Goal: Information Seeking & Learning: Understand process/instructions

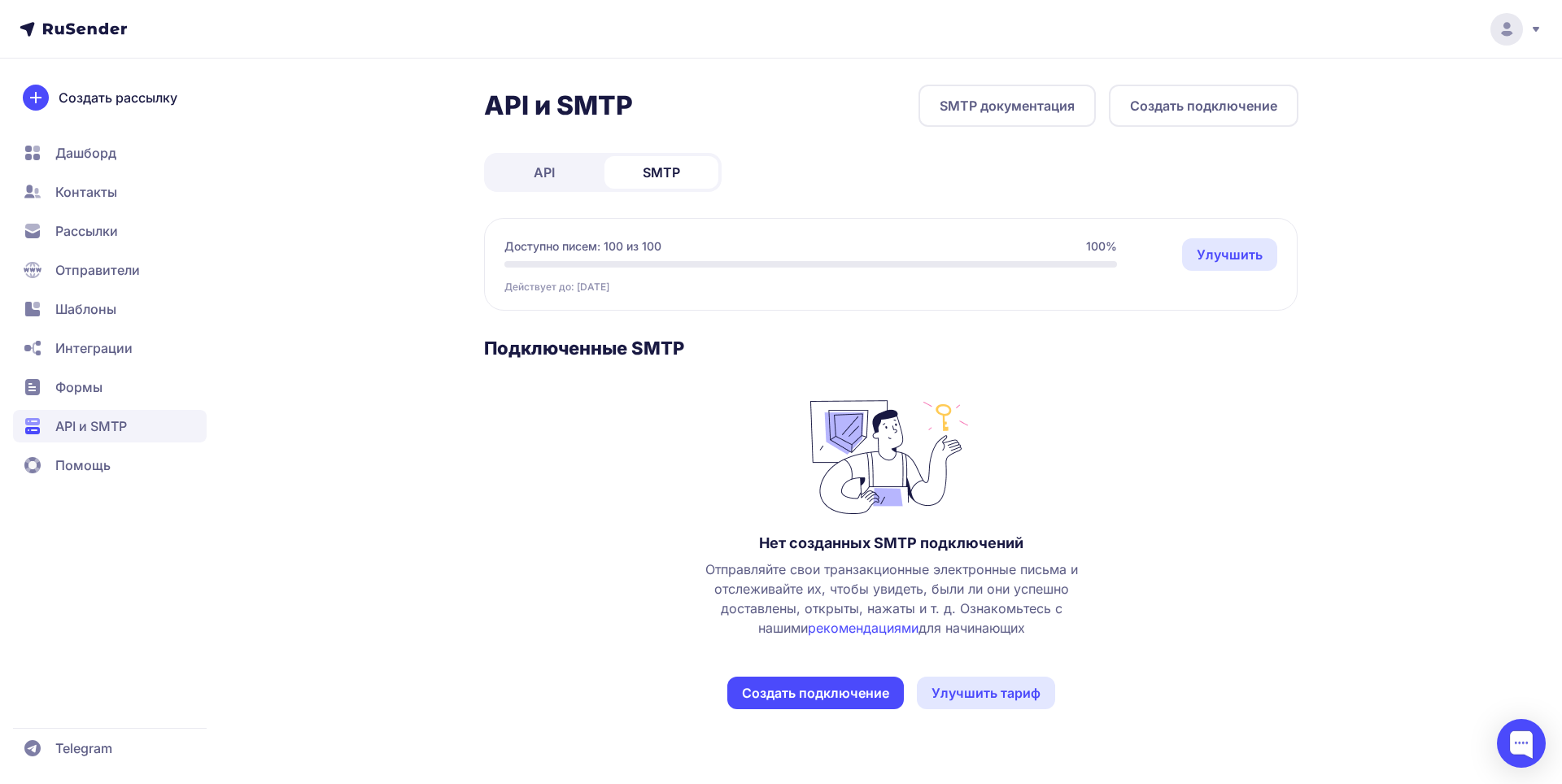
click at [1035, 120] on link "SMTP документация" at bounding box center [1007, 106] width 177 height 42
click at [1133, 111] on button "Создать подключение" at bounding box center [1204, 106] width 189 height 42
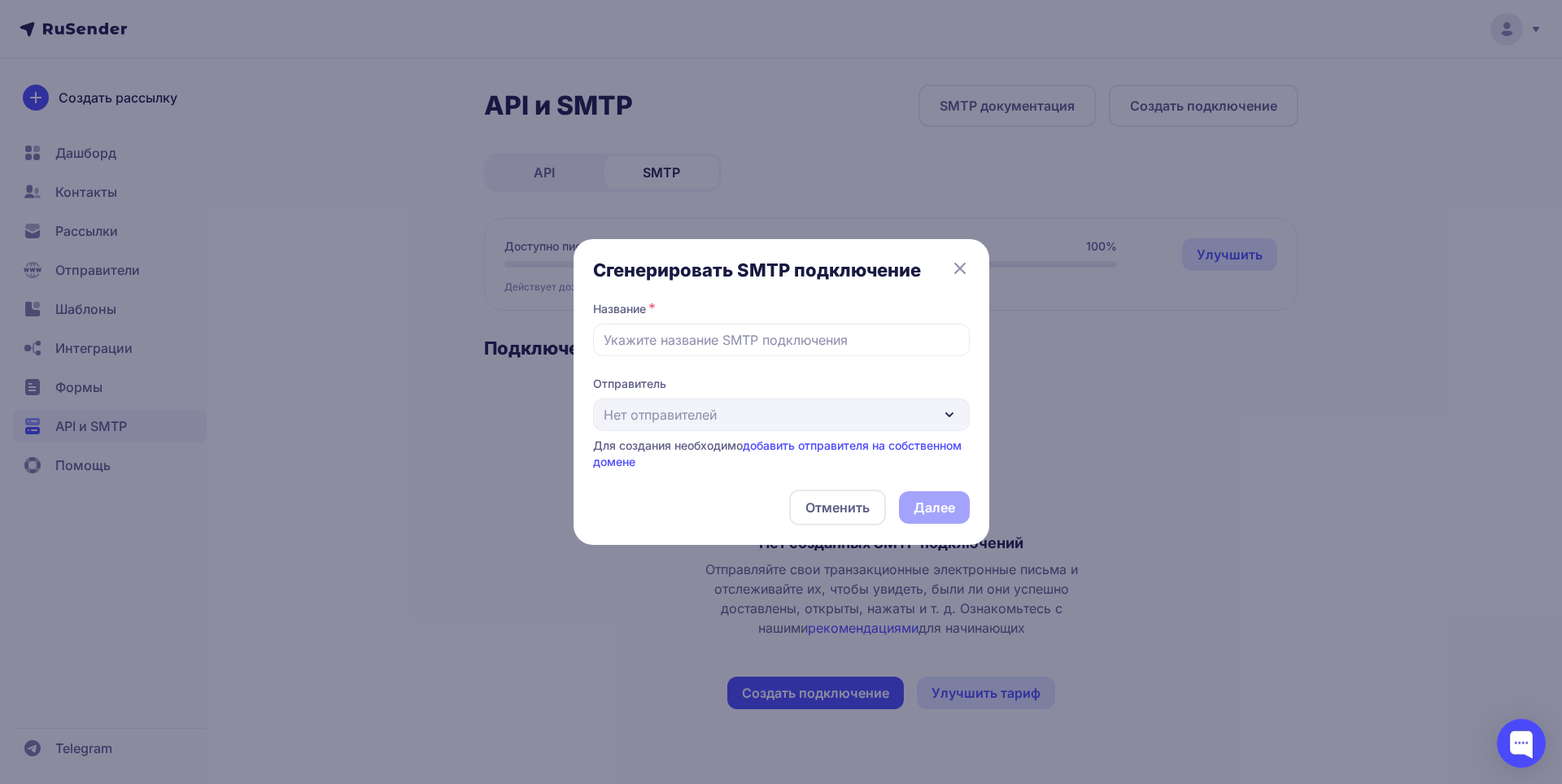
click at [716, 414] on div "Отправитель Нет отправителей Для создания необходимо добавить отправителя на со…" at bounding box center [781, 423] width 377 height 95
click at [873, 450] on link "добавить отправителя на собственном домене" at bounding box center [777, 454] width 369 height 30
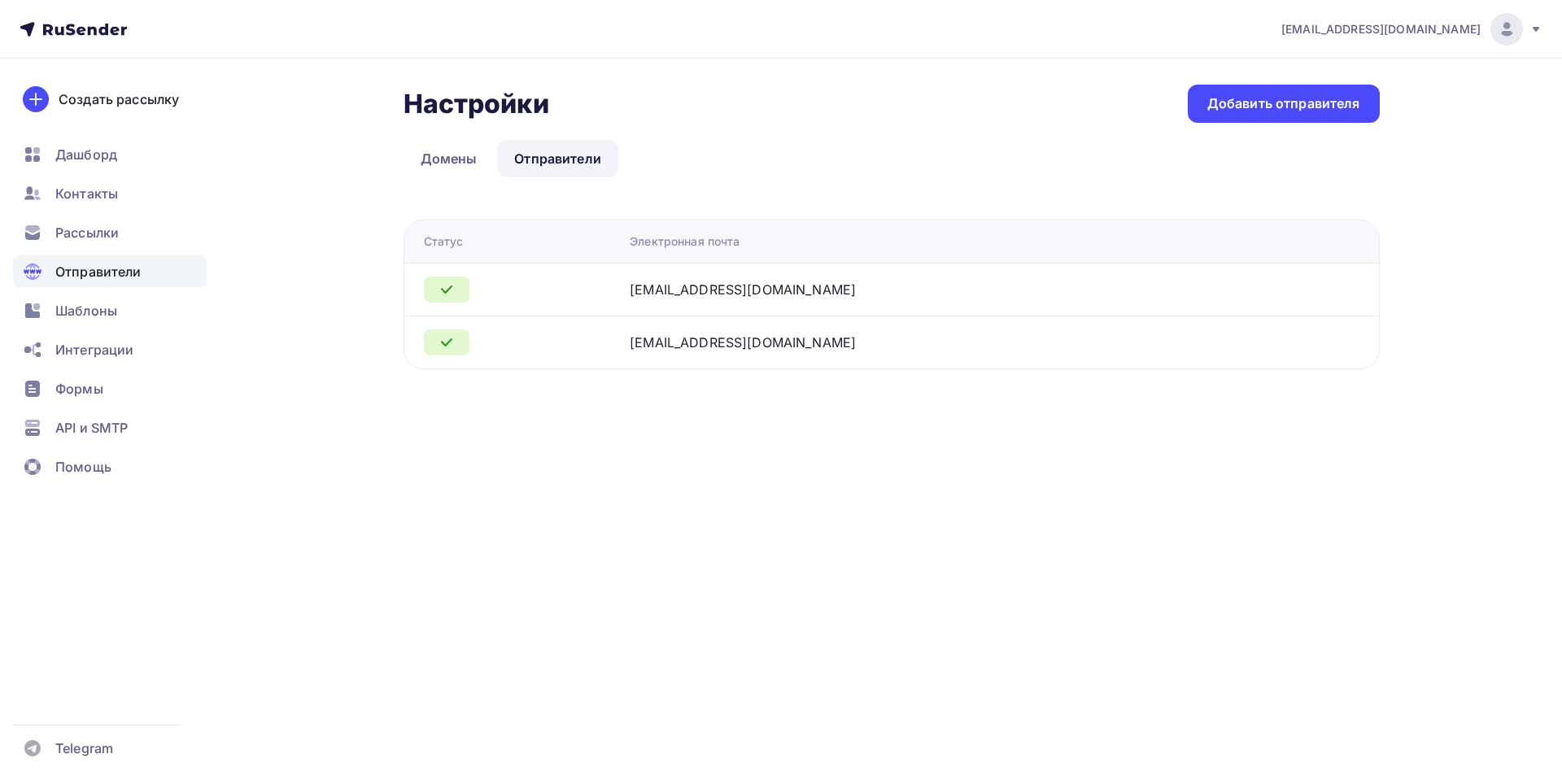
click at [823, 293] on div "outwayvpn@gmail.com" at bounding box center [743, 290] width 226 height 19
drag, startPoint x: 842, startPoint y: 286, endPoint x: 789, endPoint y: 287, distance: 53.0
click at [835, 286] on div "outwayvpn@gmail.com" at bounding box center [833, 290] width 406 height 19
click at [445, 283] on icon at bounding box center [447, 290] width 19 height 19
click at [446, 283] on icon at bounding box center [447, 290] width 19 height 19
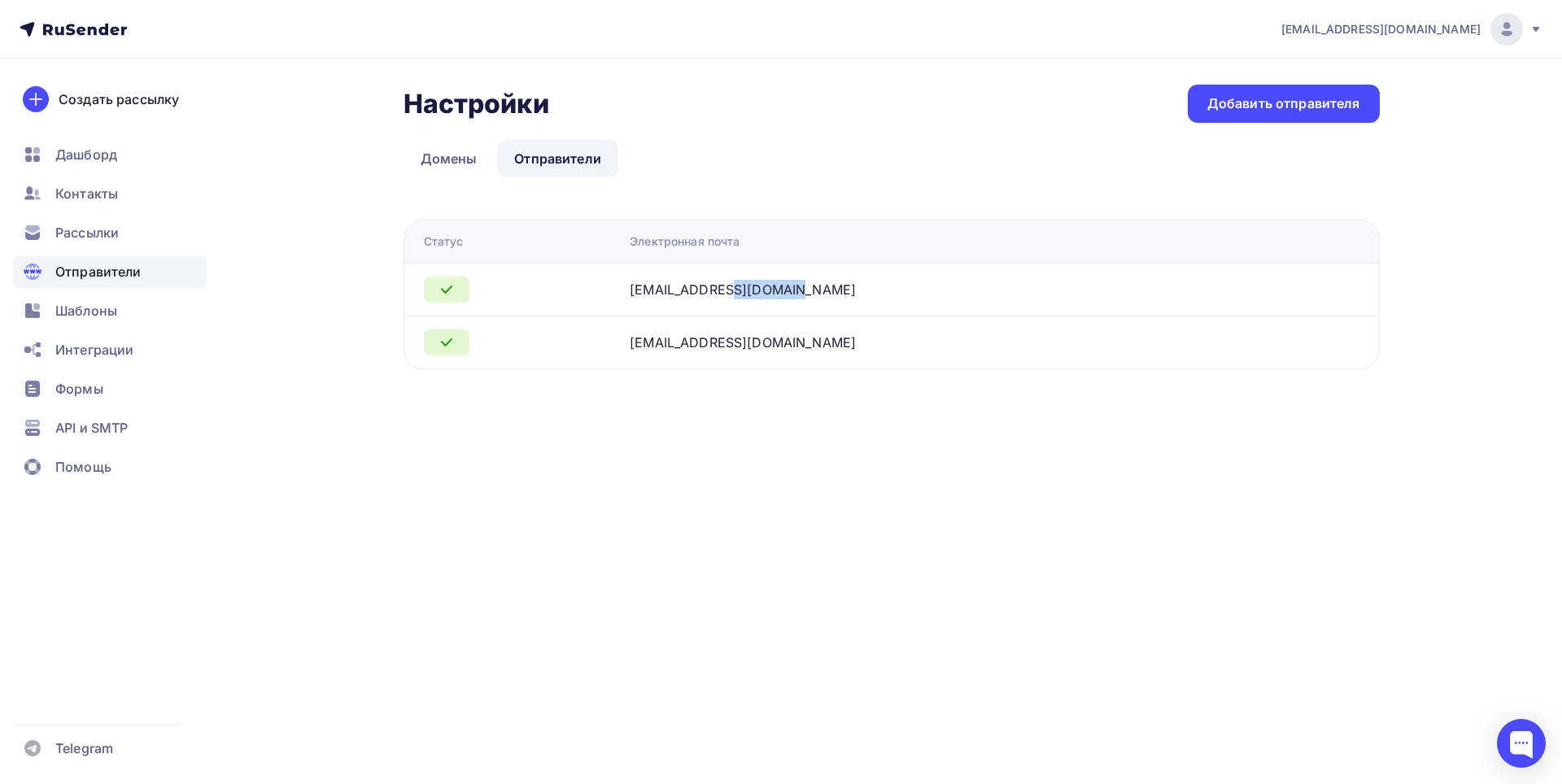
click at [446, 283] on icon at bounding box center [447, 290] width 19 height 19
drag, startPoint x: 442, startPoint y: 286, endPoint x: 480, endPoint y: 286, distance: 38.0
click at [480, 286] on div at bounding box center [520, 290] width 194 height 26
drag, startPoint x: 471, startPoint y: 292, endPoint x: 439, endPoint y: 294, distance: 32.1
click at [463, 293] on div at bounding box center [520, 290] width 194 height 26
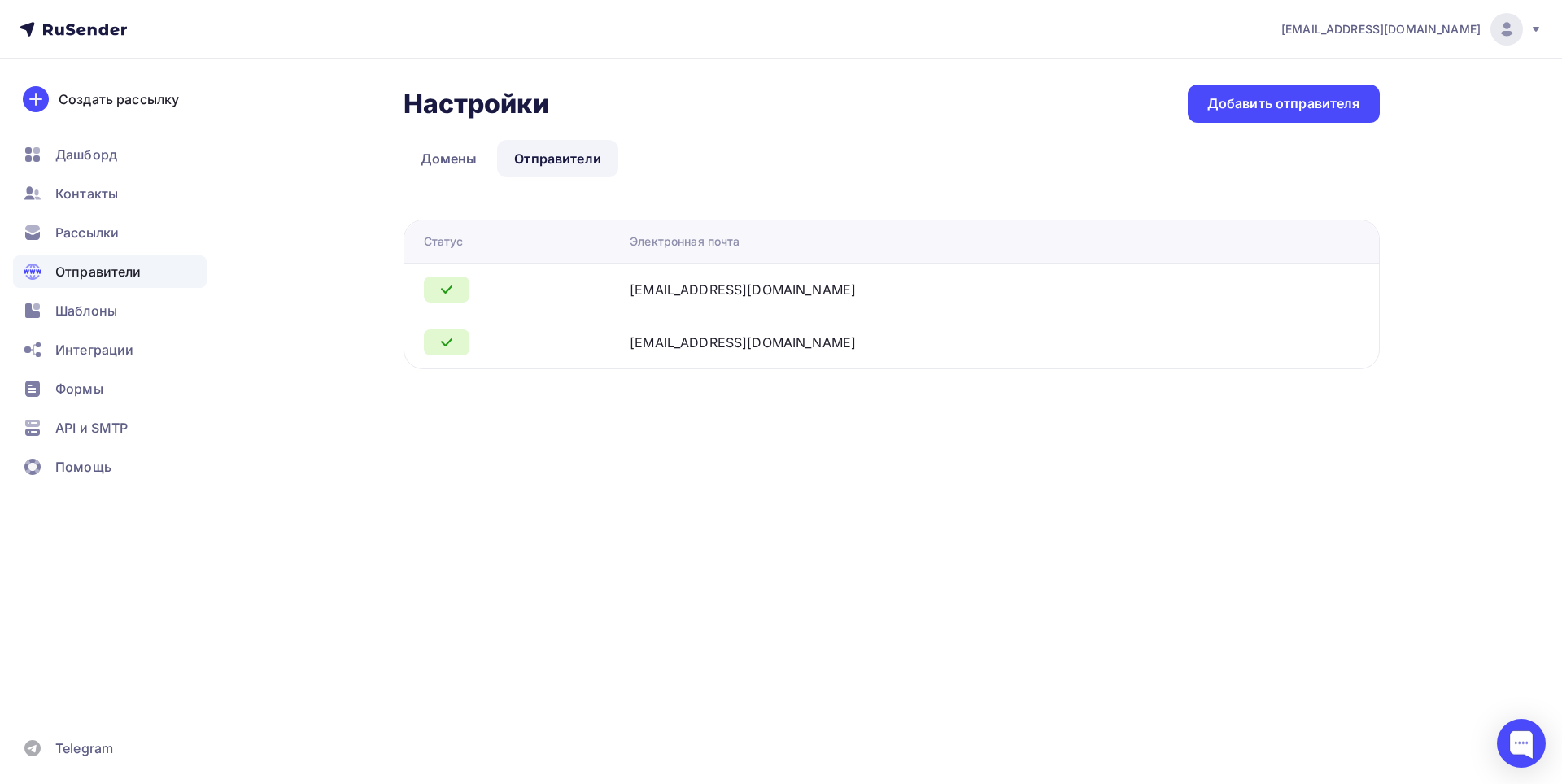
drag, startPoint x: 428, startPoint y: 294, endPoint x: 463, endPoint y: 294, distance: 35.0
click at [461, 294] on div at bounding box center [447, 290] width 46 height 26
click at [624, 286] on td at bounding box center [514, 289] width 220 height 53
click at [456, 159] on link "Домены" at bounding box center [449, 159] width 91 height 38
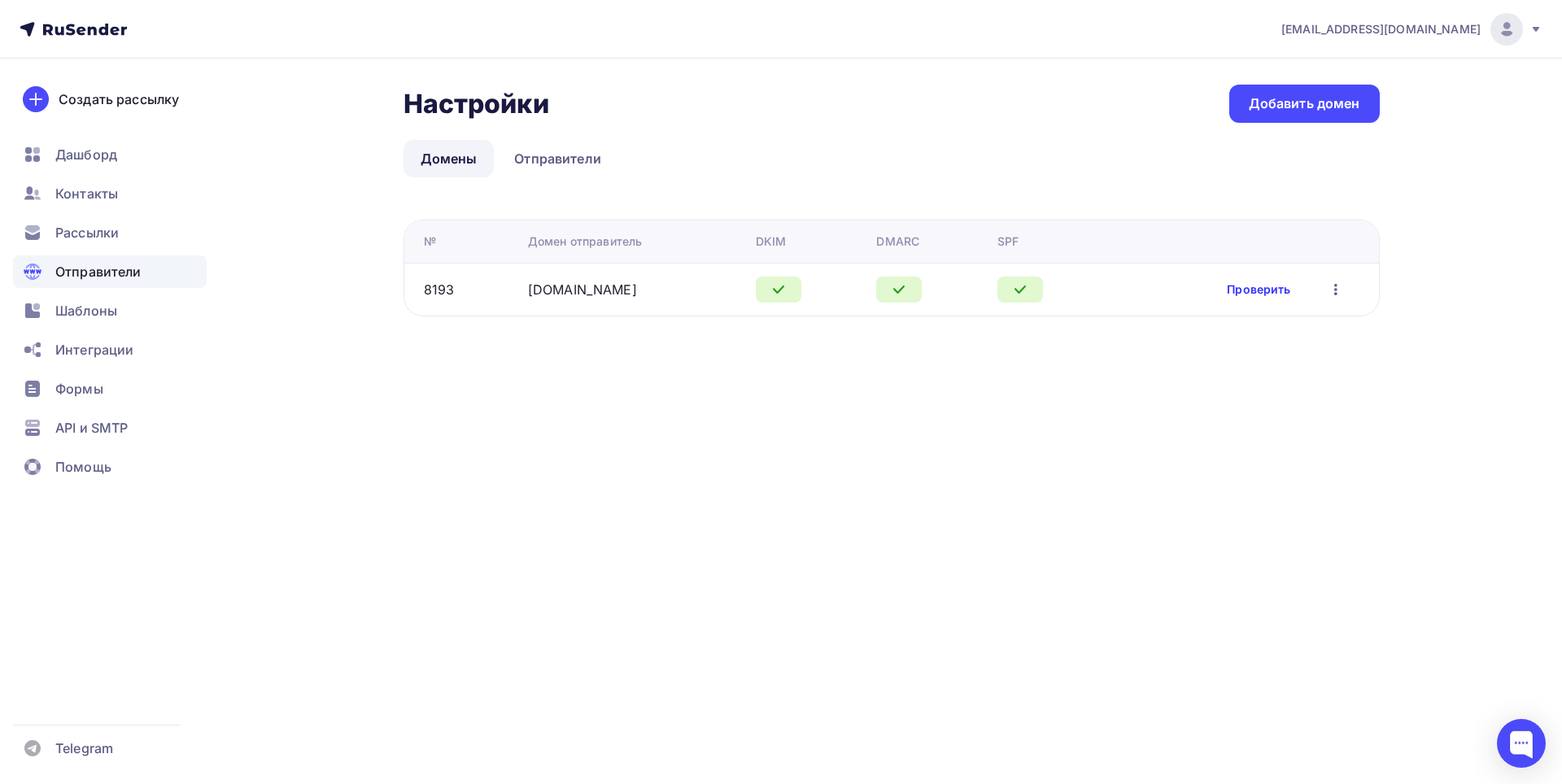
click at [1238, 294] on link "Проверить" at bounding box center [1259, 289] width 63 height 17
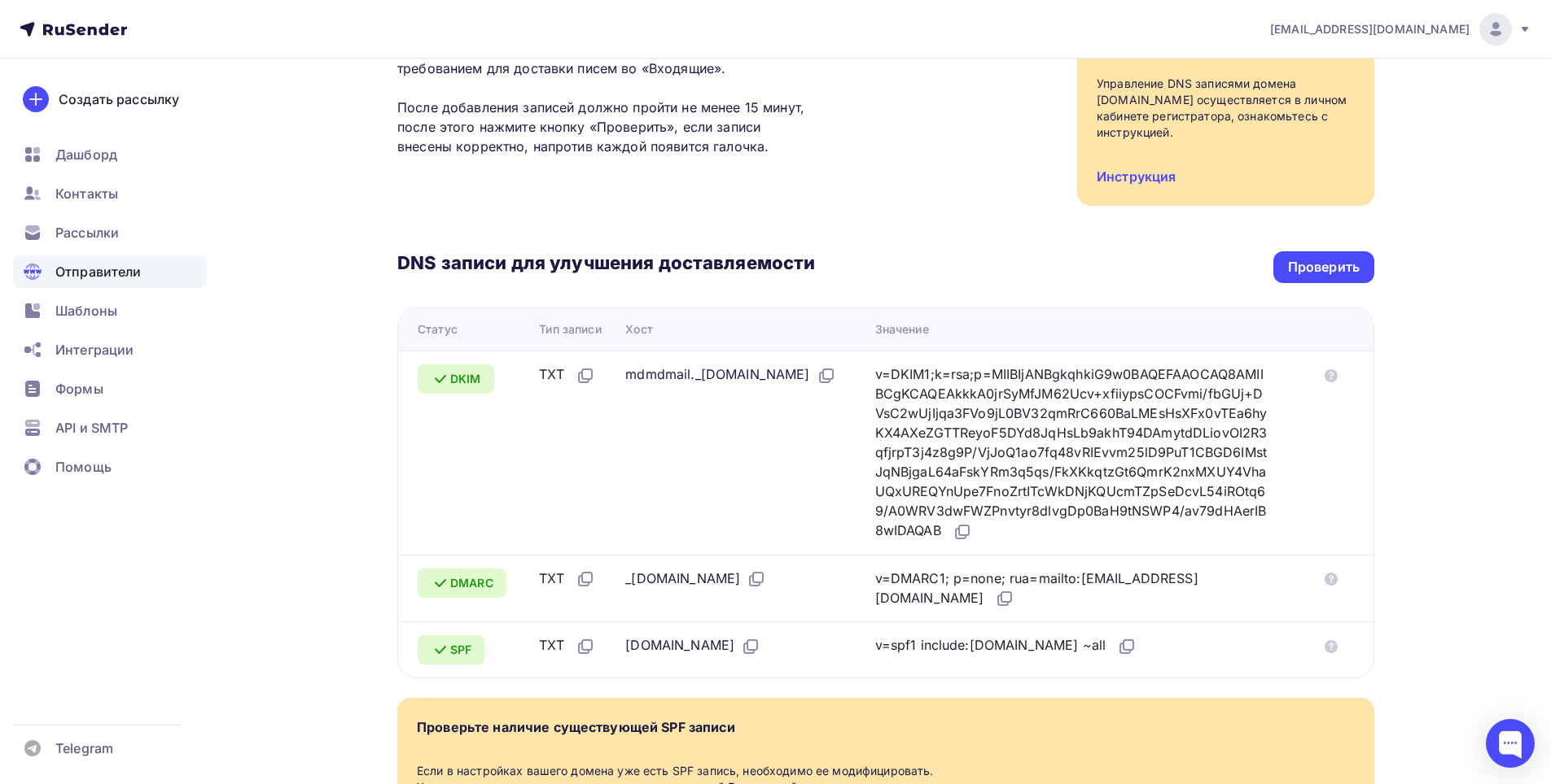
scroll to position [376, 0]
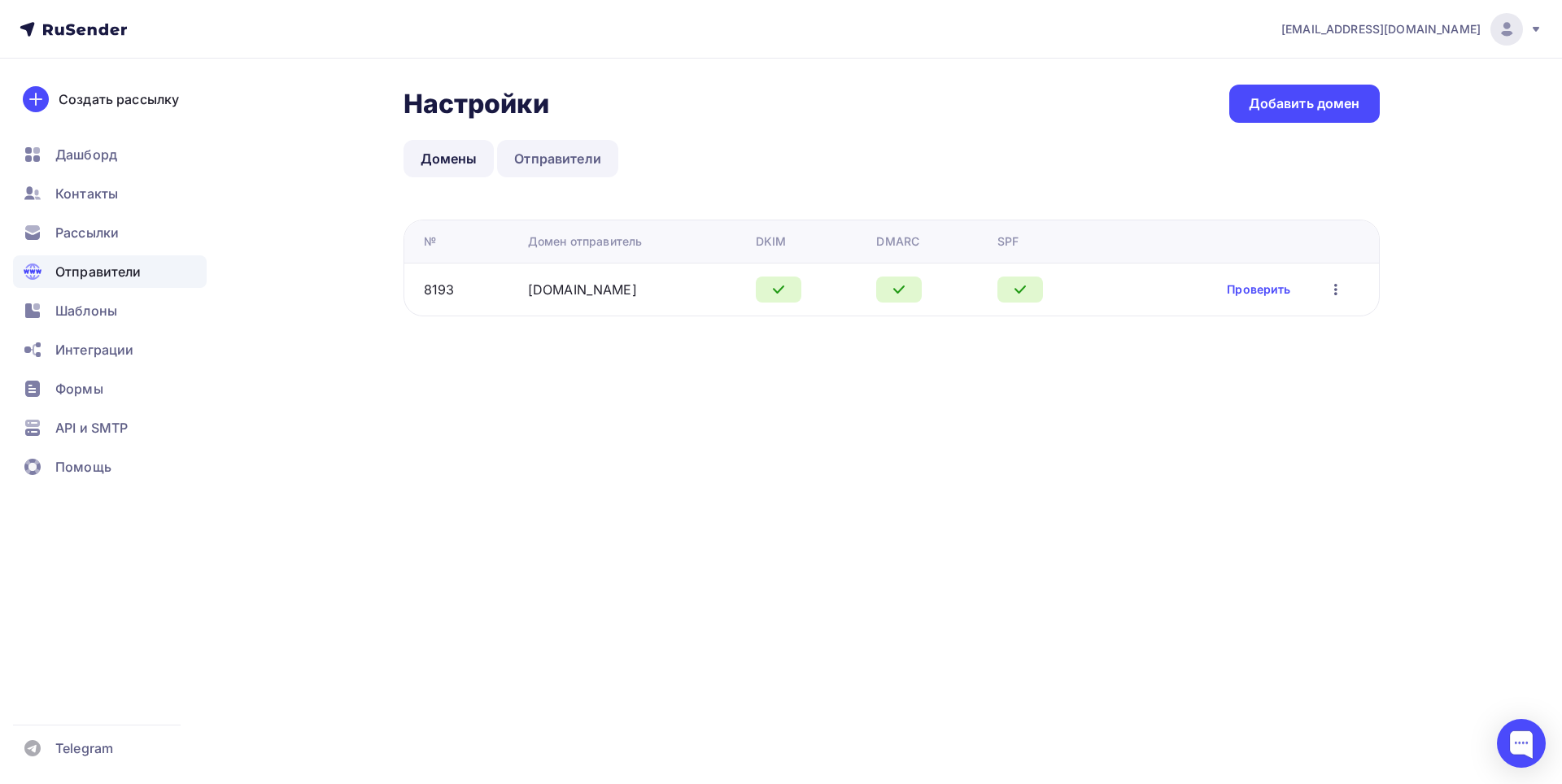
click at [543, 173] on link "Отправители" at bounding box center [558, 159] width 121 height 38
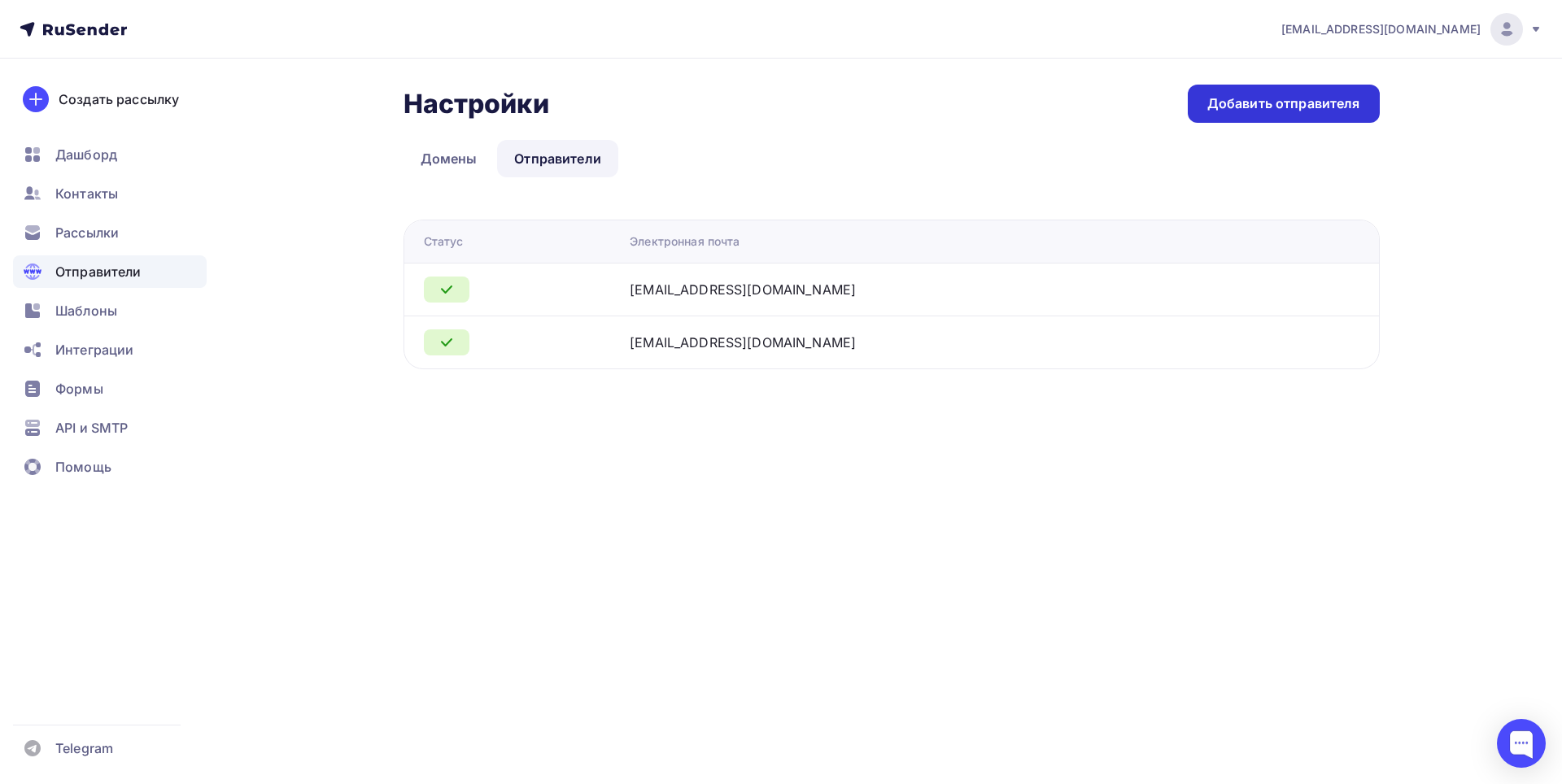
click at [1226, 102] on div "Добавить отправителя" at bounding box center [1283, 103] width 153 height 18
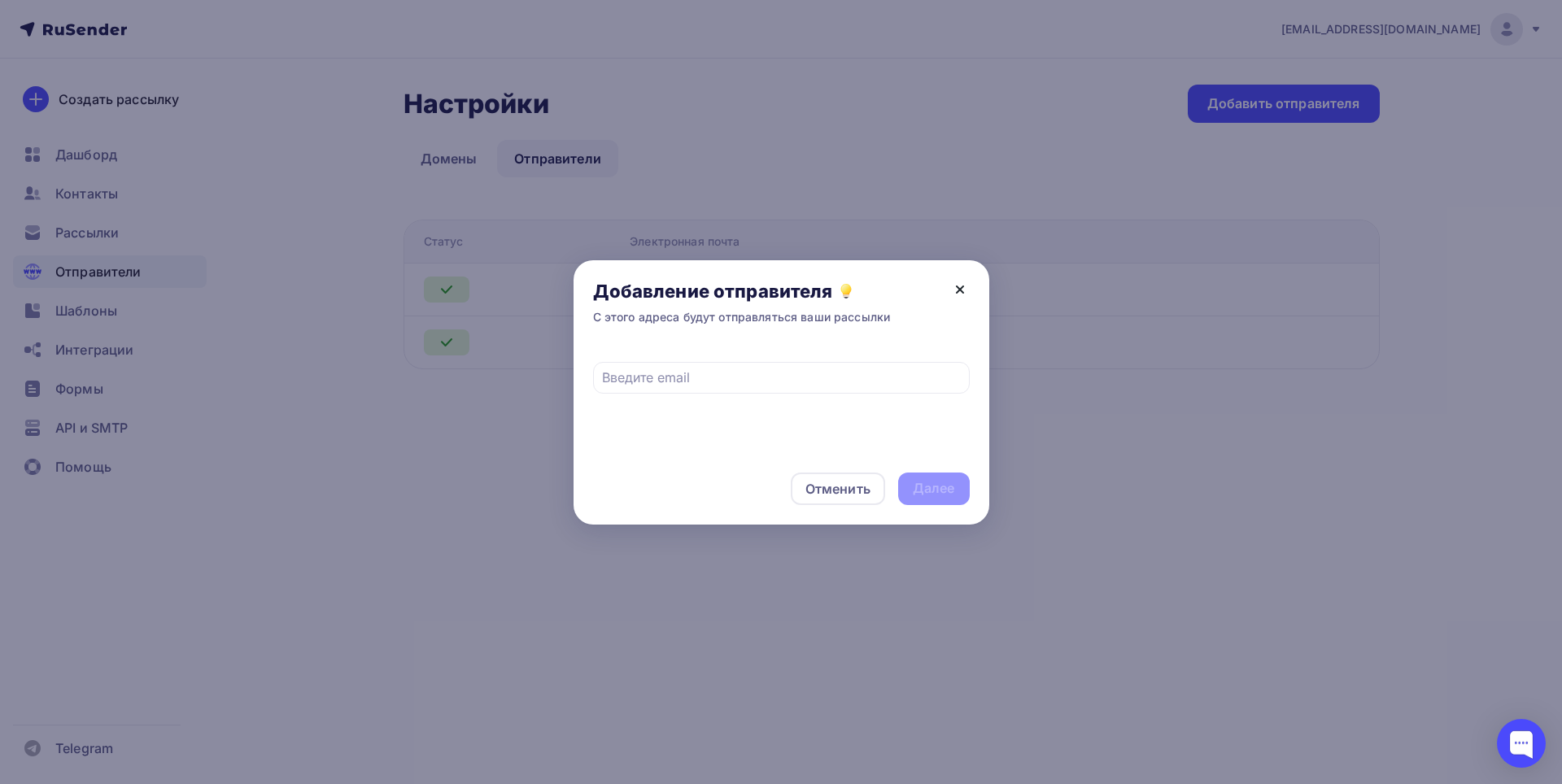
click at [965, 294] on icon at bounding box center [960, 290] width 19 height 19
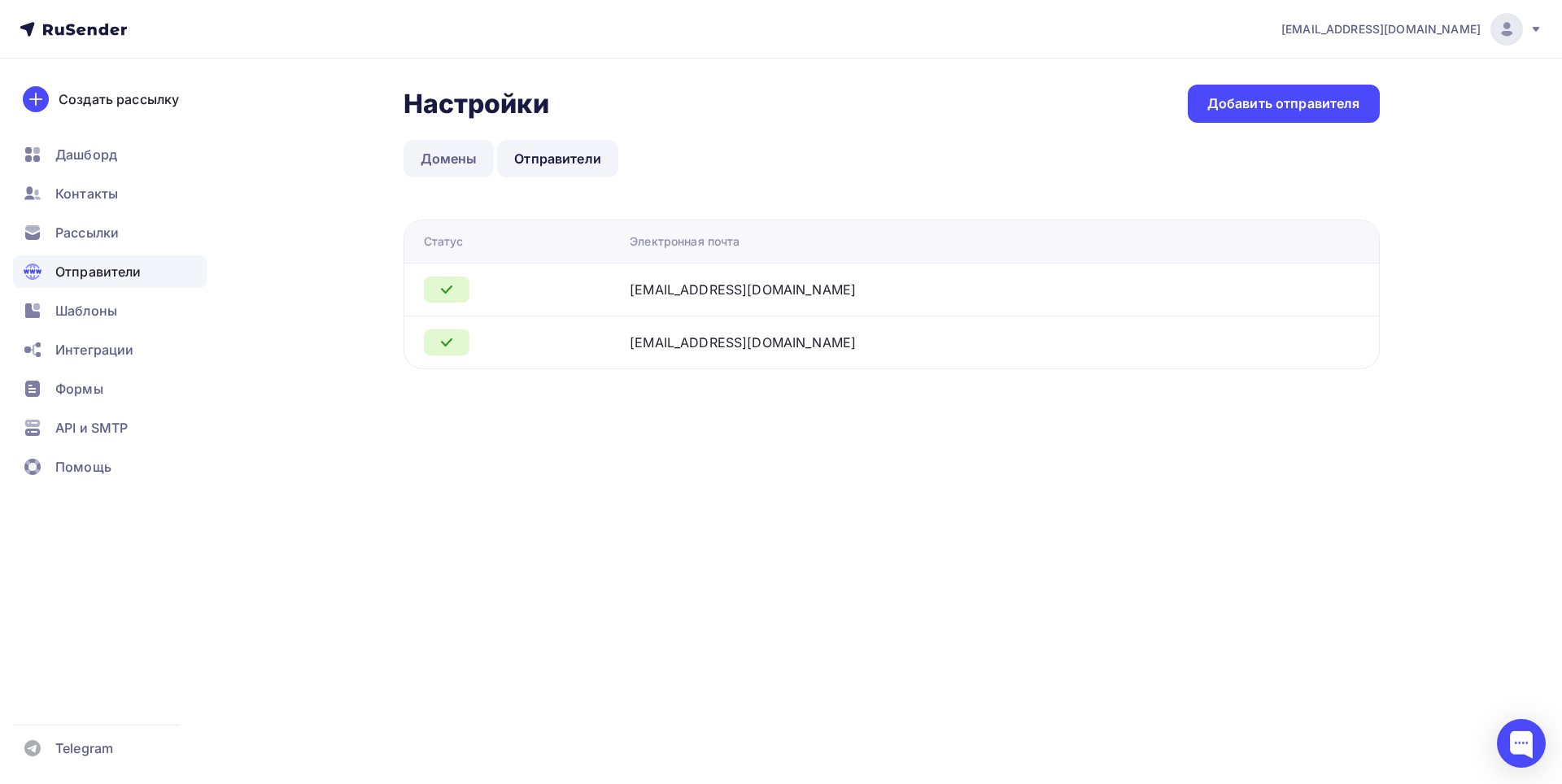
click at [449, 146] on link "Домены" at bounding box center [449, 159] width 91 height 38
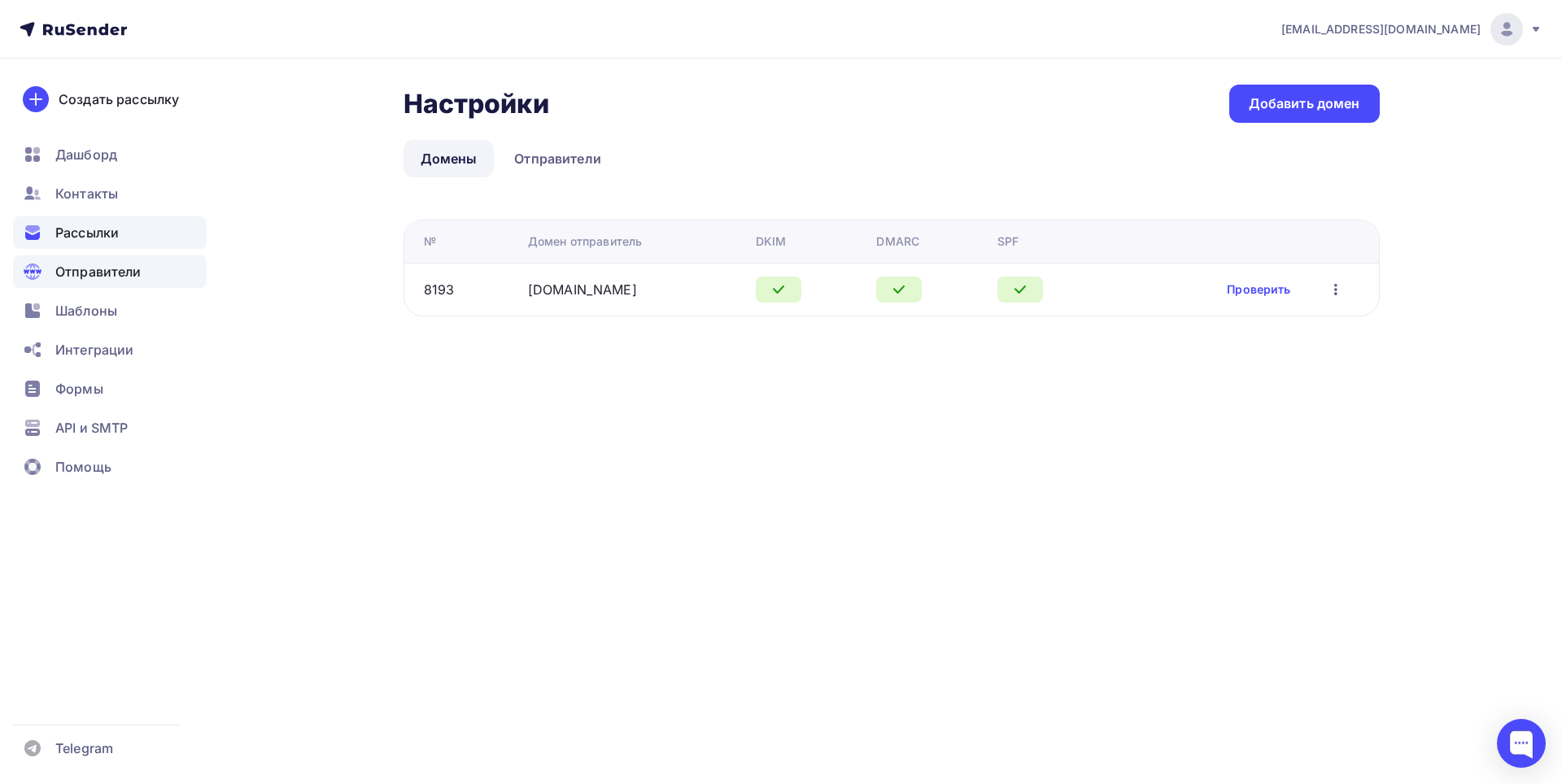
click at [95, 235] on span "Рассылки" at bounding box center [87, 233] width 63 height 19
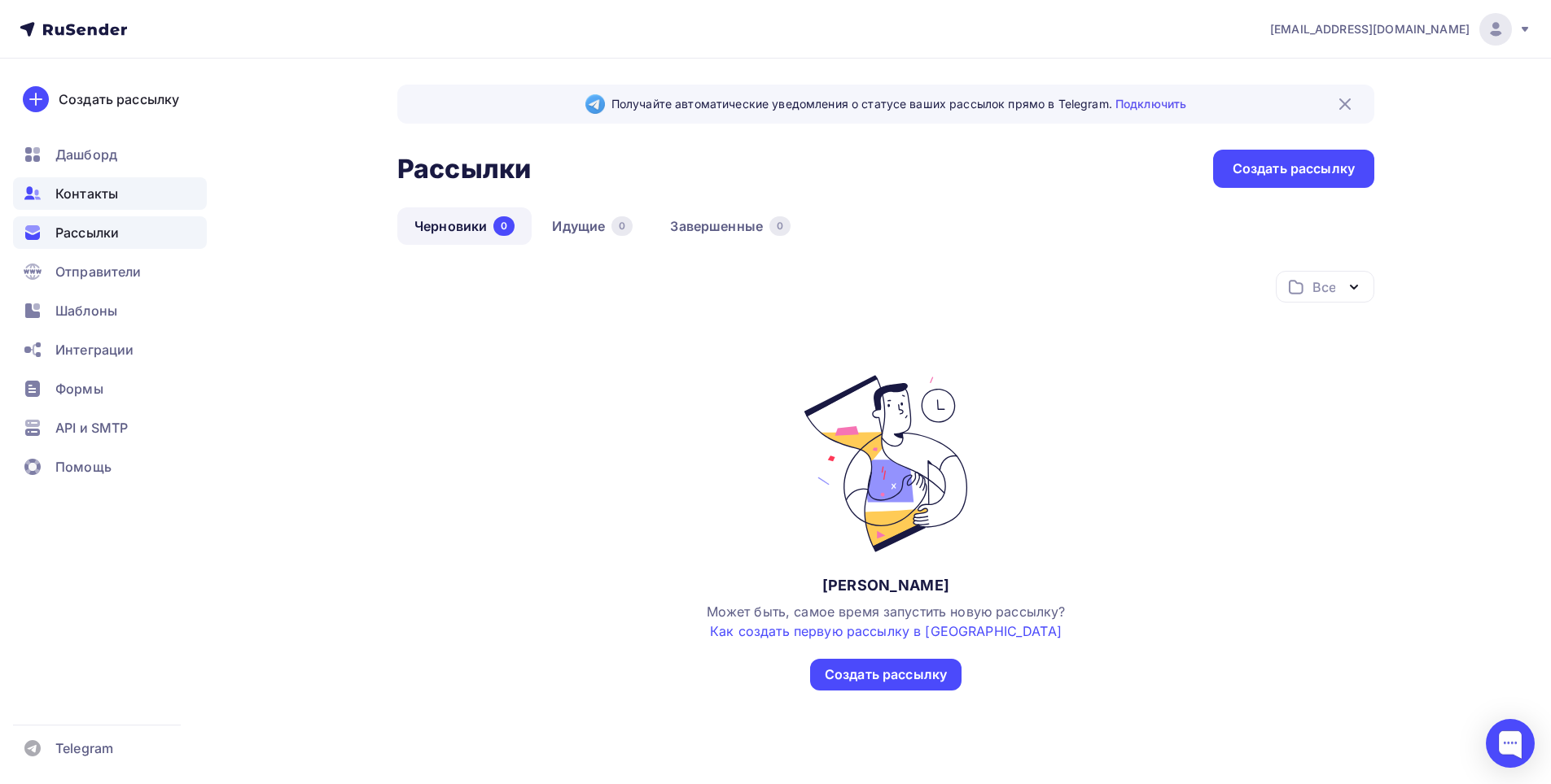
click at [110, 206] on div "Контакты" at bounding box center [110, 193] width 194 height 32
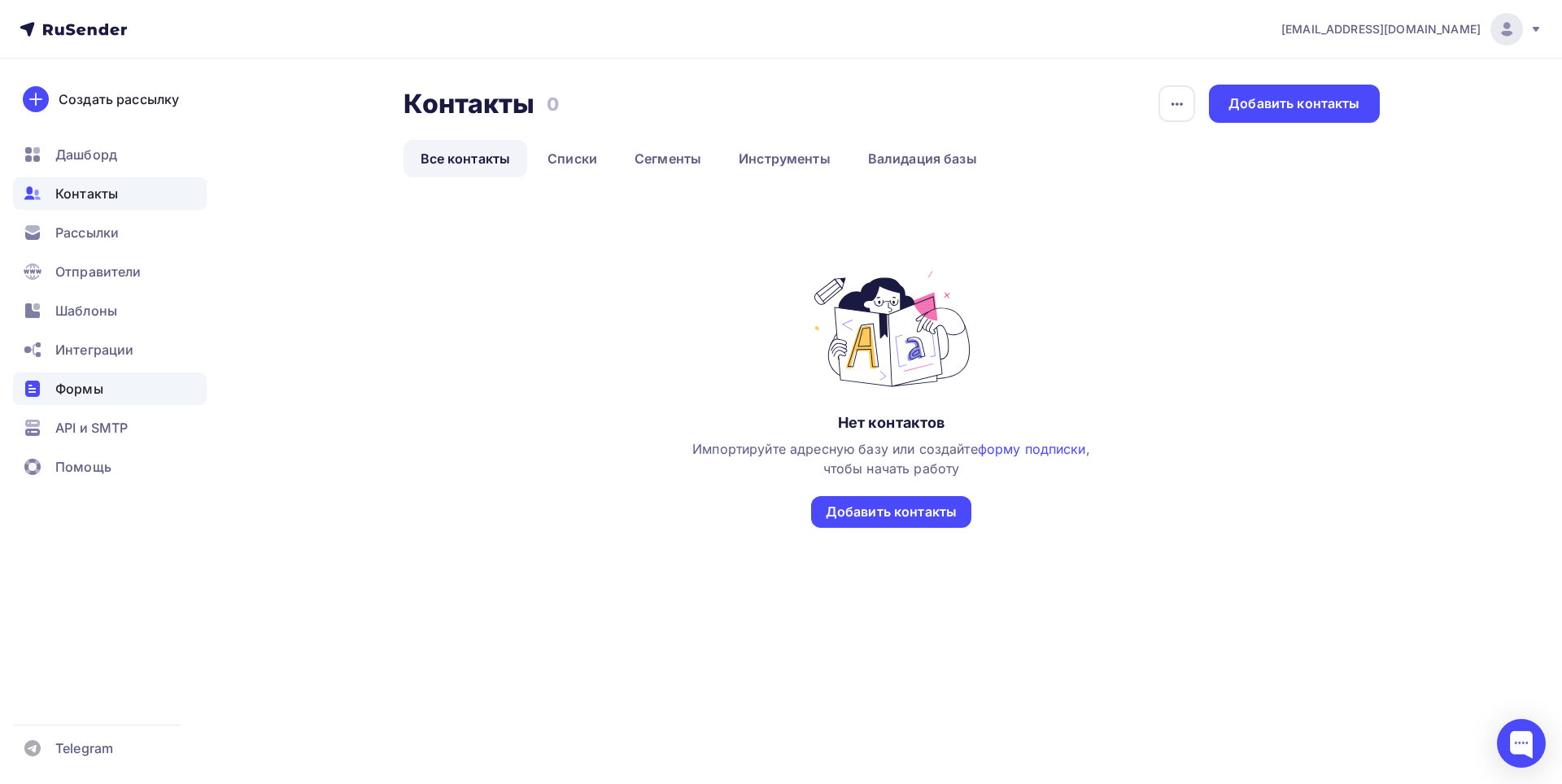
click at [81, 387] on span "Формы" at bounding box center [79, 389] width 48 height 19
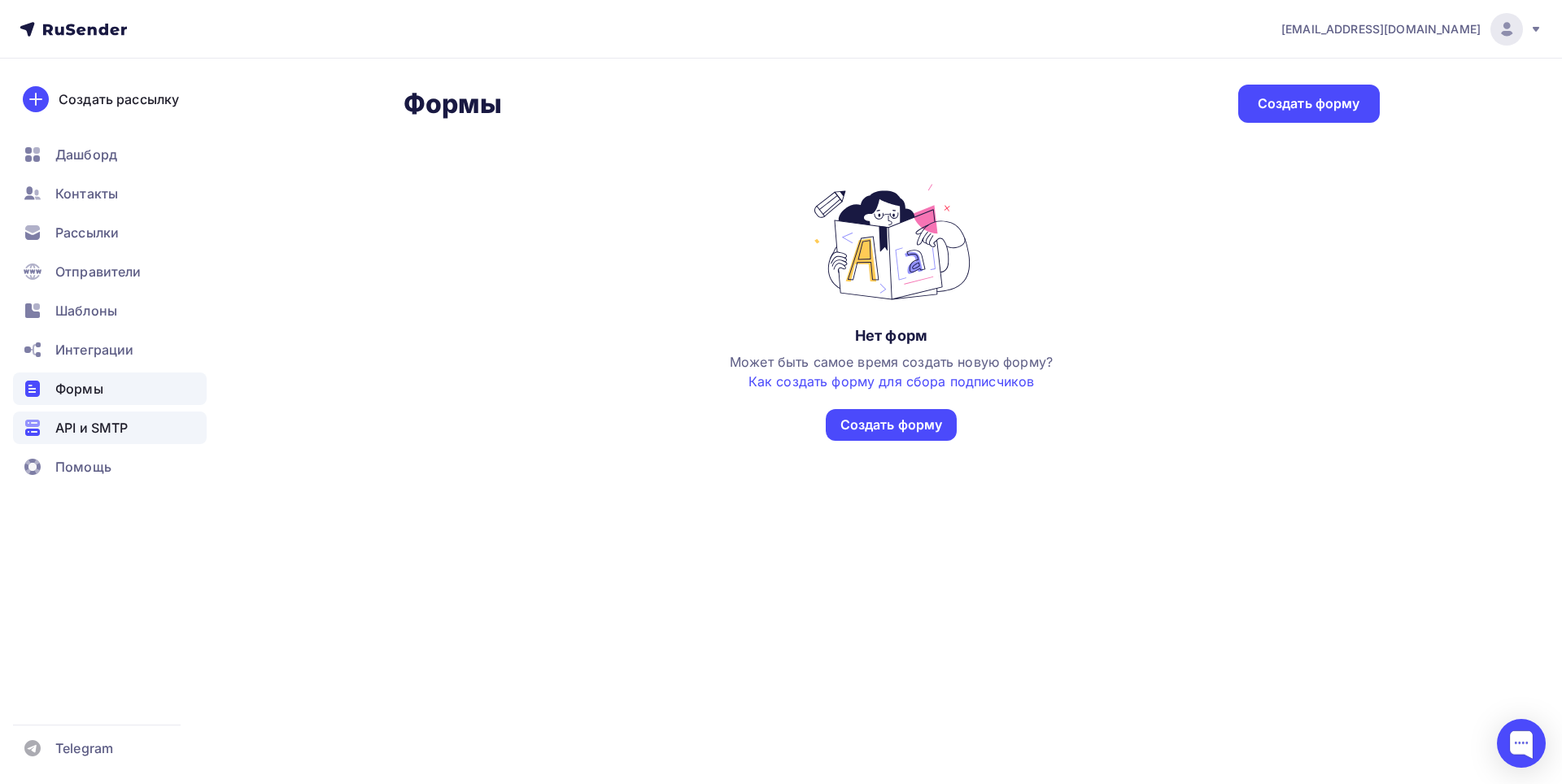
click at [81, 427] on span "API и SMTP" at bounding box center [91, 427] width 73 height 19
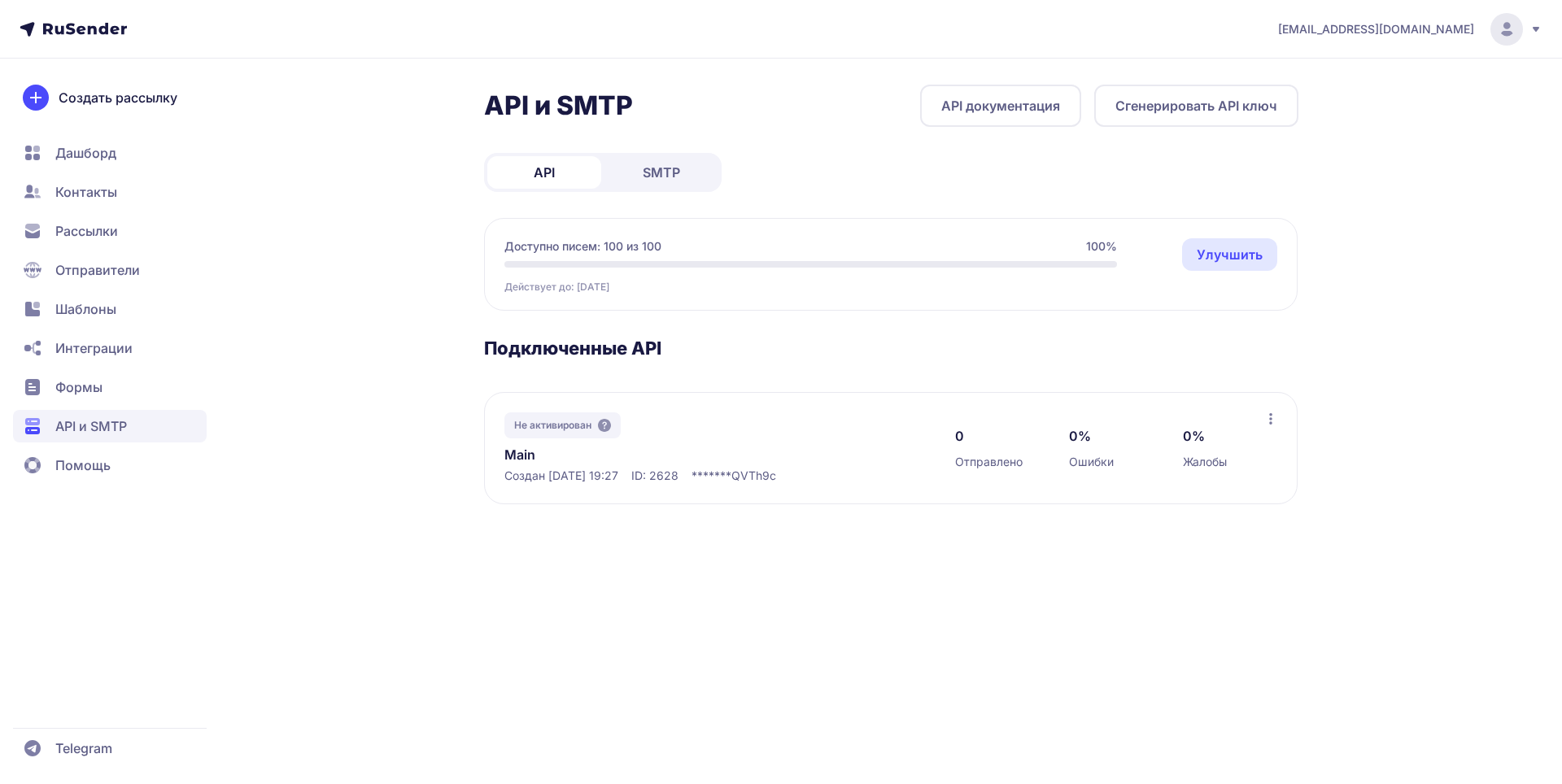
click at [679, 174] on span "SMTP" at bounding box center [661, 173] width 38 height 19
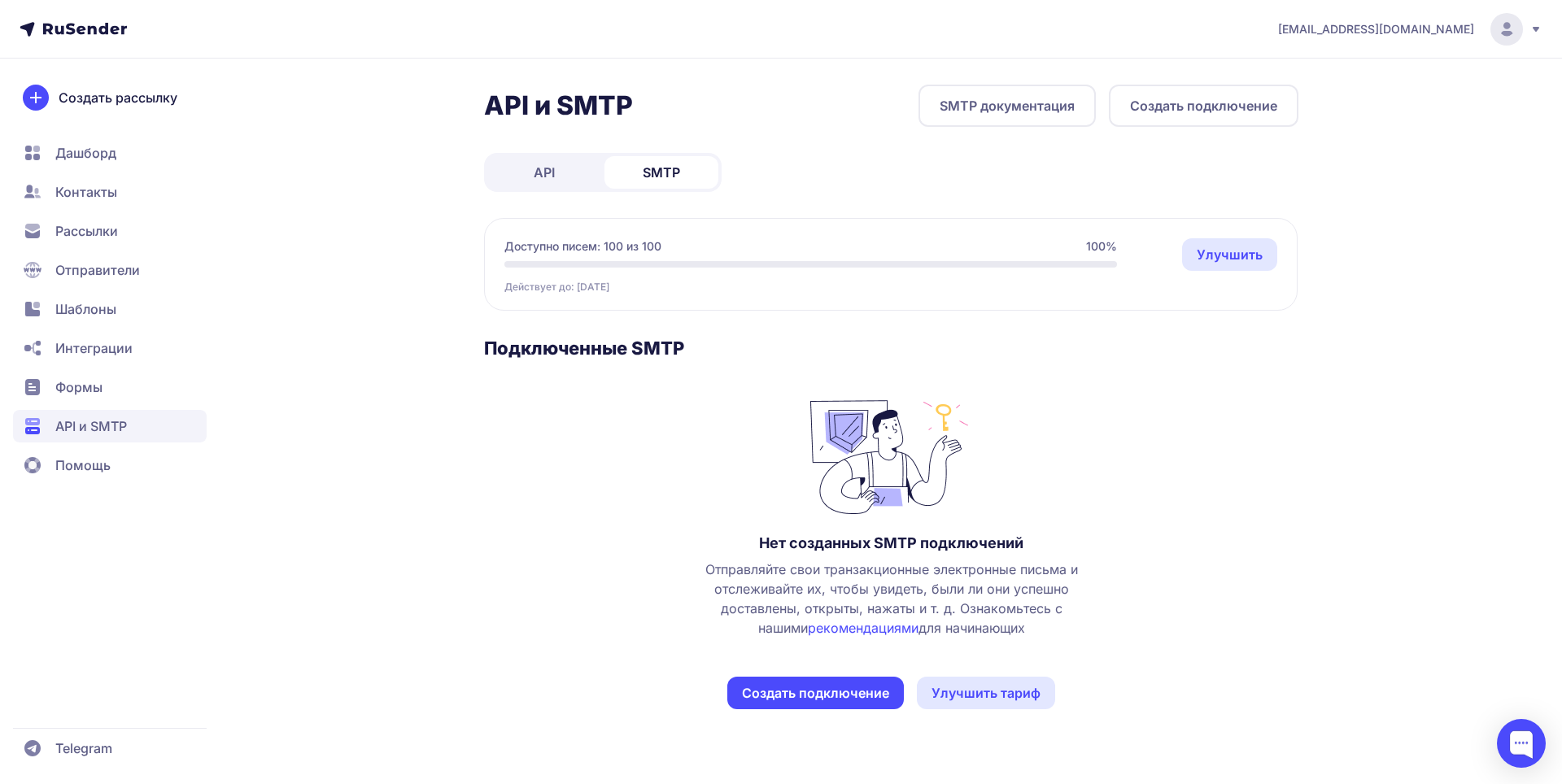
click at [1183, 103] on button "Создать подключение" at bounding box center [1204, 106] width 189 height 42
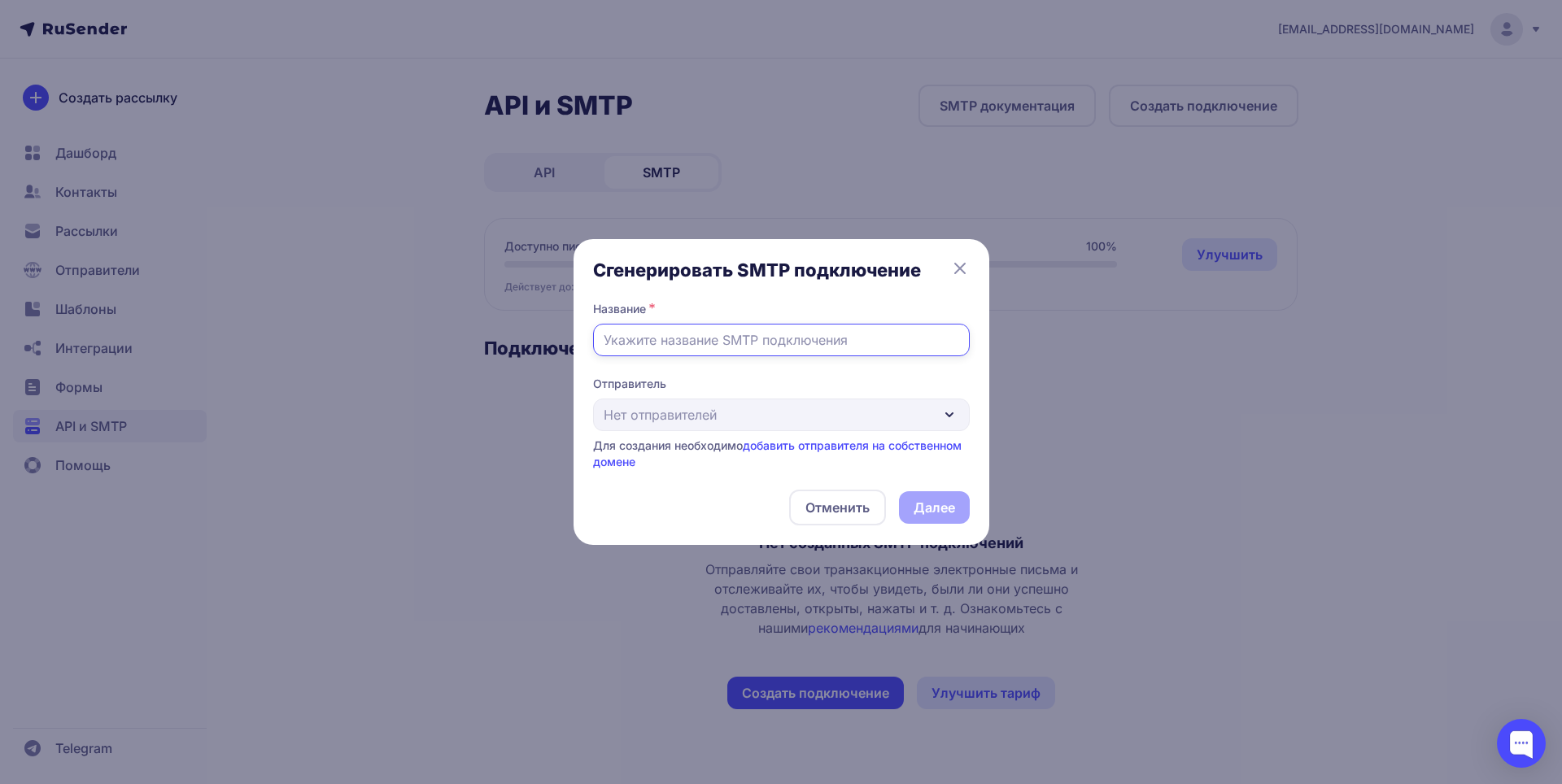
click at [786, 343] on input "text" at bounding box center [781, 340] width 377 height 32
type input "выфыфвфы"
click at [830, 435] on div "Отправитель Нет отправителей Для создания необходимо добавить отправителя на со…" at bounding box center [781, 423] width 377 height 95
click at [821, 420] on div "Отправитель Нет отправителей Для создания необходимо добавить отправителя на со…" at bounding box center [781, 423] width 377 height 95
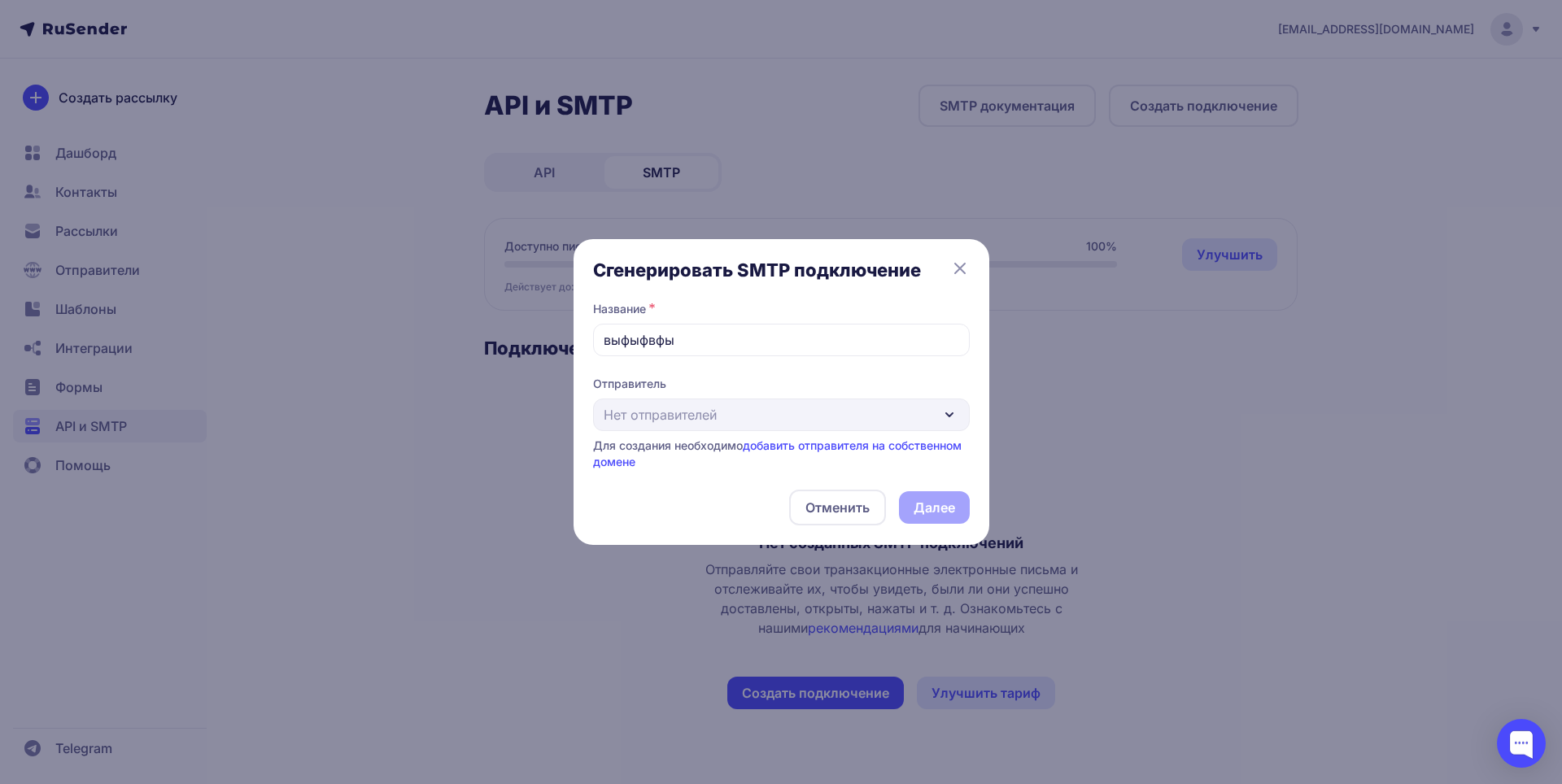
click at [808, 421] on div "Отправитель Нет отправителей Для создания необходимо добавить отправителя на со…" at bounding box center [781, 423] width 377 height 95
click at [652, 301] on span "*" at bounding box center [652, 308] width 6 height 15
click at [647, 308] on div "Название *" at bounding box center [781, 313] width 377 height 23
click at [668, 420] on div "Отправитель Нет отправителей Для создания необходимо добавить отправителя на со…" at bounding box center [781, 423] width 377 height 95
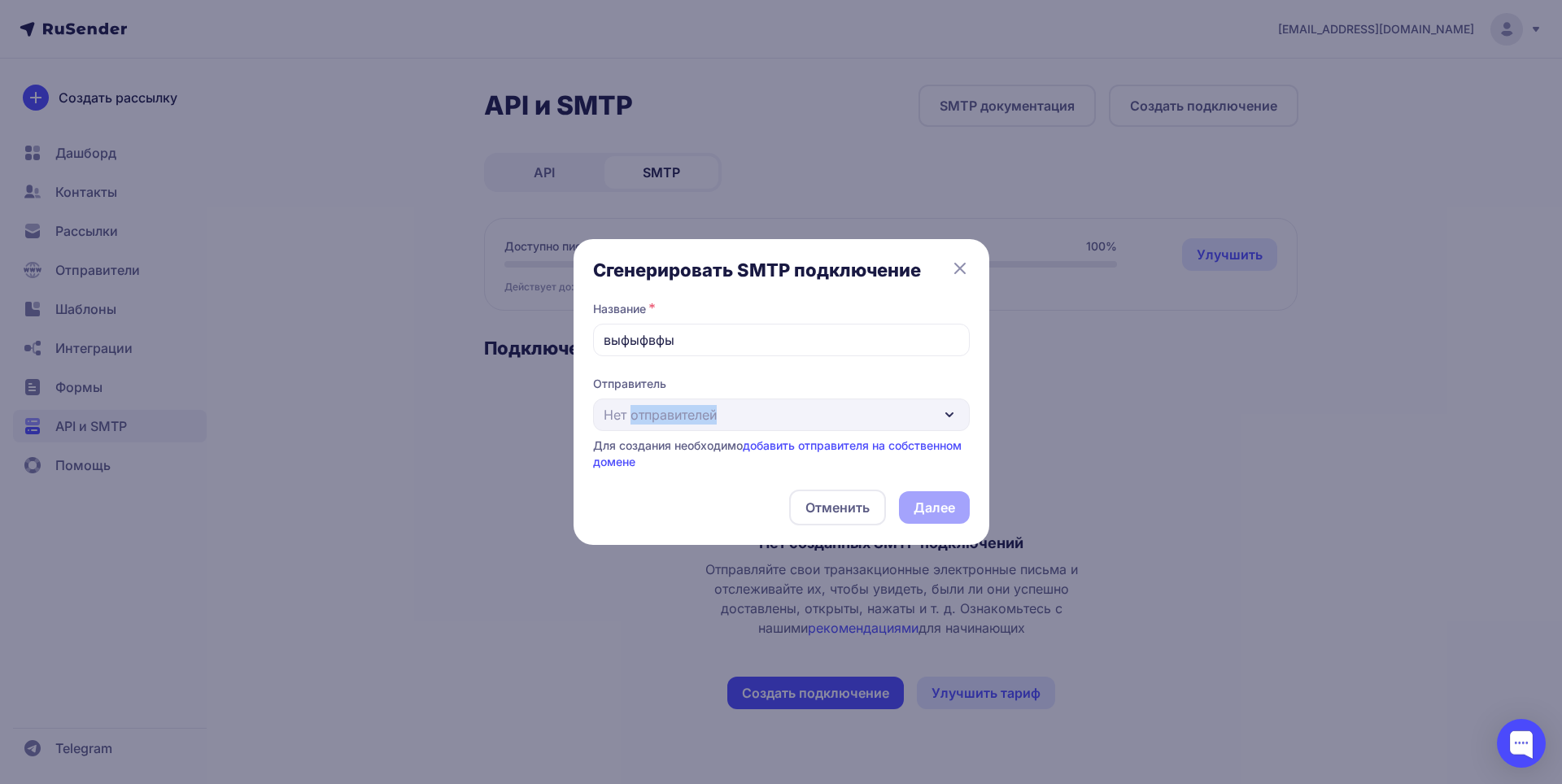
click at [749, 419] on div "Отправитель Нет отправителей Для создания необходимо добавить отправителя на со…" at bounding box center [781, 423] width 377 height 95
click at [936, 418] on div "Отправитель Нет отправителей Для создания необходимо добавить отправителя на со…" at bounding box center [781, 423] width 377 height 95
click at [964, 269] on icon at bounding box center [960, 268] width 19 height 19
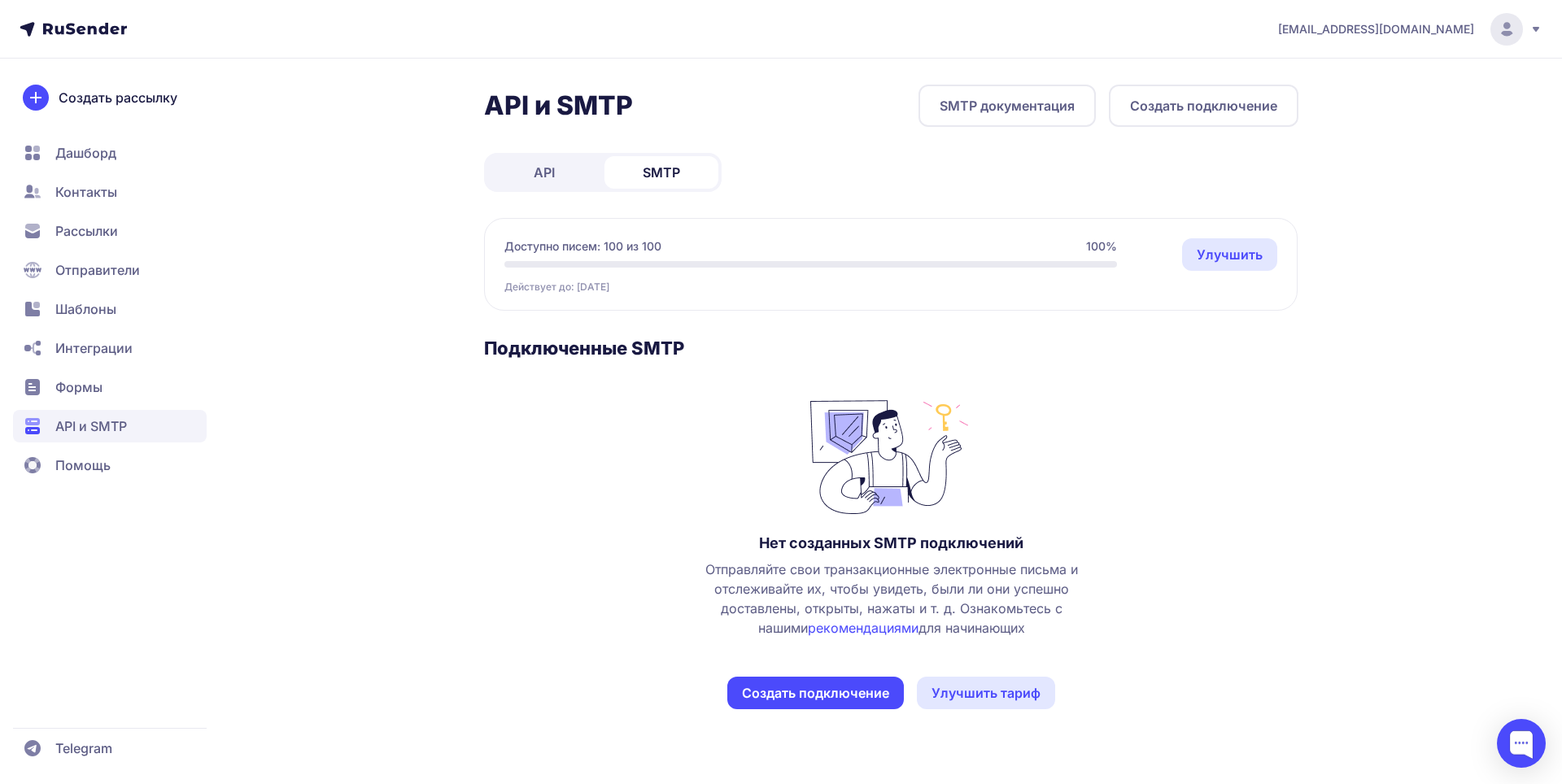
click at [852, 631] on link "рекомендациями" at bounding box center [863, 628] width 110 height 17
drag, startPoint x: 112, startPoint y: 349, endPoint x: 143, endPoint y: 349, distance: 31.0
click at [143, 349] on span "Интеграции" at bounding box center [110, 348] width 194 height 32
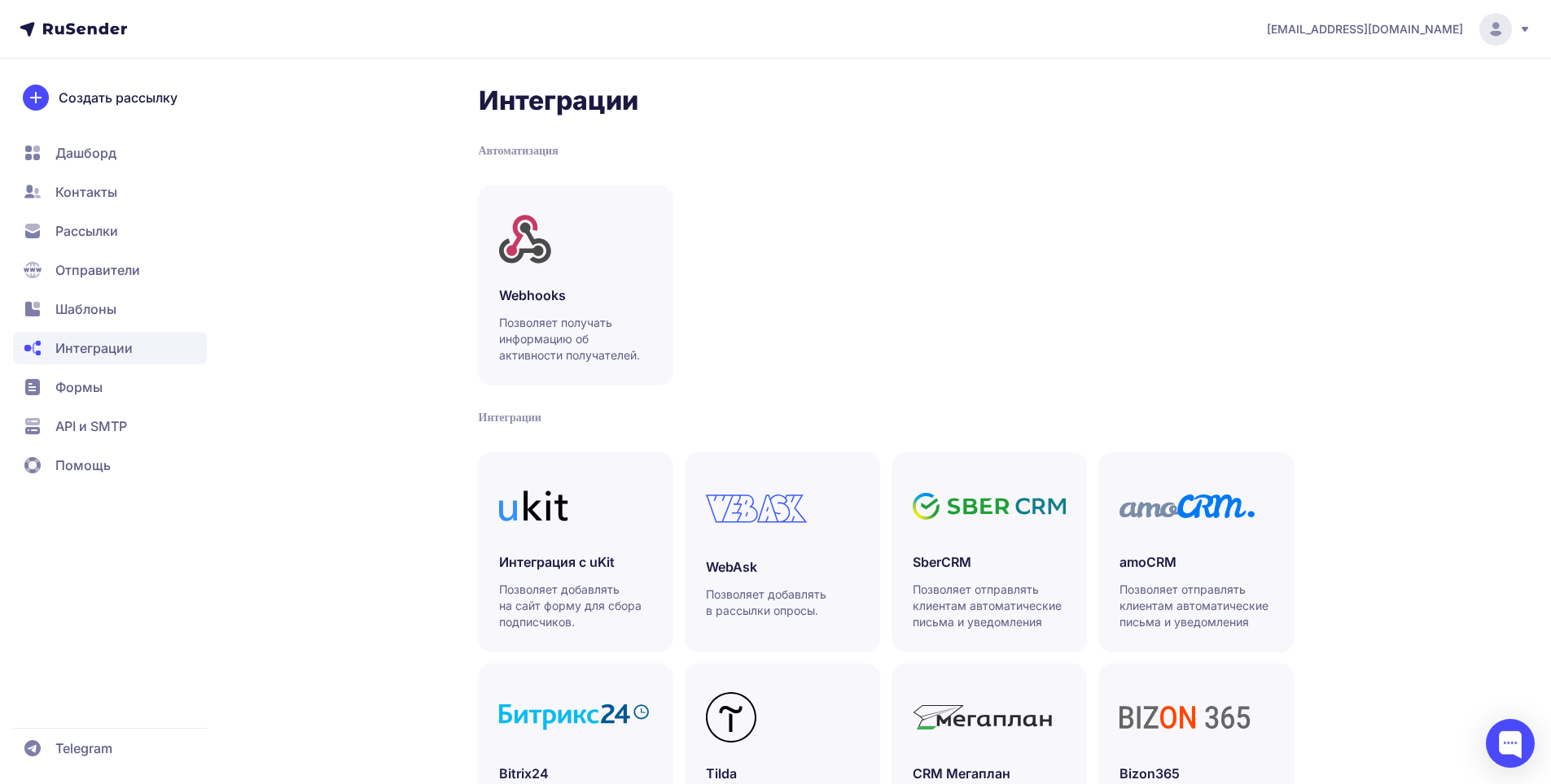
click at [125, 387] on span "Формы" at bounding box center [110, 387] width 194 height 32
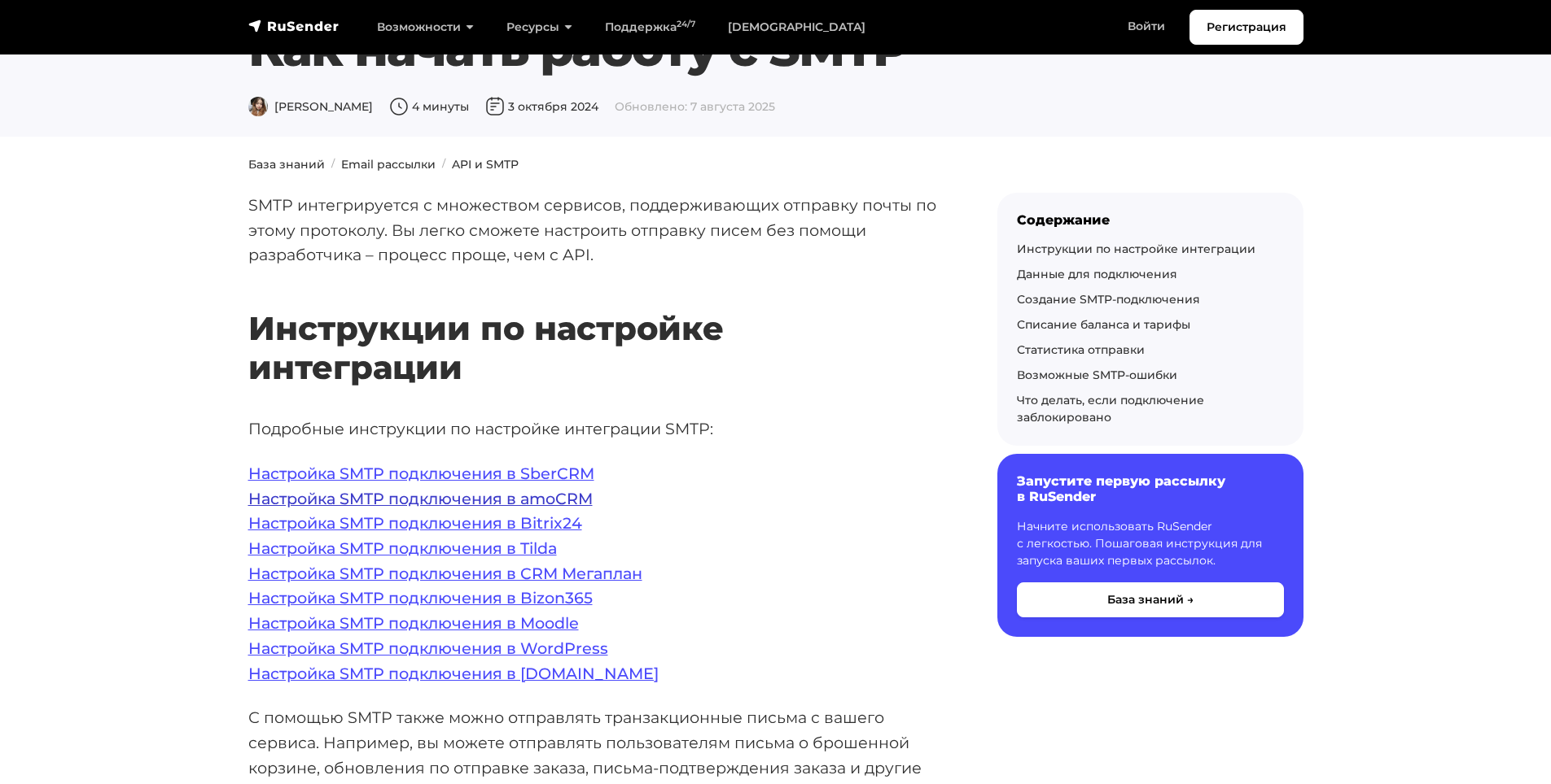
scroll to position [244, 0]
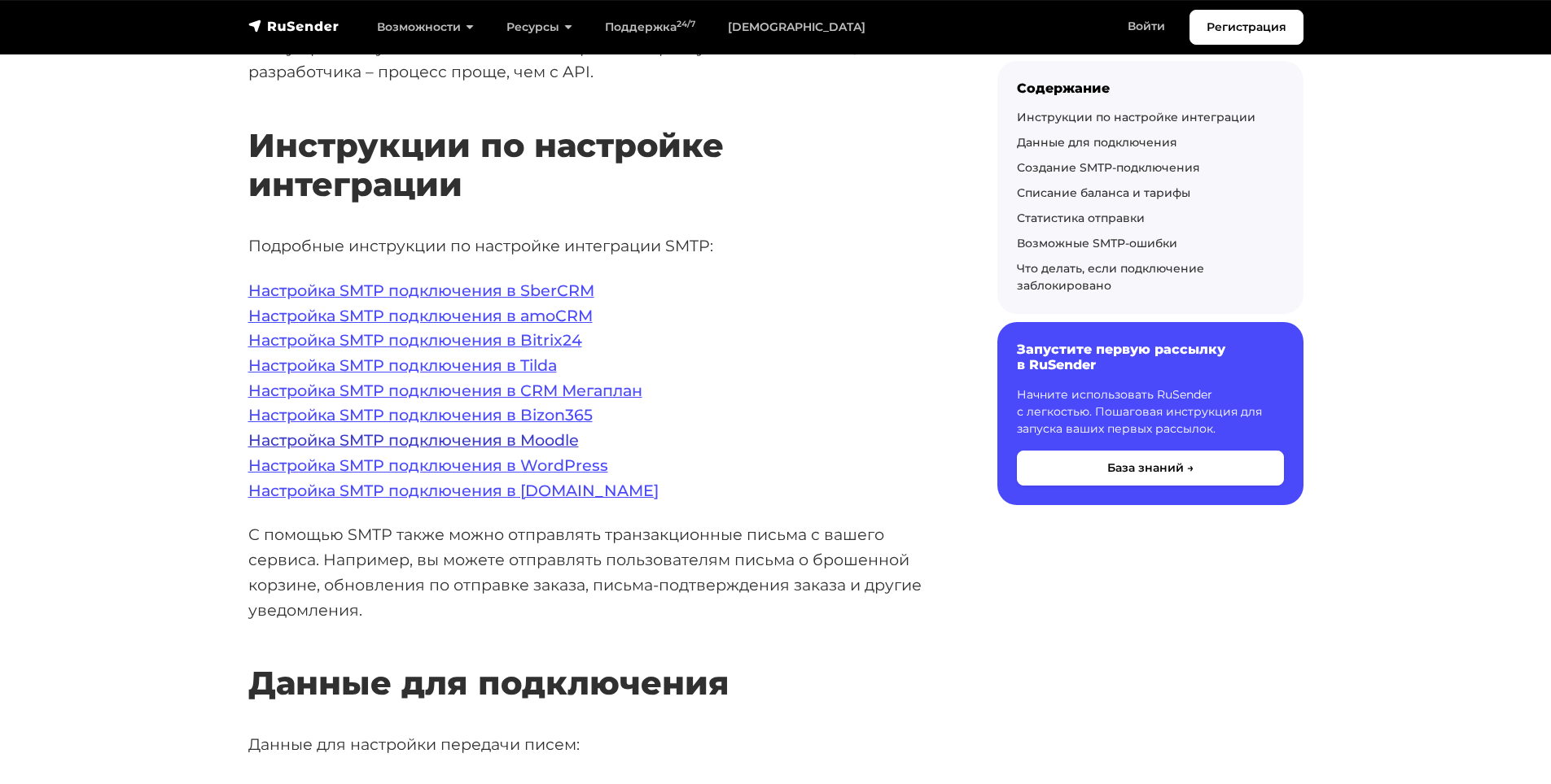
click at [553, 441] on link "Настройка SMTP подключения в Moodle" at bounding box center [413, 440] width 330 height 19
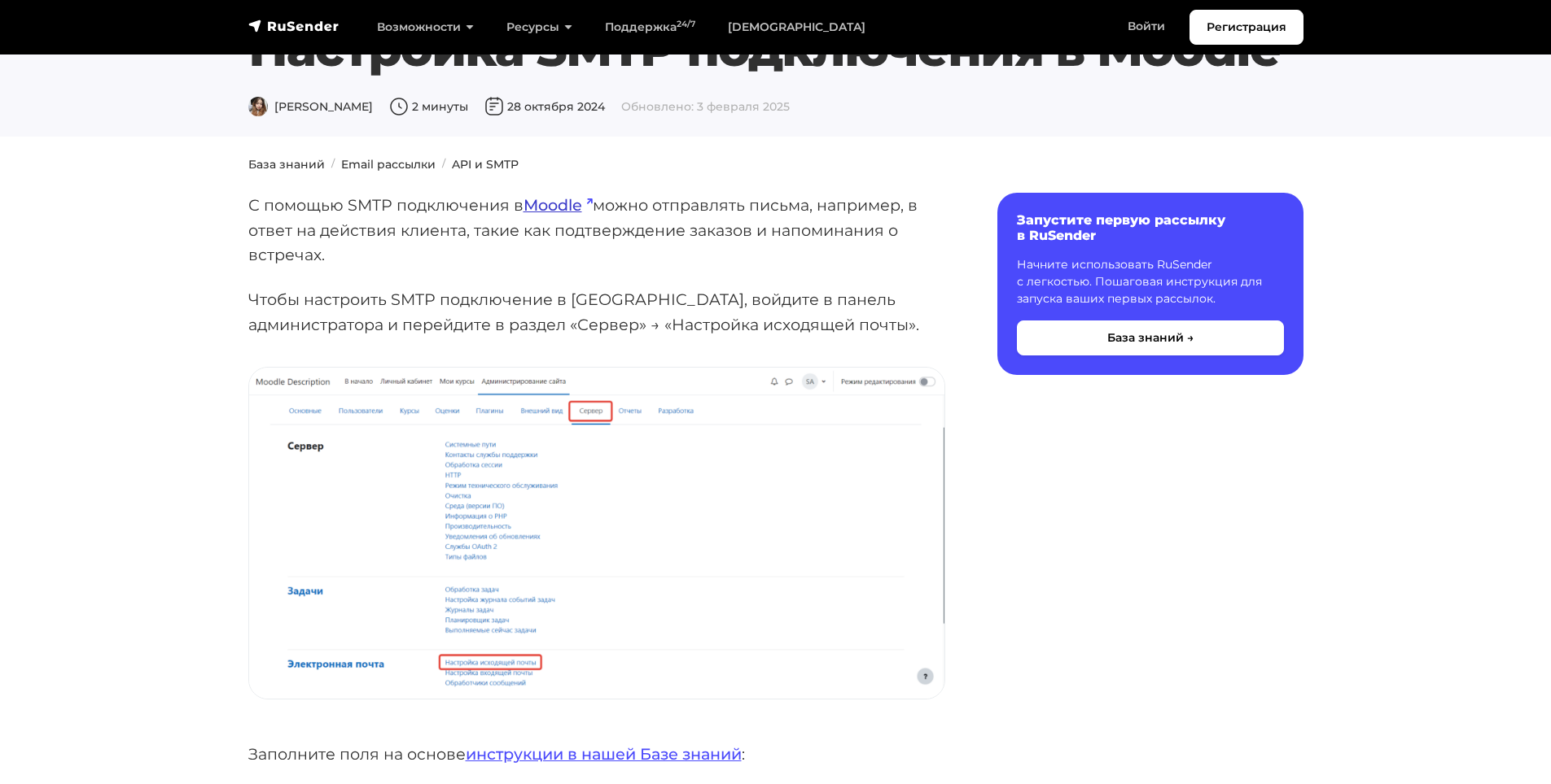
click at [561, 204] on link "Moodle" at bounding box center [557, 205] width 69 height 19
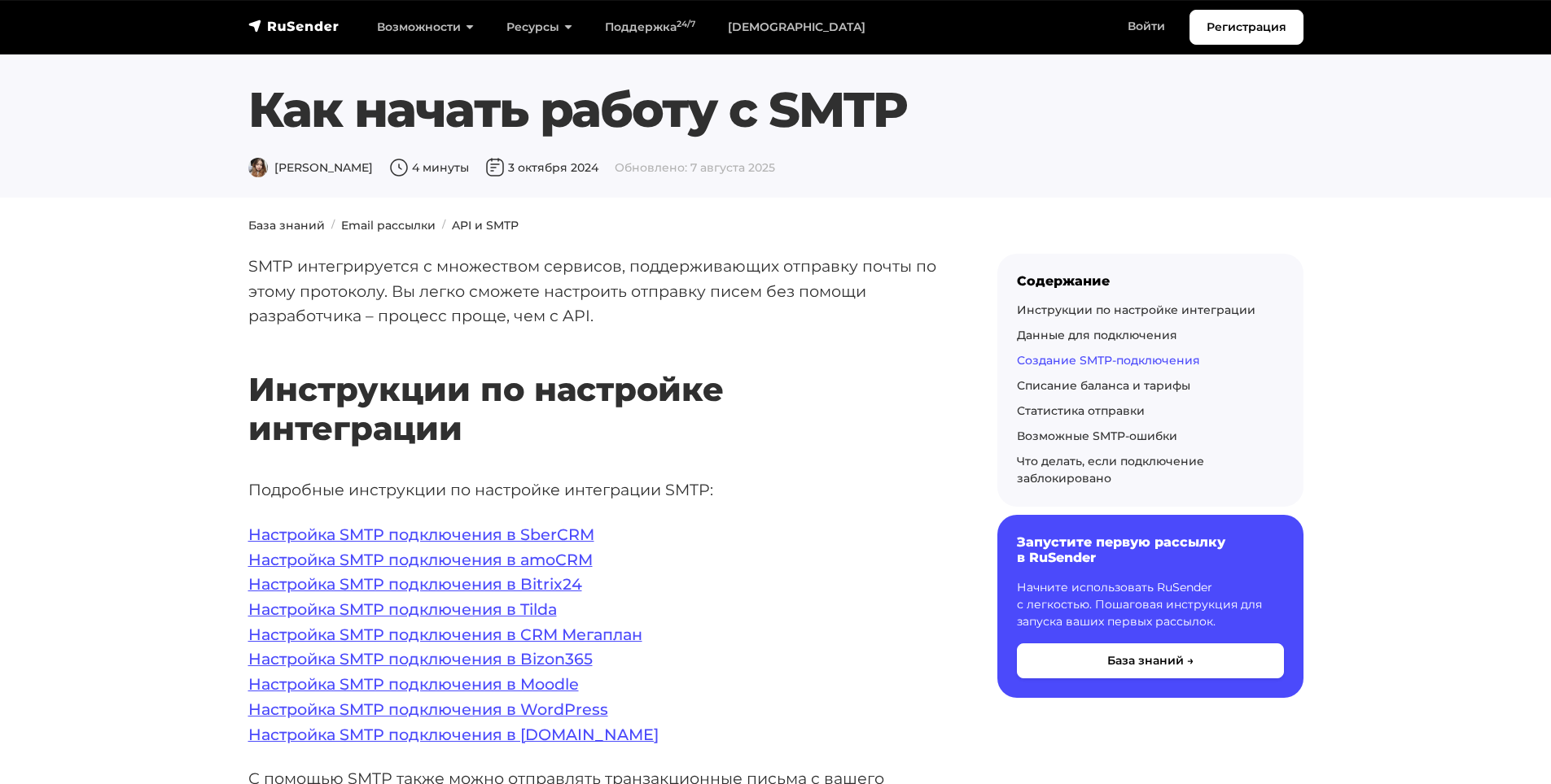
scroll to position [2766, 0]
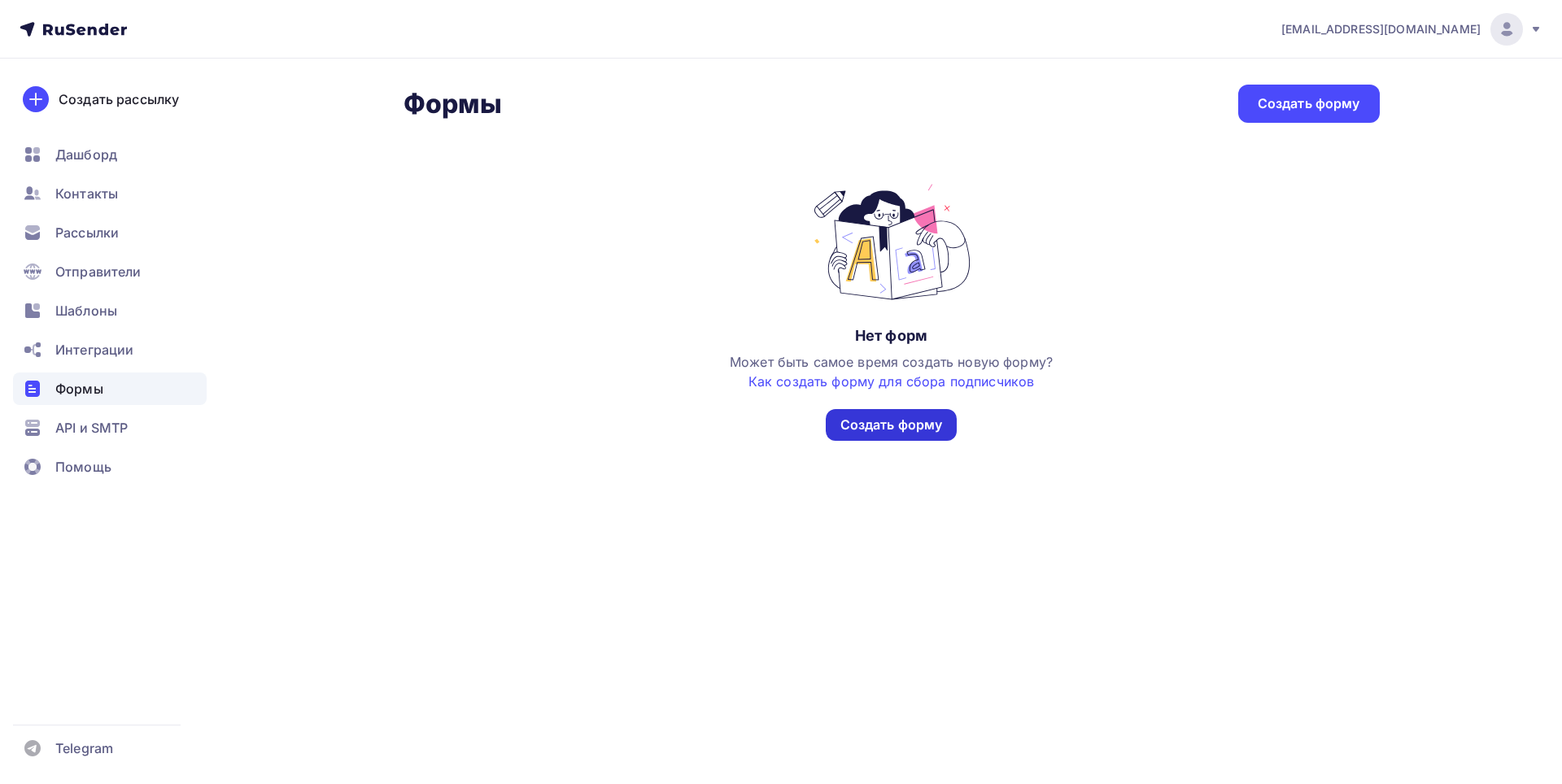
click at [909, 418] on div "Создать форму" at bounding box center [892, 425] width 102 height 18
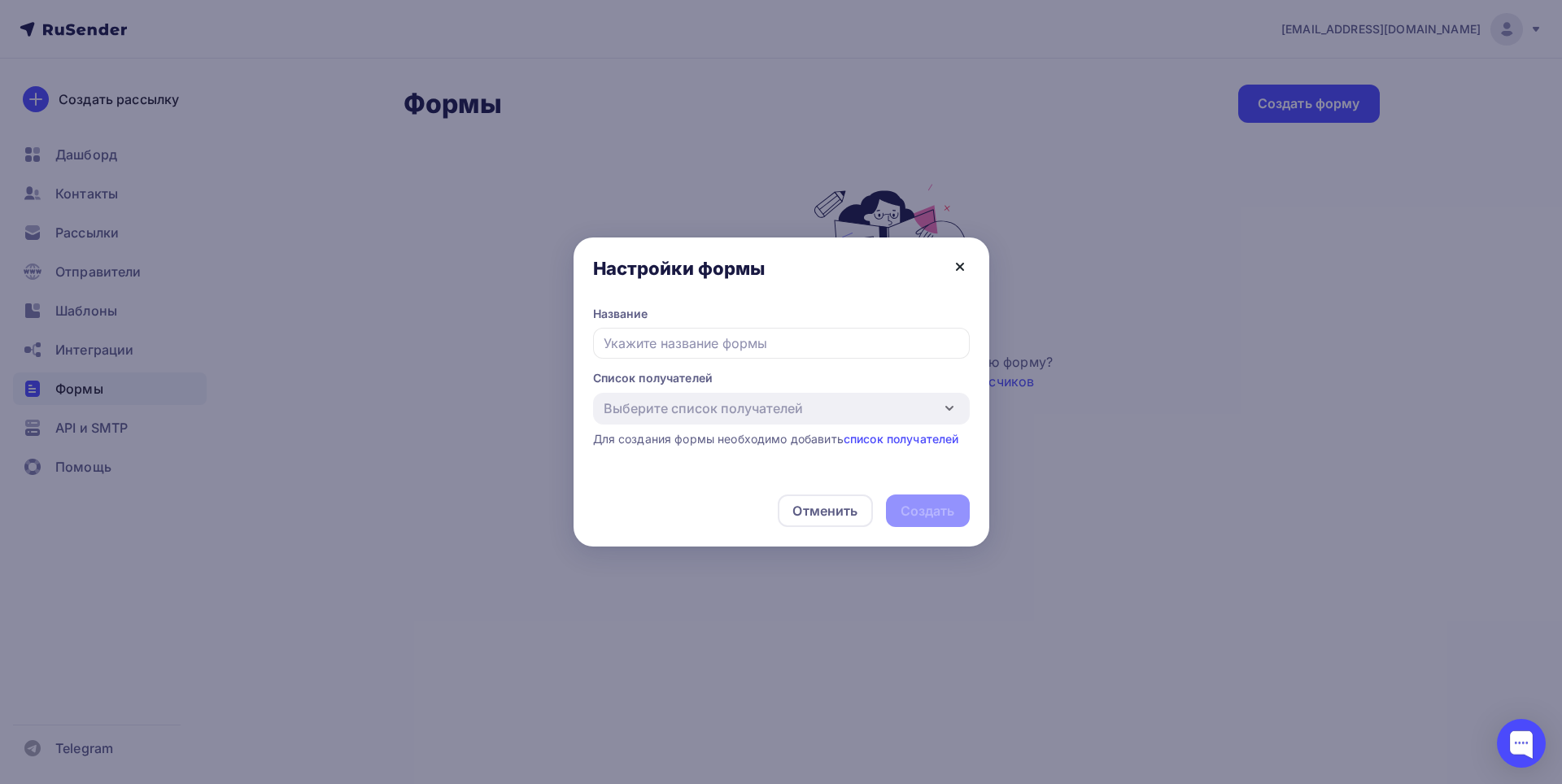
click at [956, 272] on icon at bounding box center [960, 267] width 19 height 19
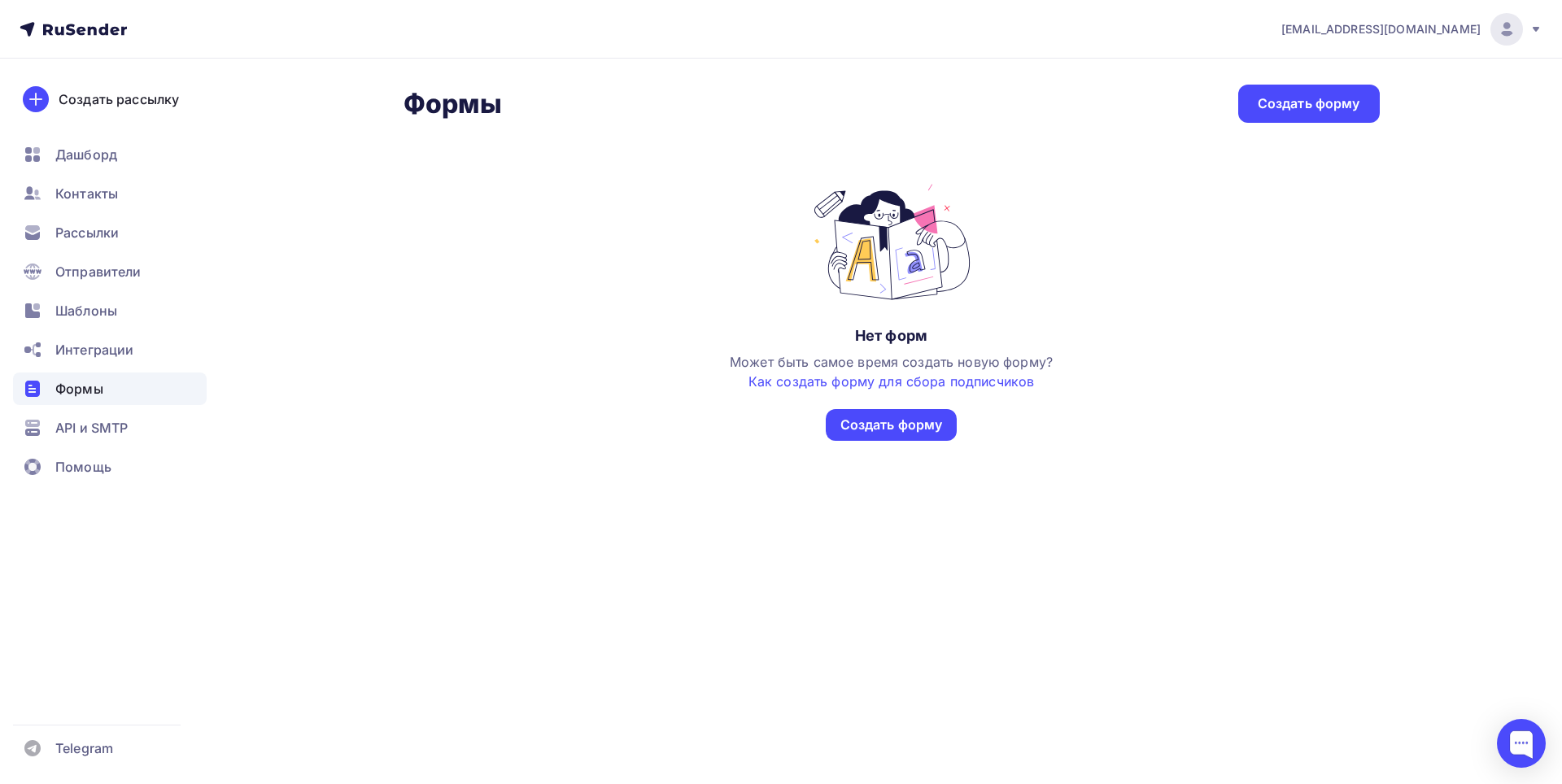
click at [117, 393] on div "Формы" at bounding box center [110, 388] width 194 height 32
click at [111, 329] on ul "Дашборд Контакты Рассылки Отправители Шаблоны Интеграции Формы API и SMTP Помощь" at bounding box center [110, 315] width 194 height 354
click at [113, 320] on span "Шаблоны" at bounding box center [86, 311] width 62 height 19
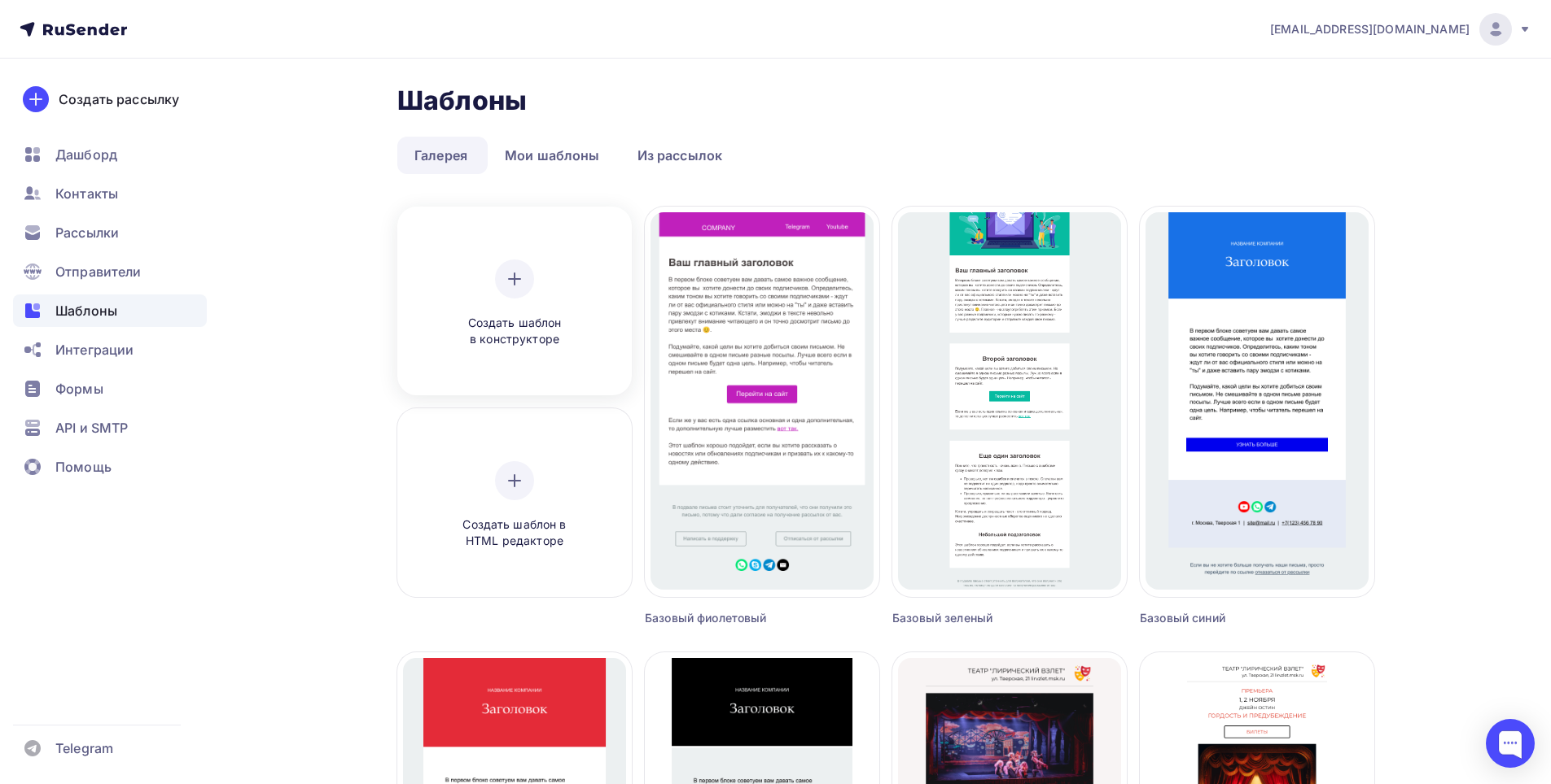
click at [595, 312] on div "Создать шаблон в конструкторе" at bounding box center [514, 303] width 223 height 182
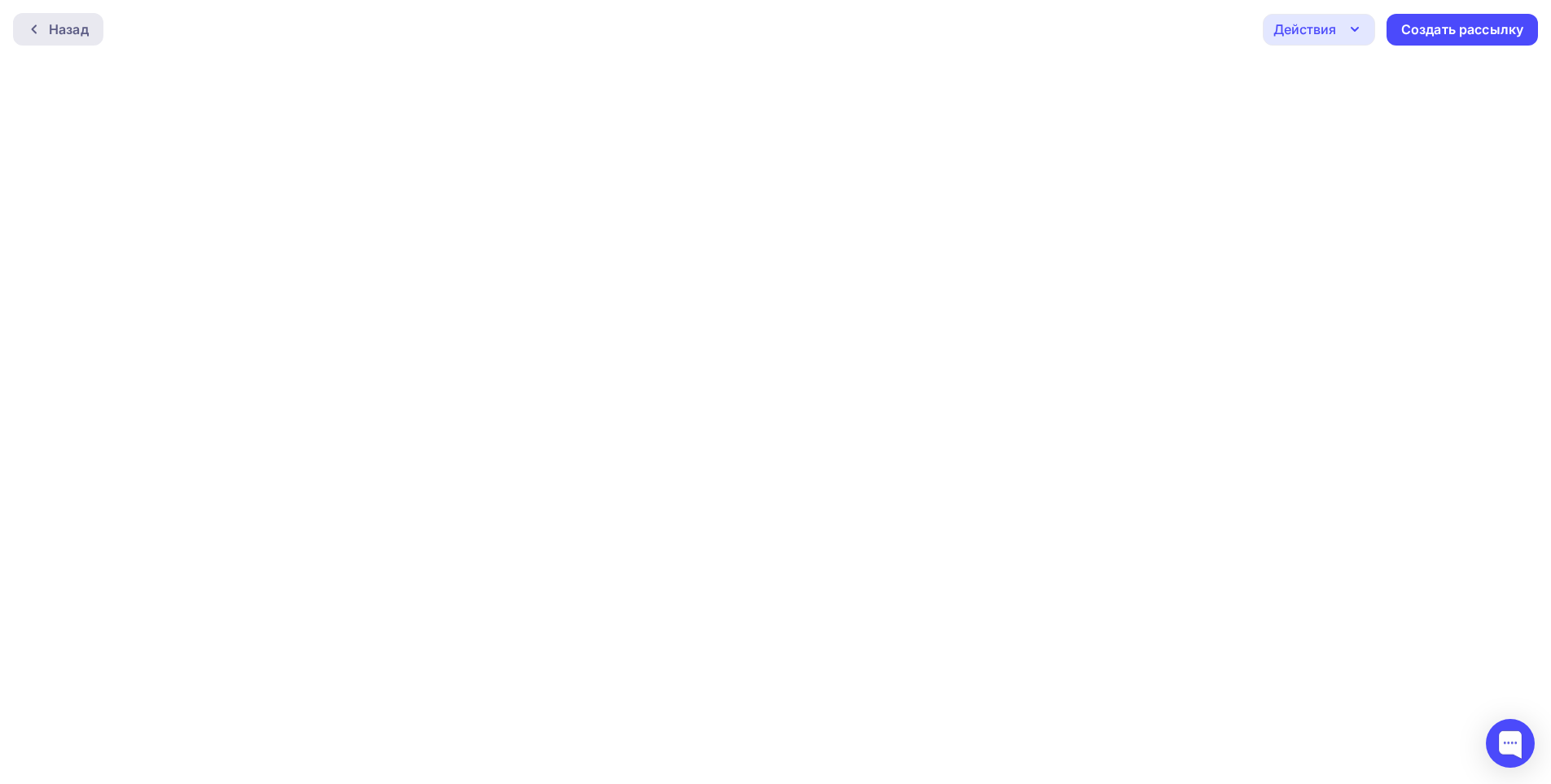
click at [88, 31] on div "Назад" at bounding box center [69, 29] width 40 height 19
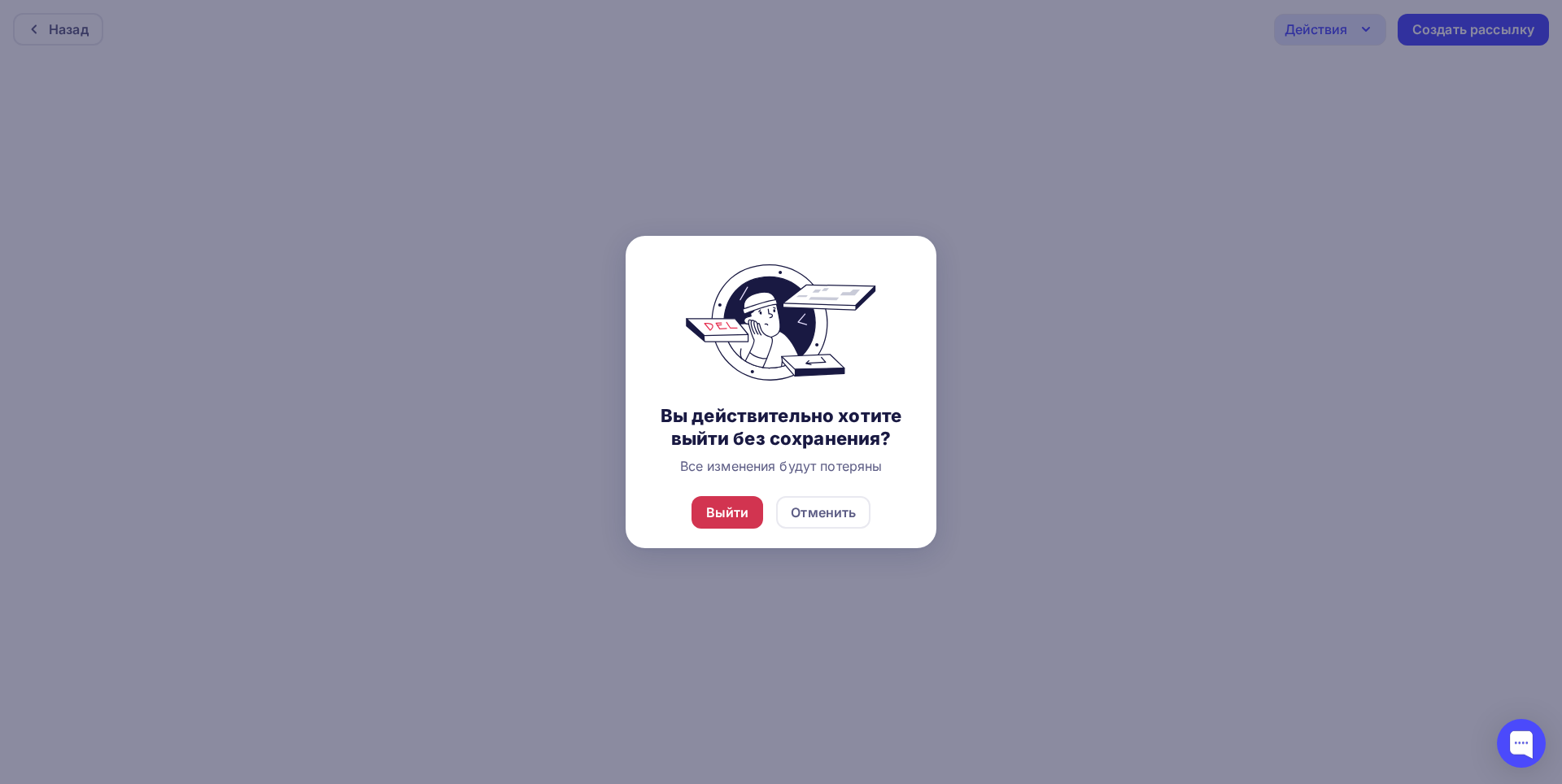
click at [737, 507] on div "Выйти" at bounding box center [727, 512] width 43 height 19
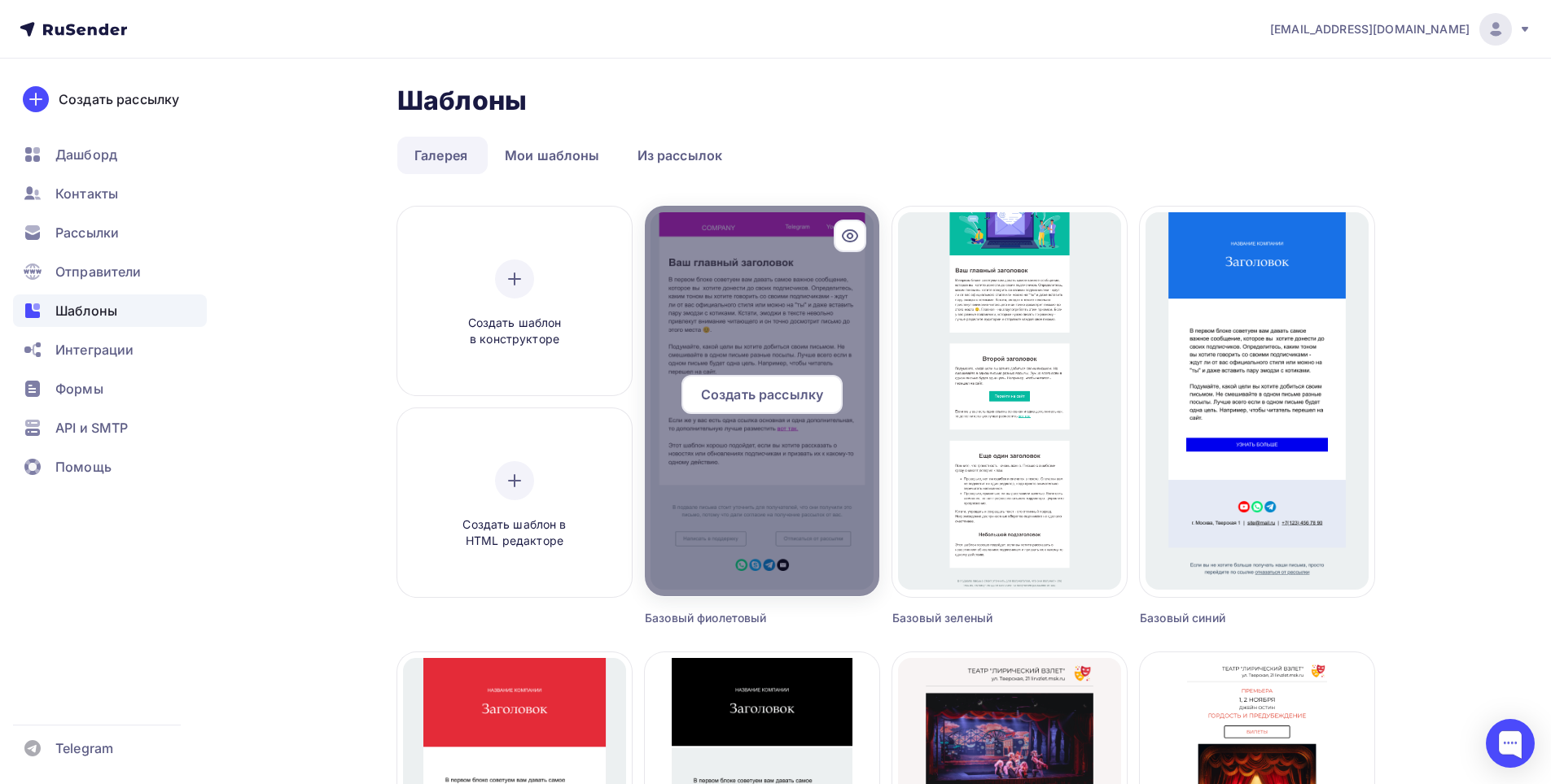
click at [796, 302] on div at bounding box center [762, 401] width 235 height 391
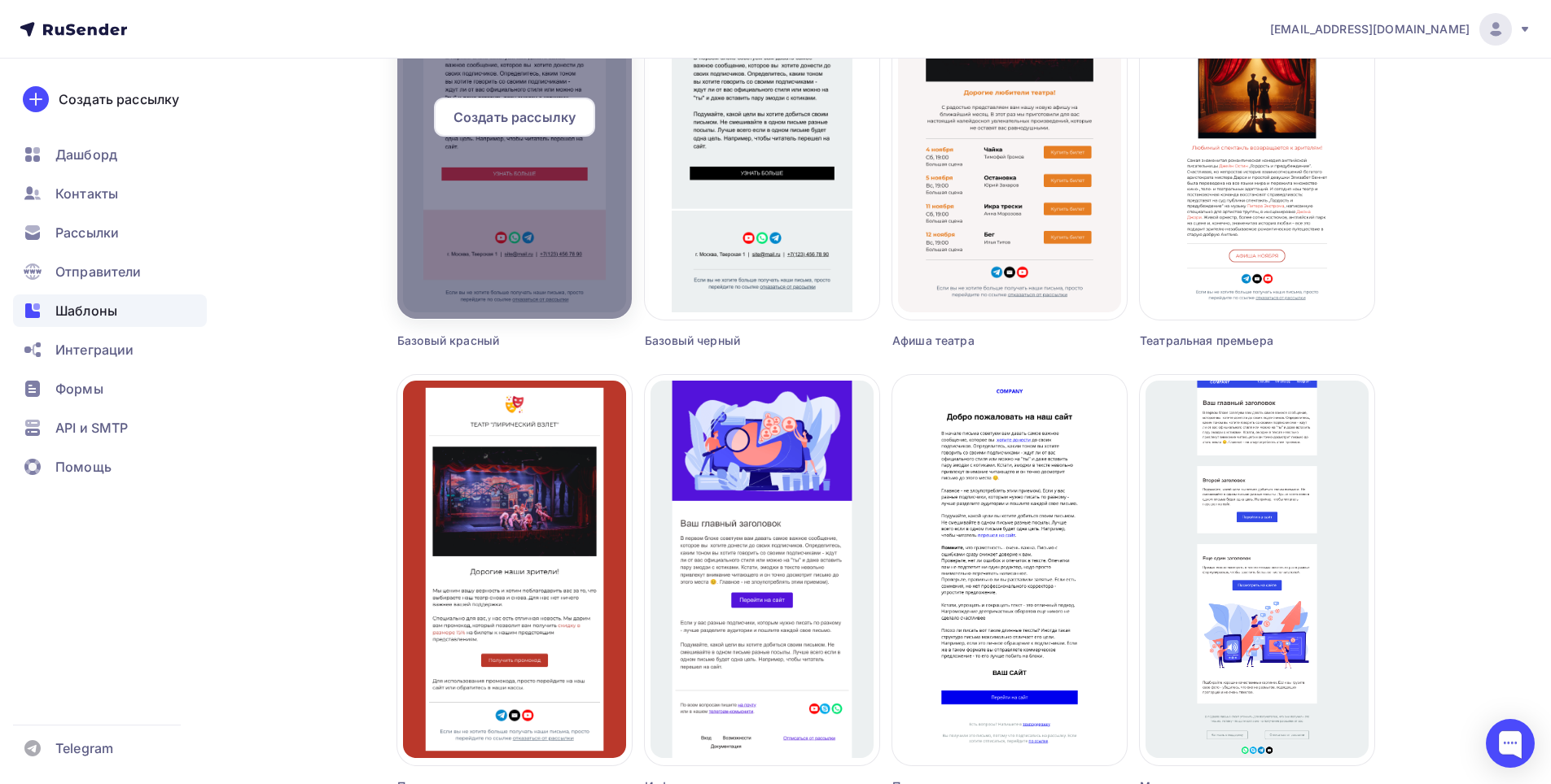
scroll to position [917, 0]
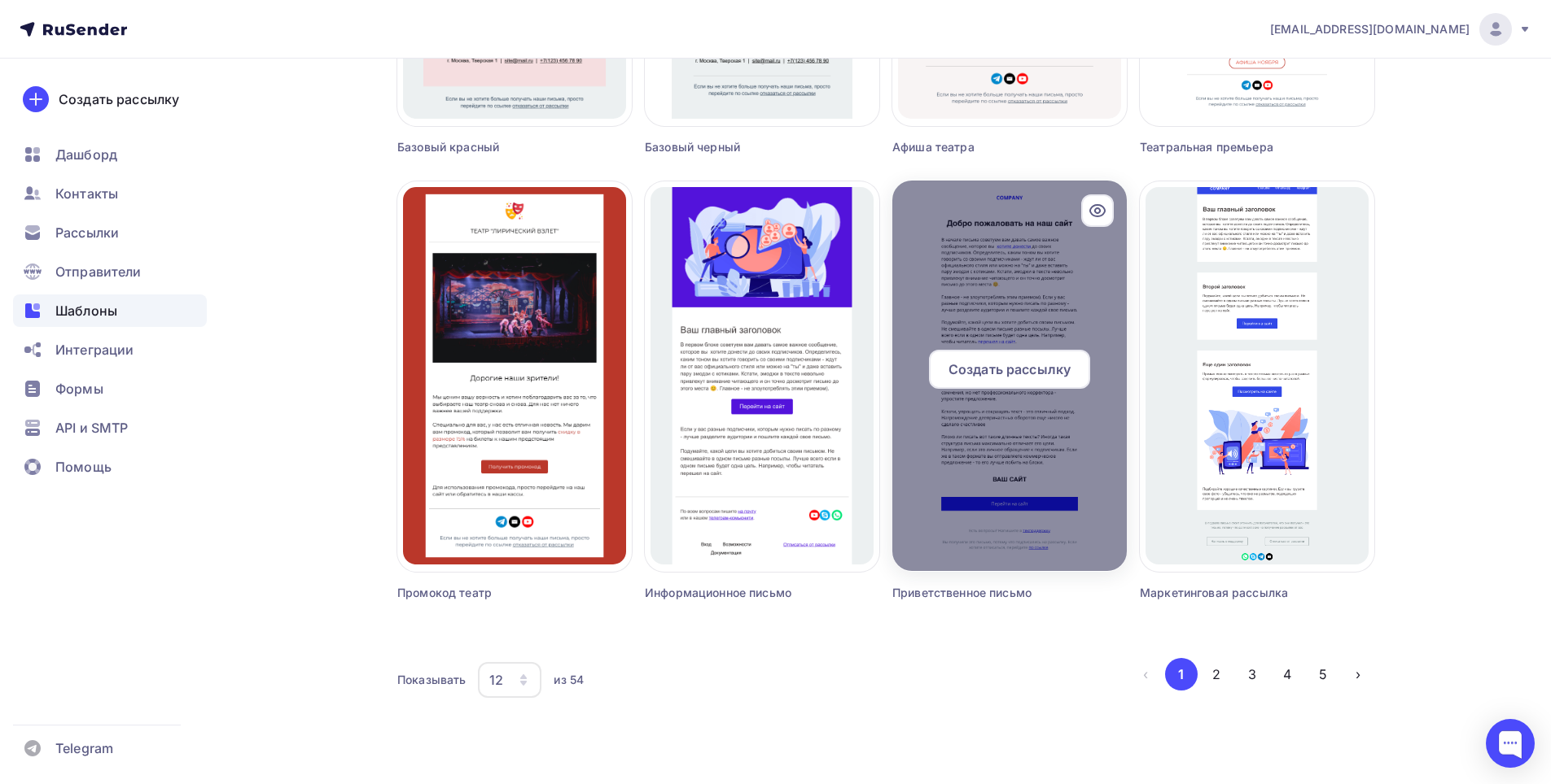
click at [1086, 357] on div "Создать рассылку" at bounding box center [1009, 369] width 161 height 39
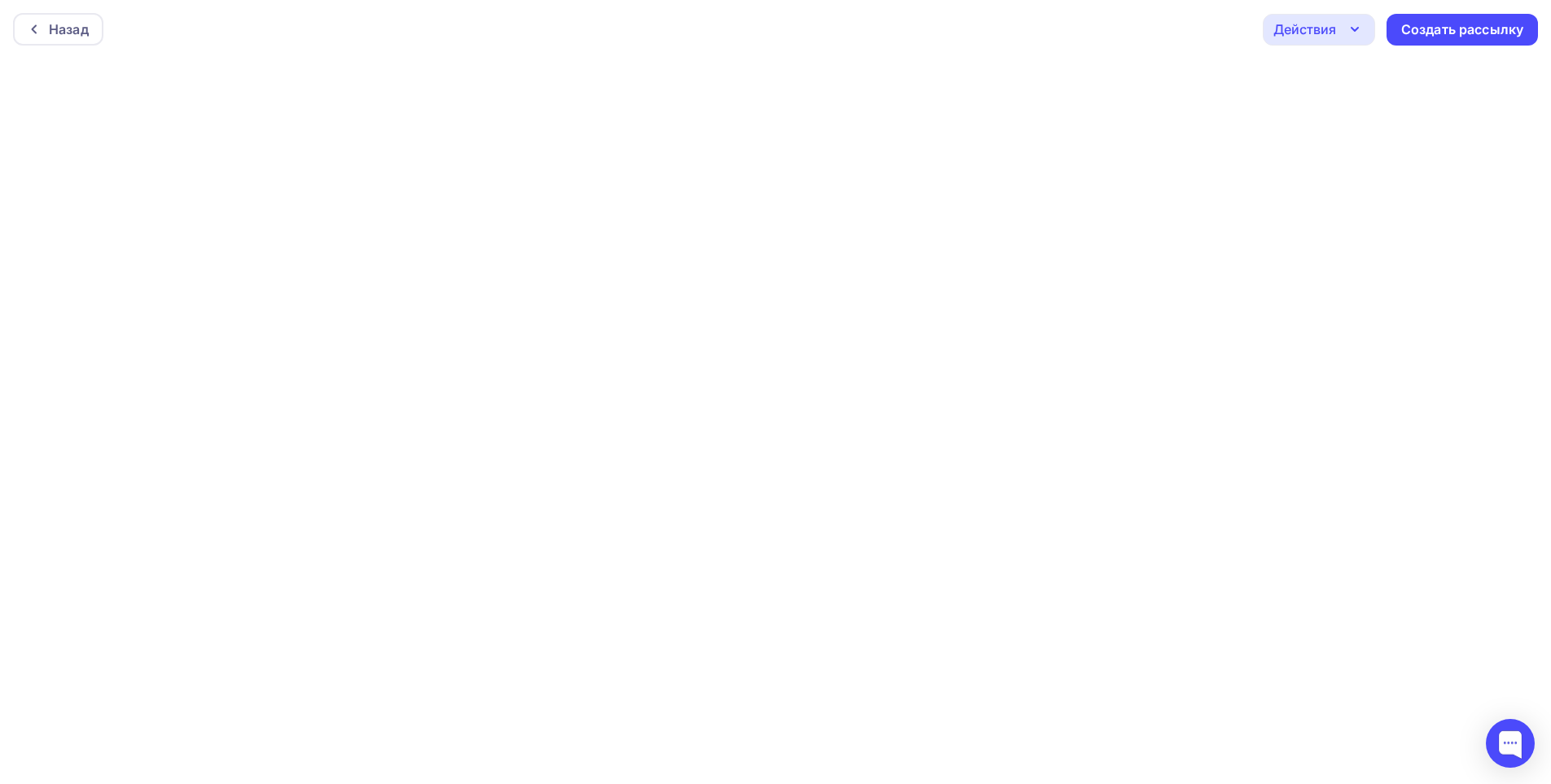
click at [1005, 40] on div "Назад Действия Отправить тестовое письмо Предпросмотр Сохранить в Мои шаблоны В…" at bounding box center [776, 29] width 1551 height 59
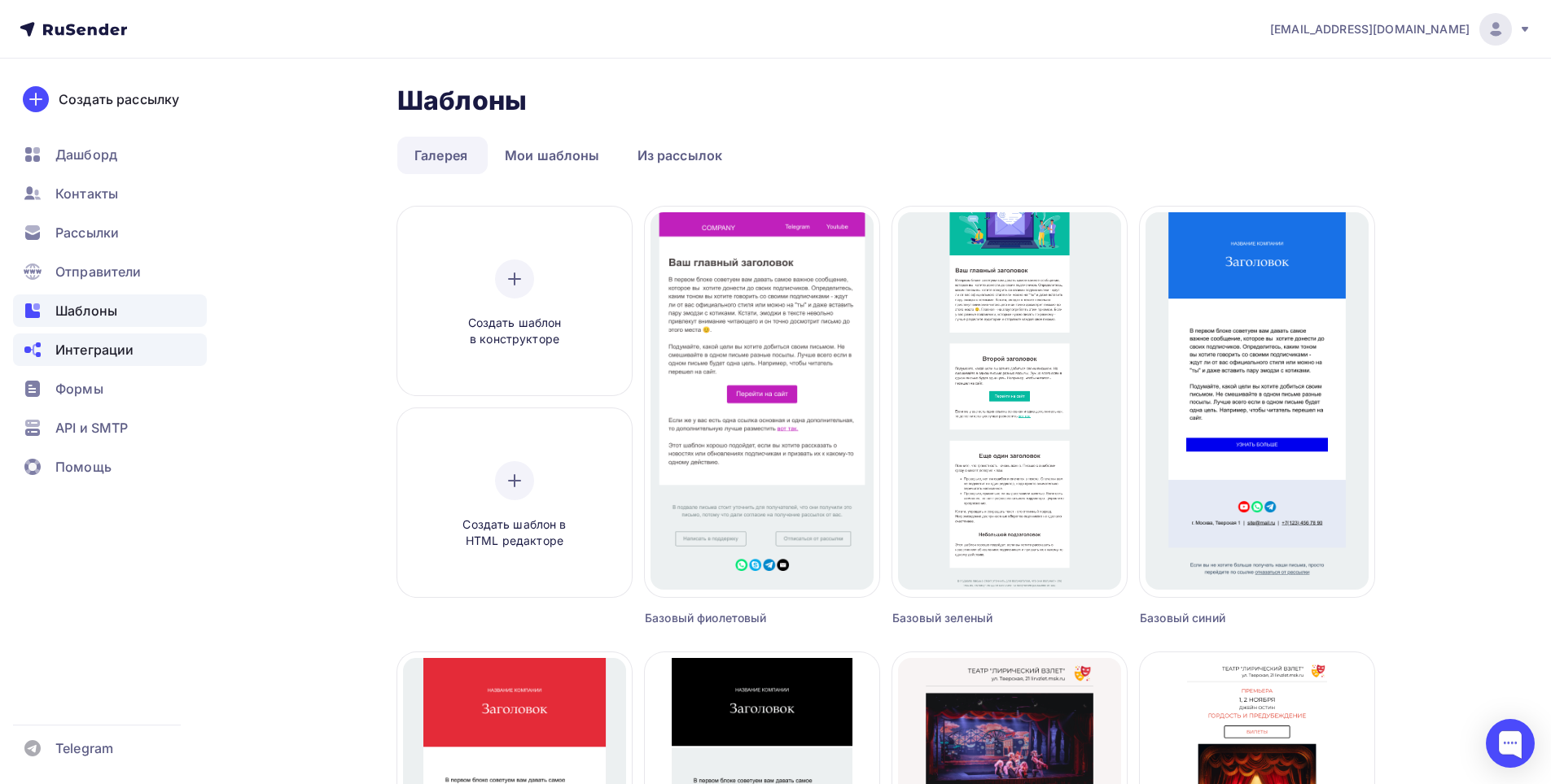
click at [101, 363] on div "Интеграции" at bounding box center [110, 350] width 194 height 32
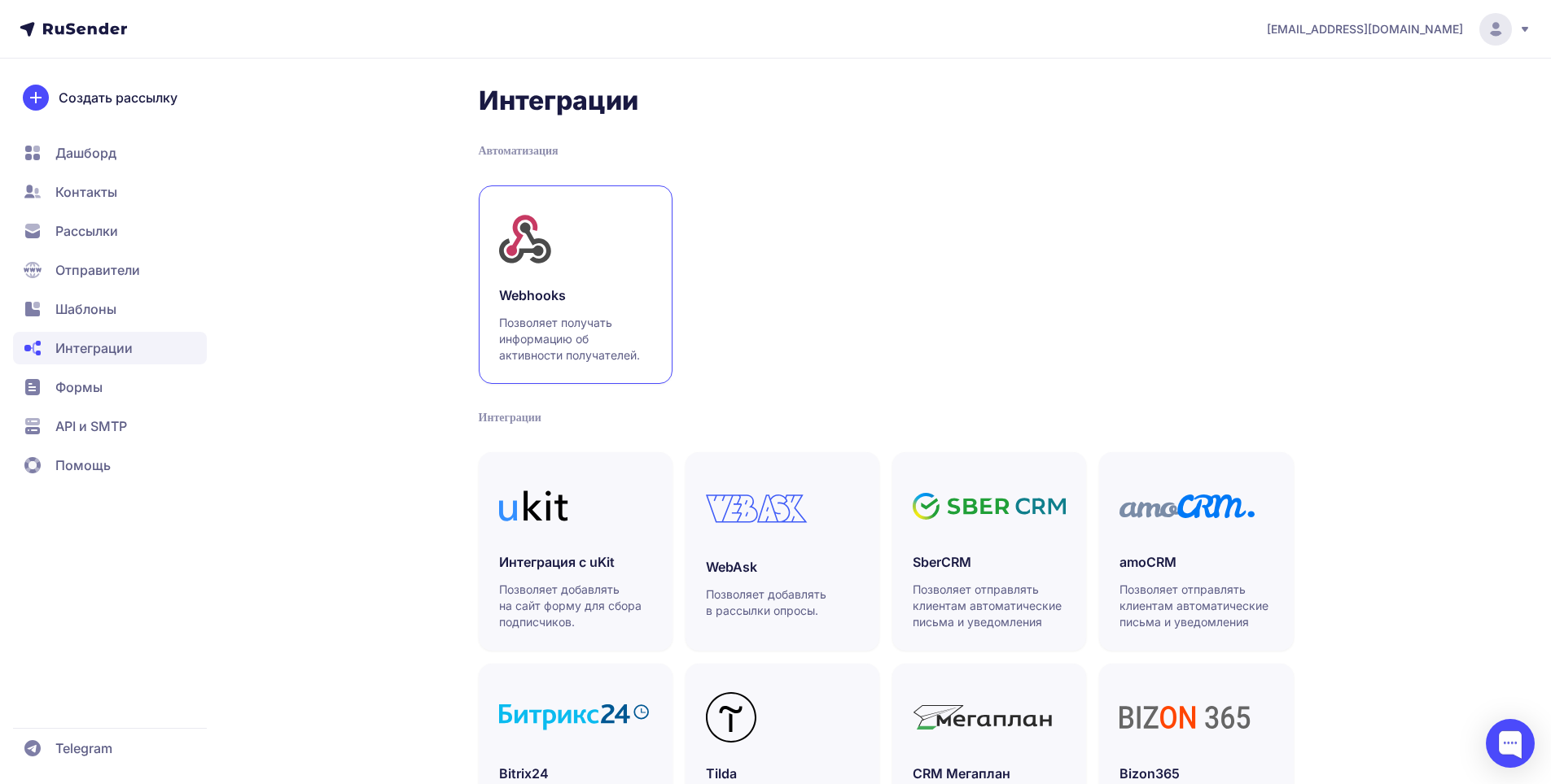
click at [597, 286] on h3 "Webhooks" at bounding box center [575, 295] width 153 height 19
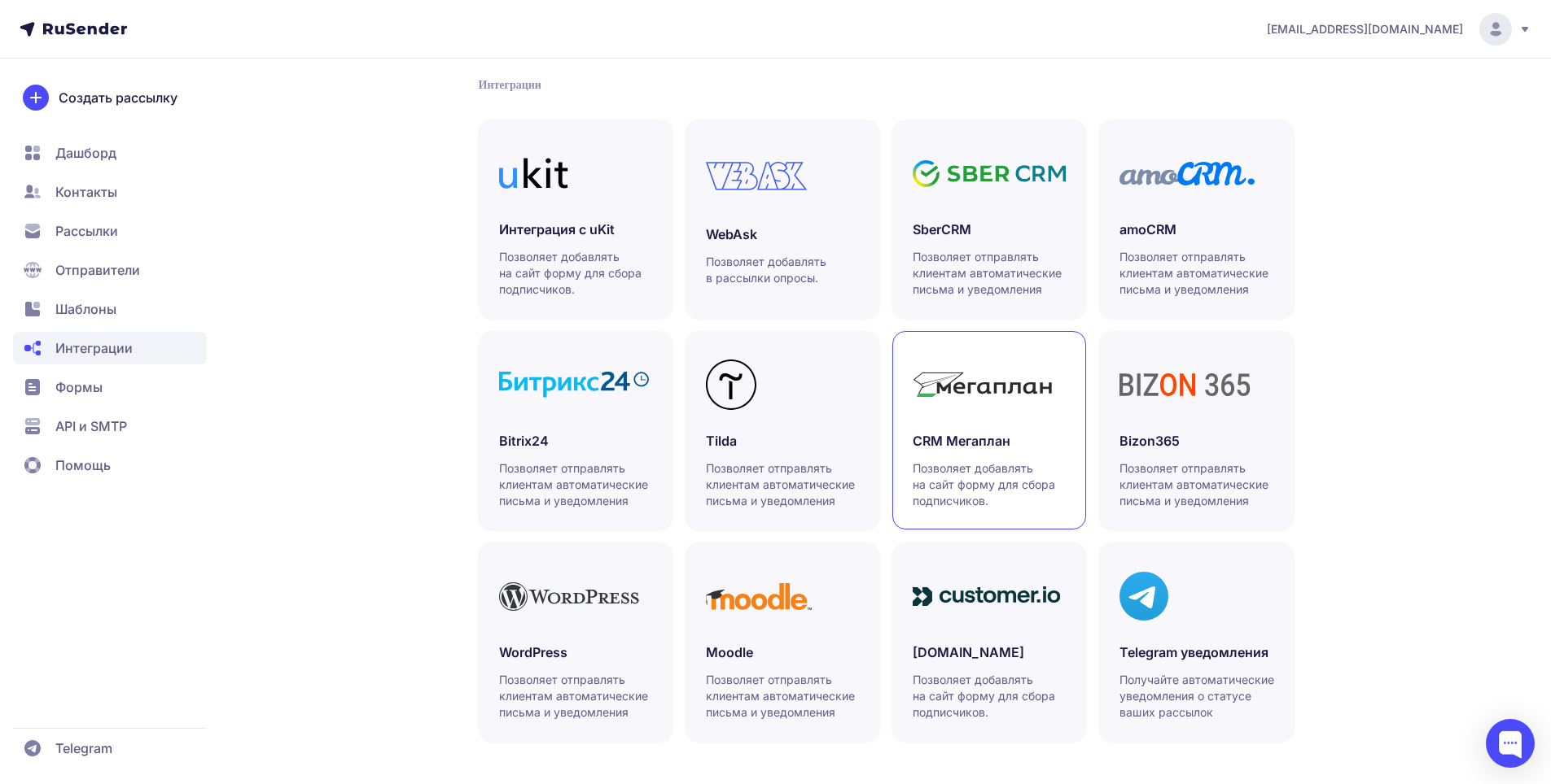
scroll to position [335, 0]
click at [1049, 272] on p "Позволяет отправлять клиентам автоматические письма и уведомления" at bounding box center [989, 272] width 154 height 49
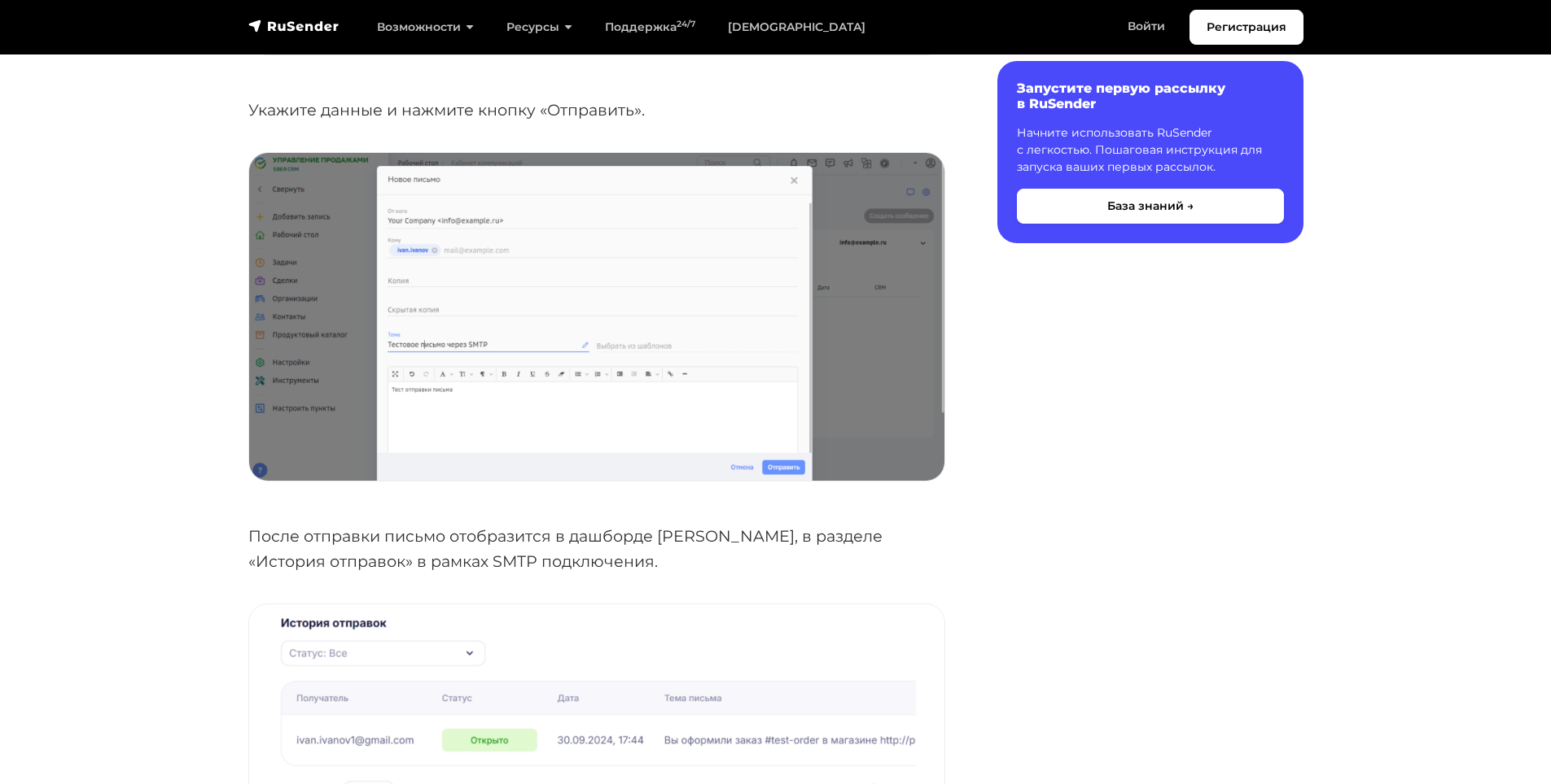
scroll to position [4475, 0]
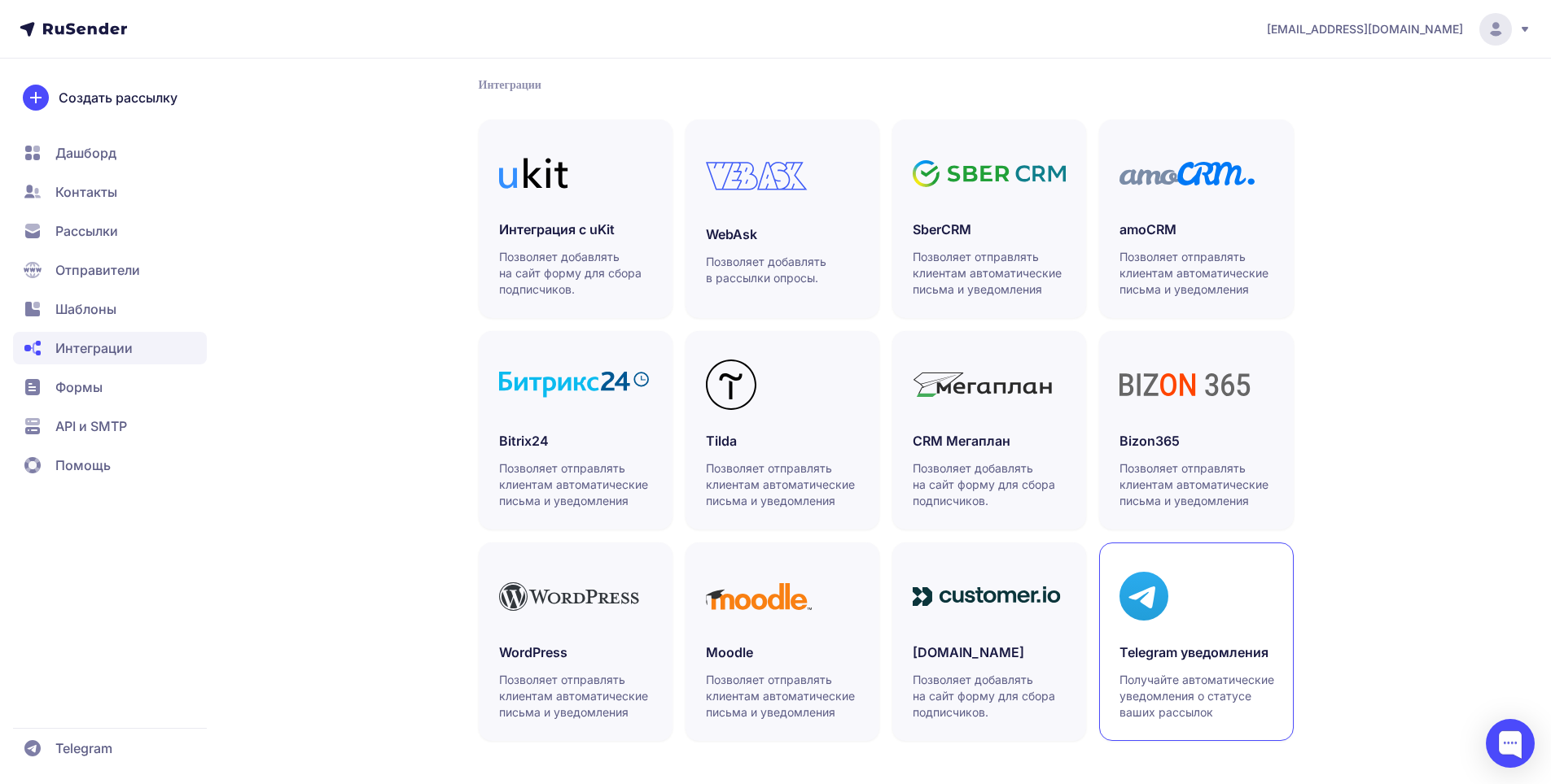
scroll to position [335, 0]
click at [1198, 607] on div at bounding box center [1195, 595] width 153 height 67
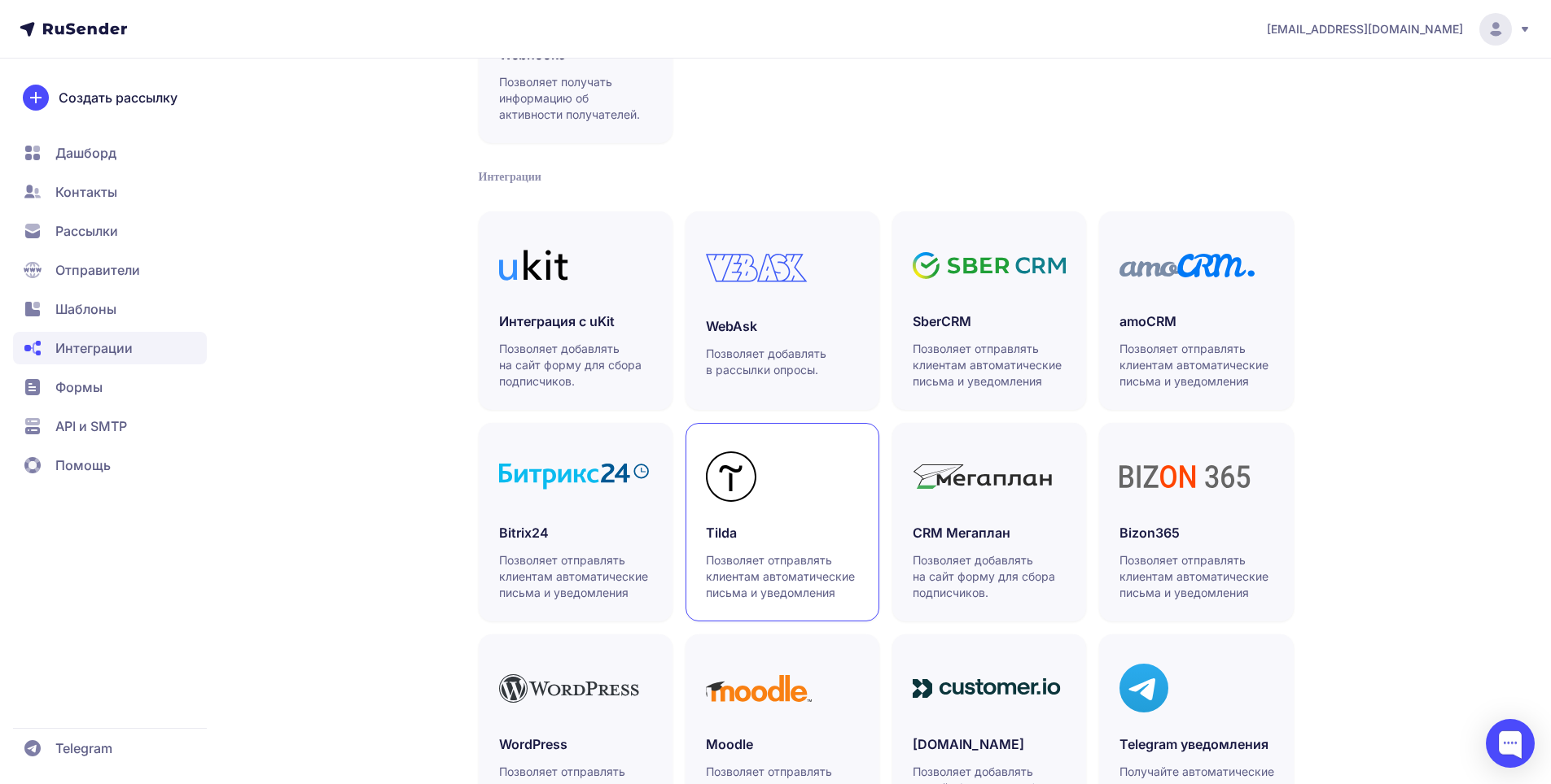
scroll to position [335, 0]
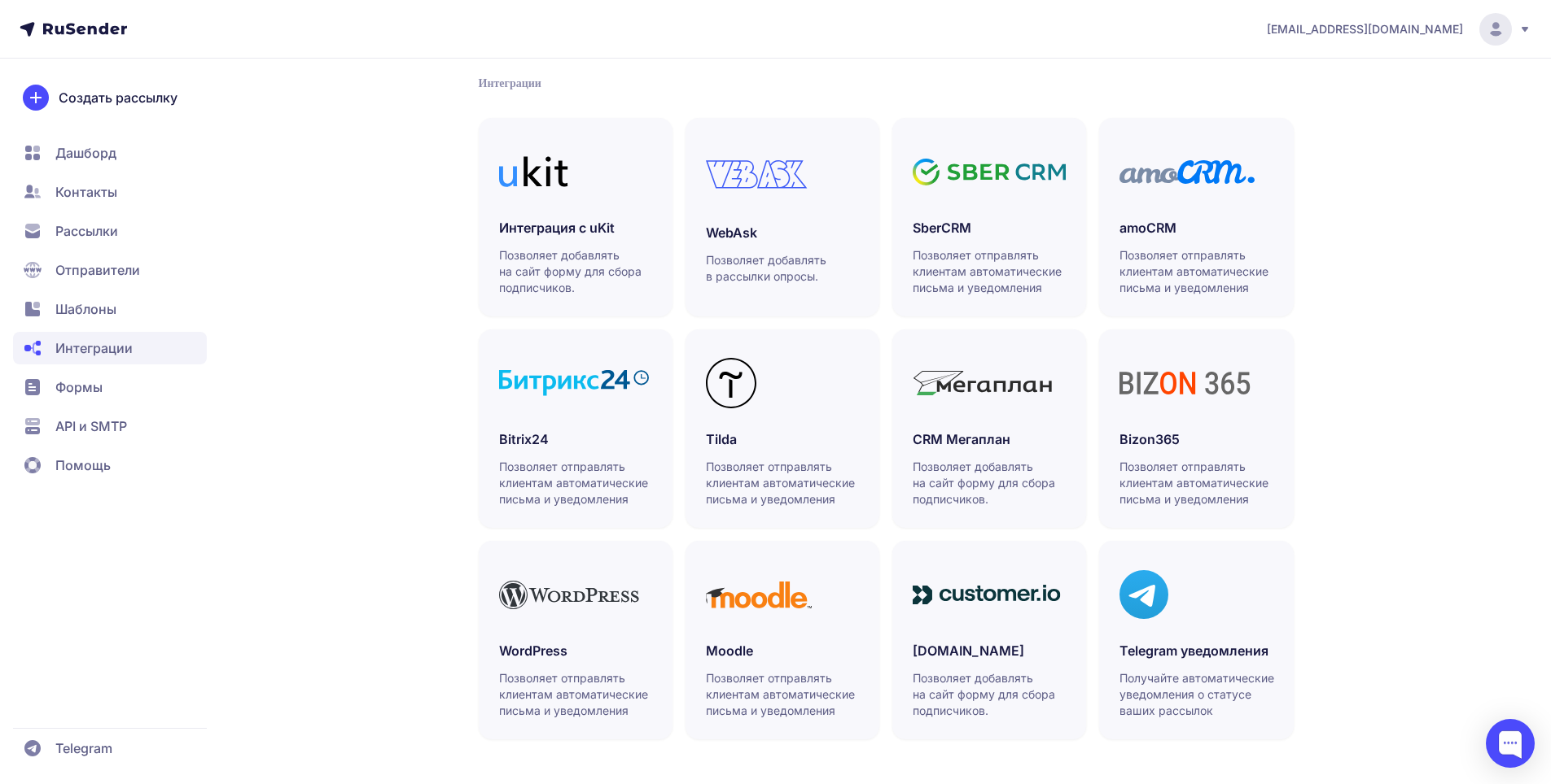
click at [69, 433] on span "API и SMTP" at bounding box center [91, 427] width 72 height 19
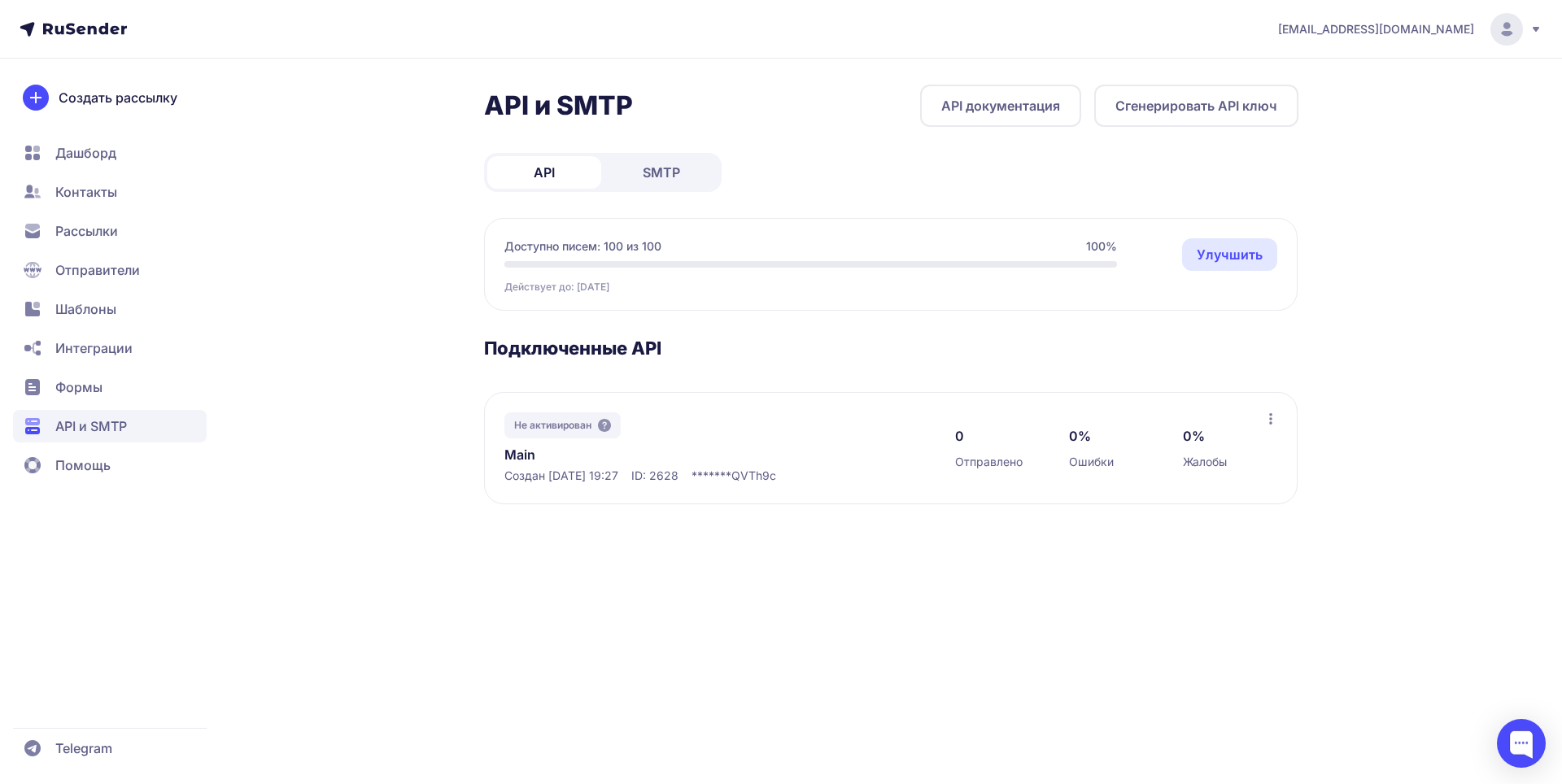
click at [653, 172] on span "SMTP" at bounding box center [661, 173] width 38 height 19
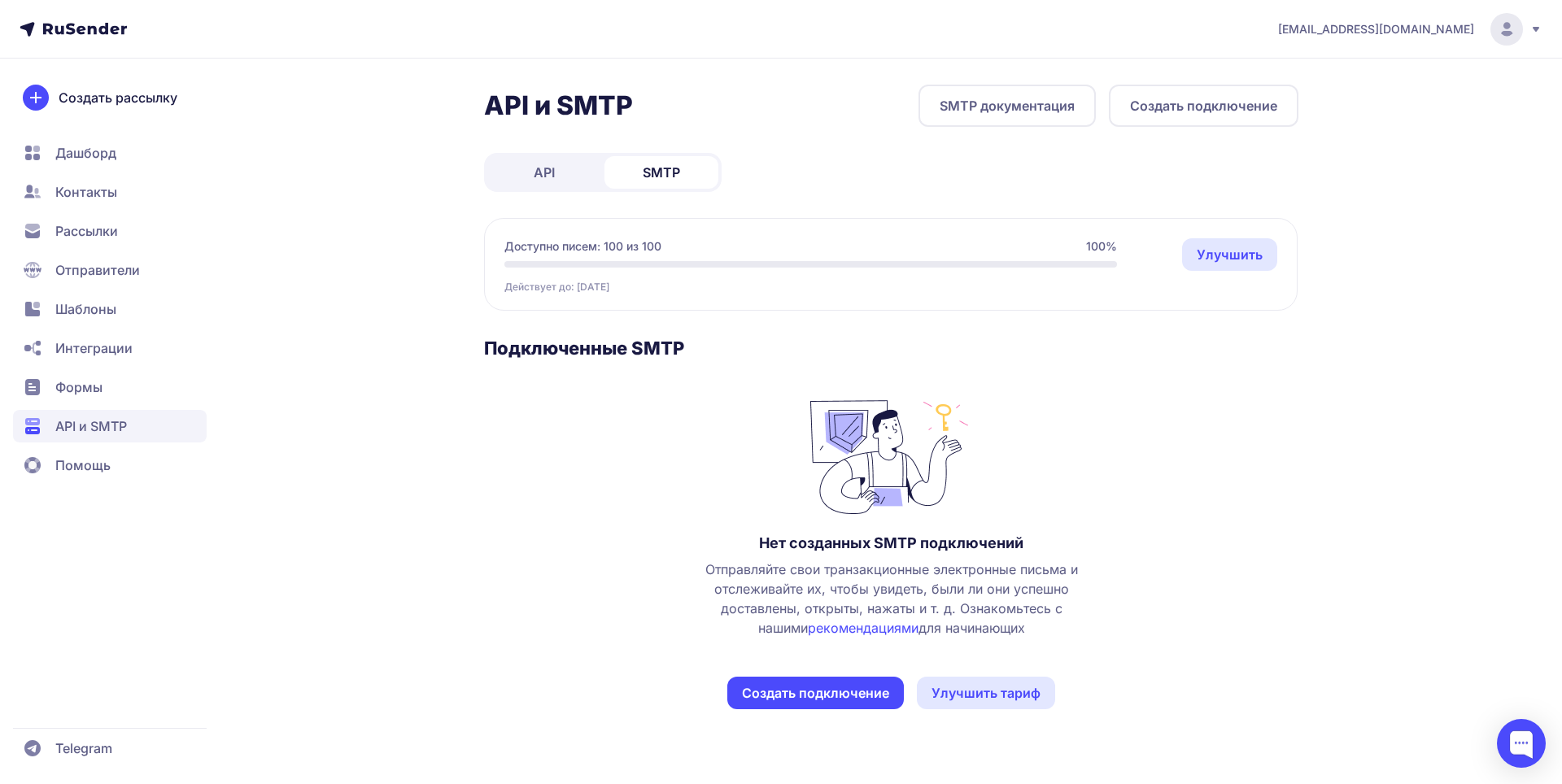
click at [538, 173] on span "API" at bounding box center [544, 173] width 21 height 19
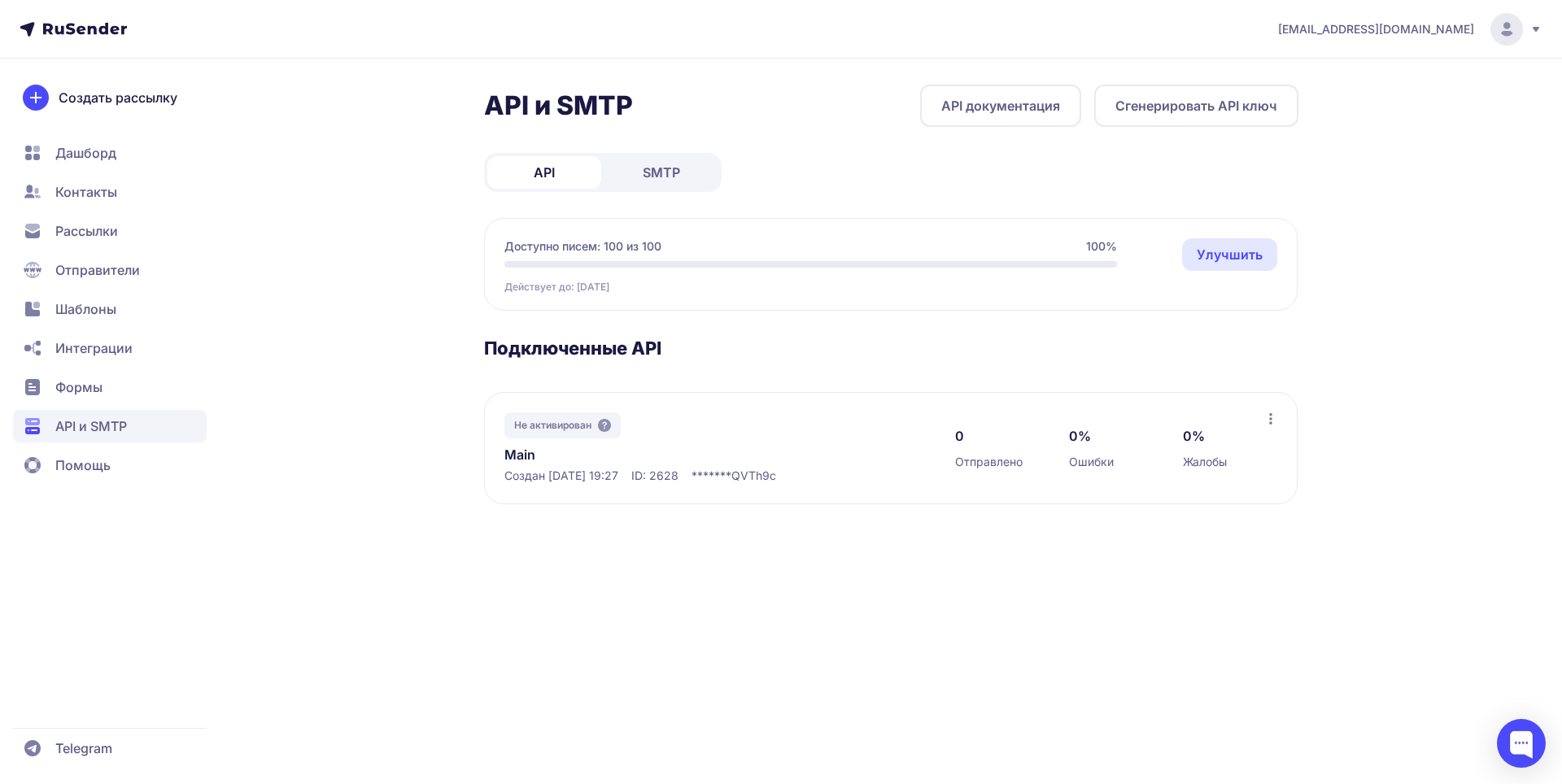
click at [1269, 420] on icon at bounding box center [1270, 419] width 13 height 13
click at [1224, 484] on div "Удалить" at bounding box center [1200, 487] width 180 height 32
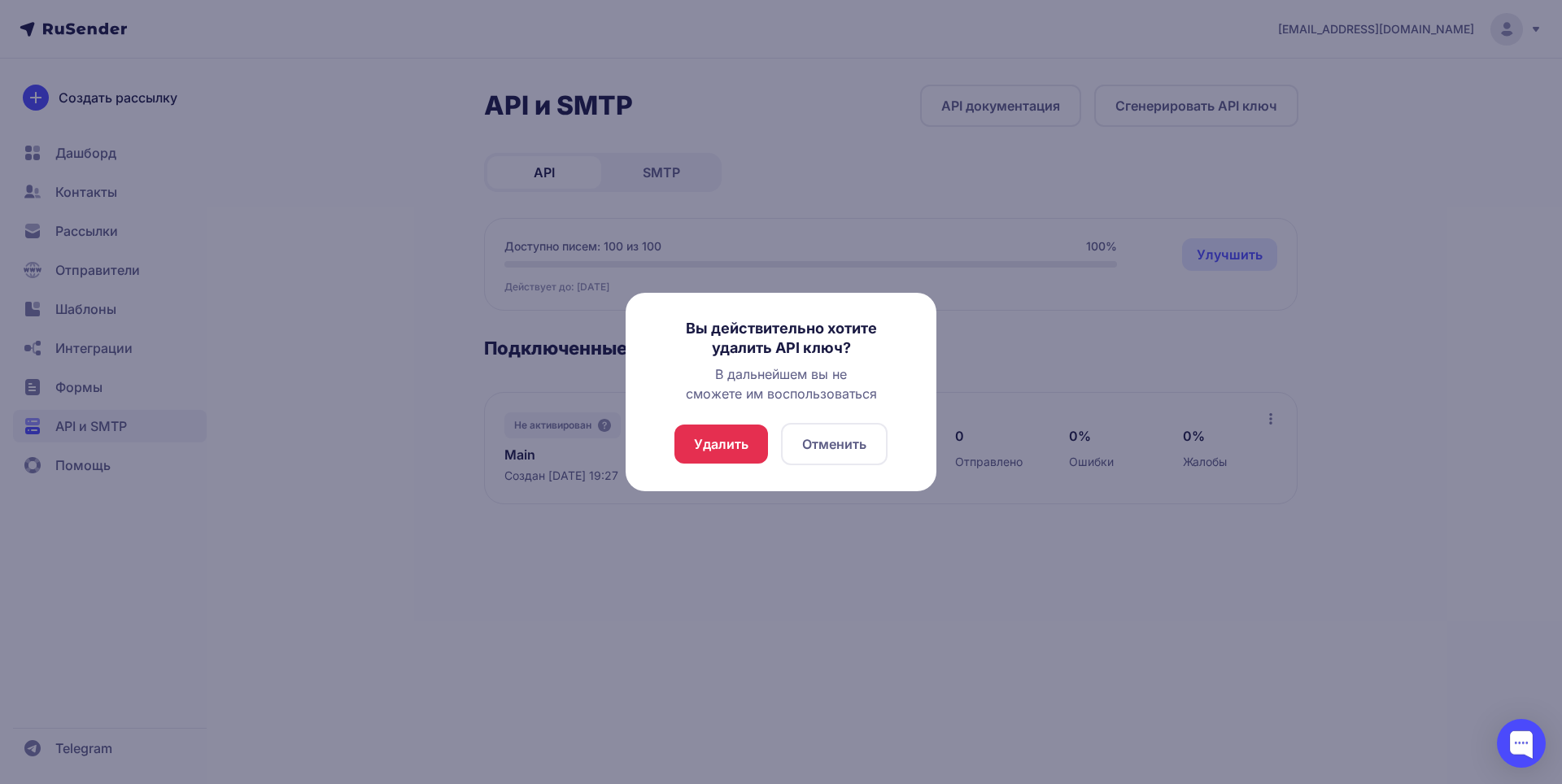
click at [746, 441] on button "Удалить" at bounding box center [721, 444] width 94 height 39
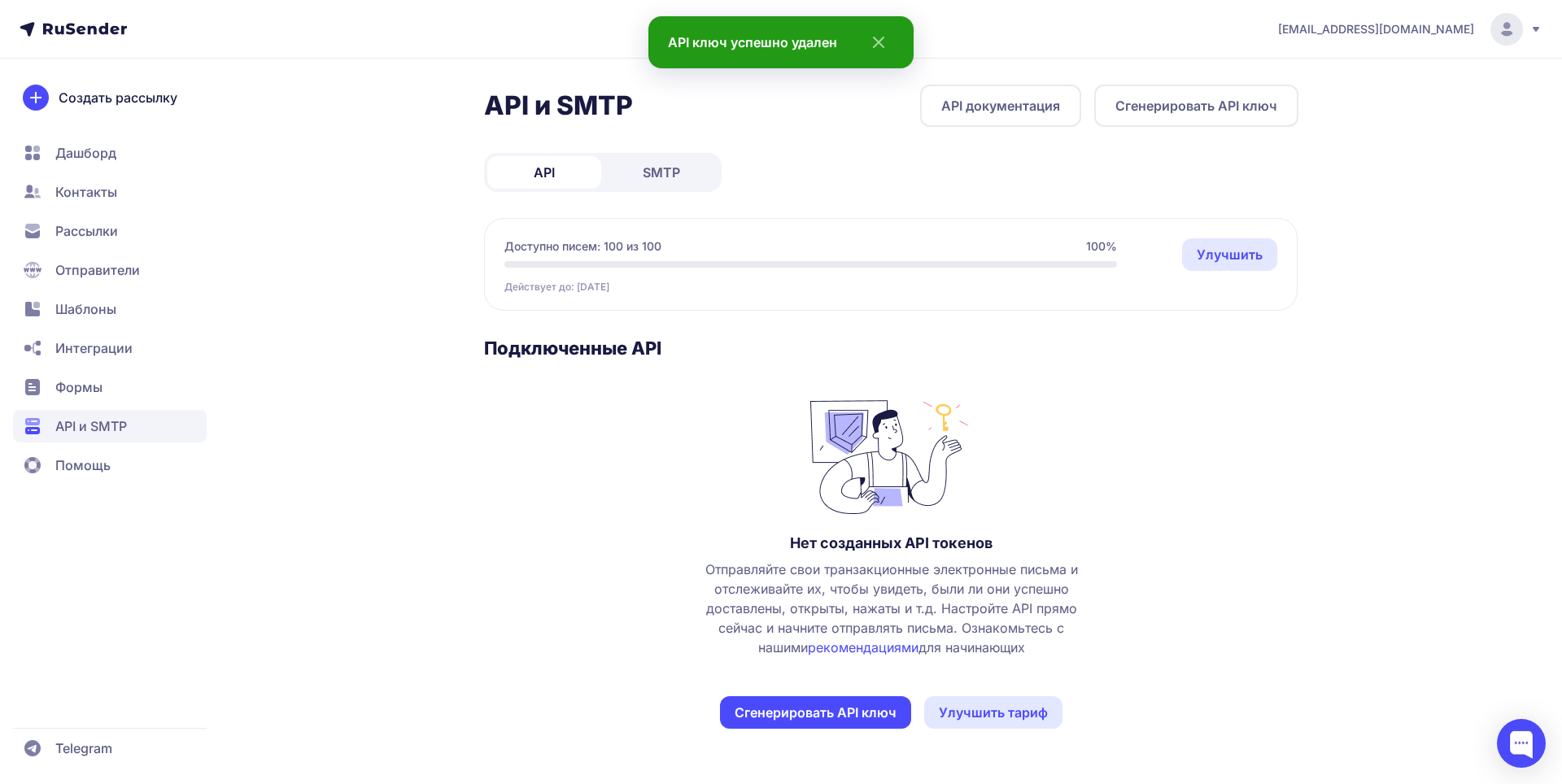
click at [663, 177] on span "SMTP" at bounding box center [661, 173] width 38 height 19
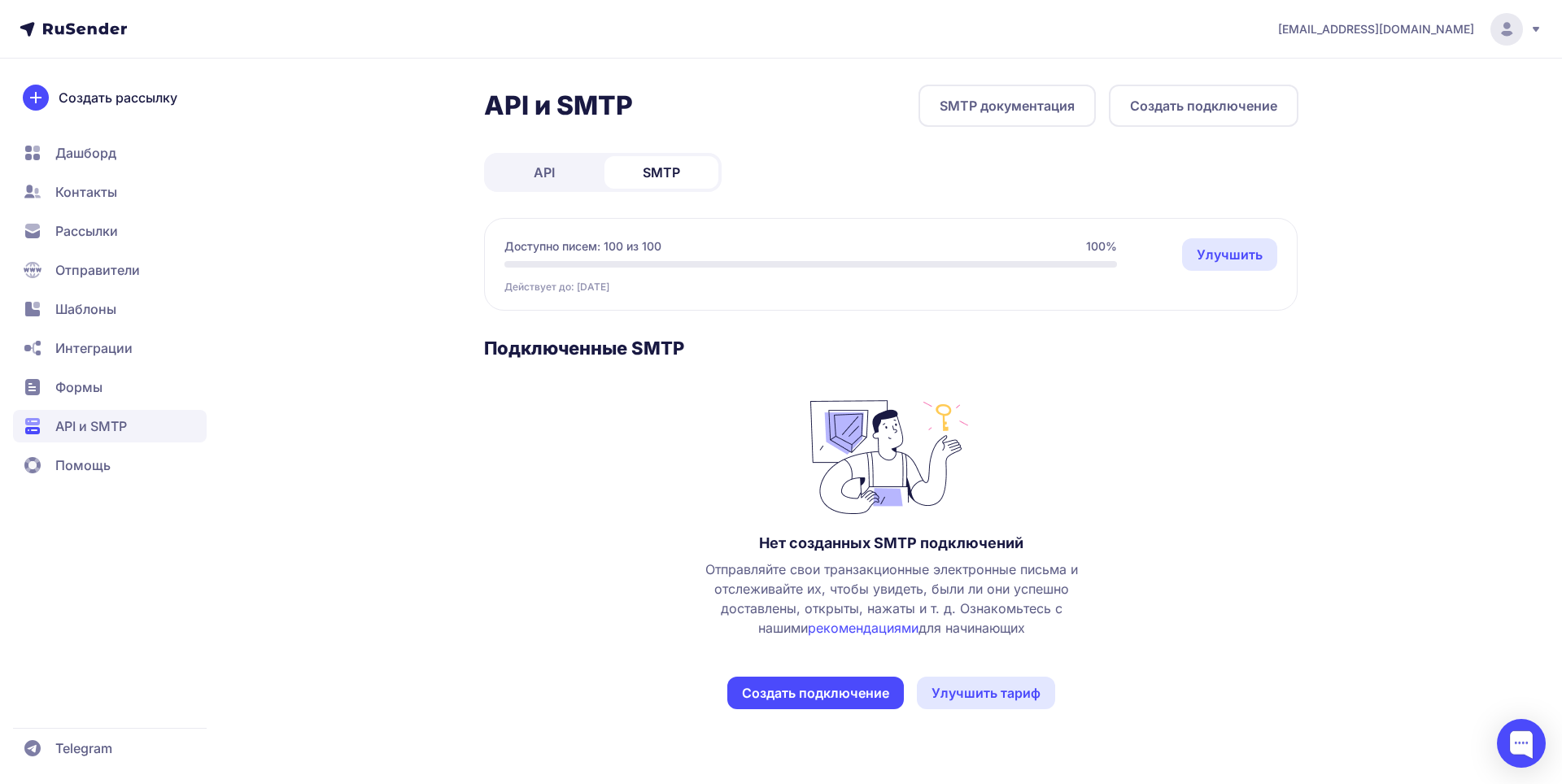
click at [1018, 110] on link "SMTP документация" at bounding box center [1007, 106] width 177 height 42
click at [989, 118] on link "SMTP документация" at bounding box center [1007, 106] width 177 height 42
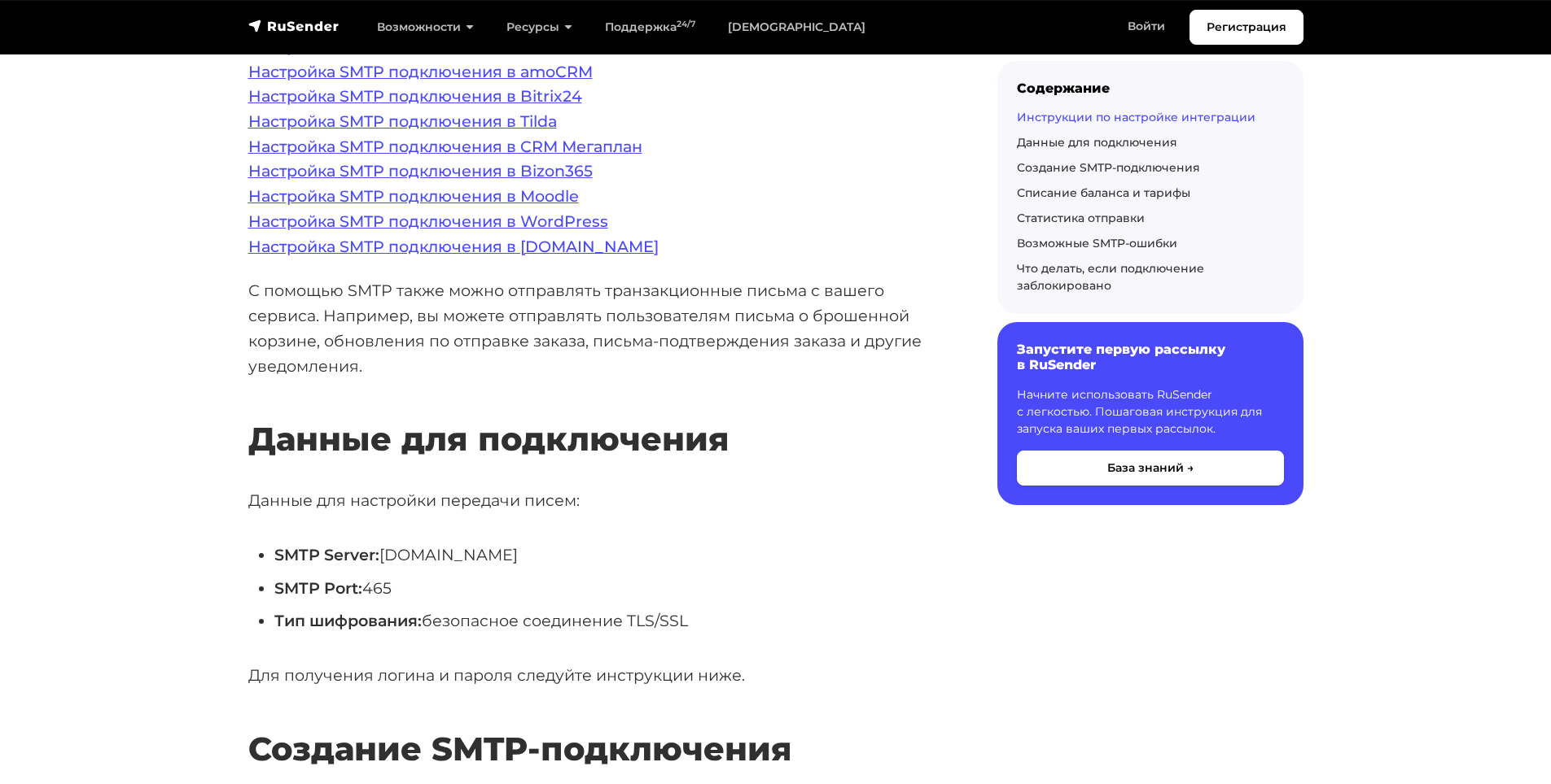
scroll to position [406, 0]
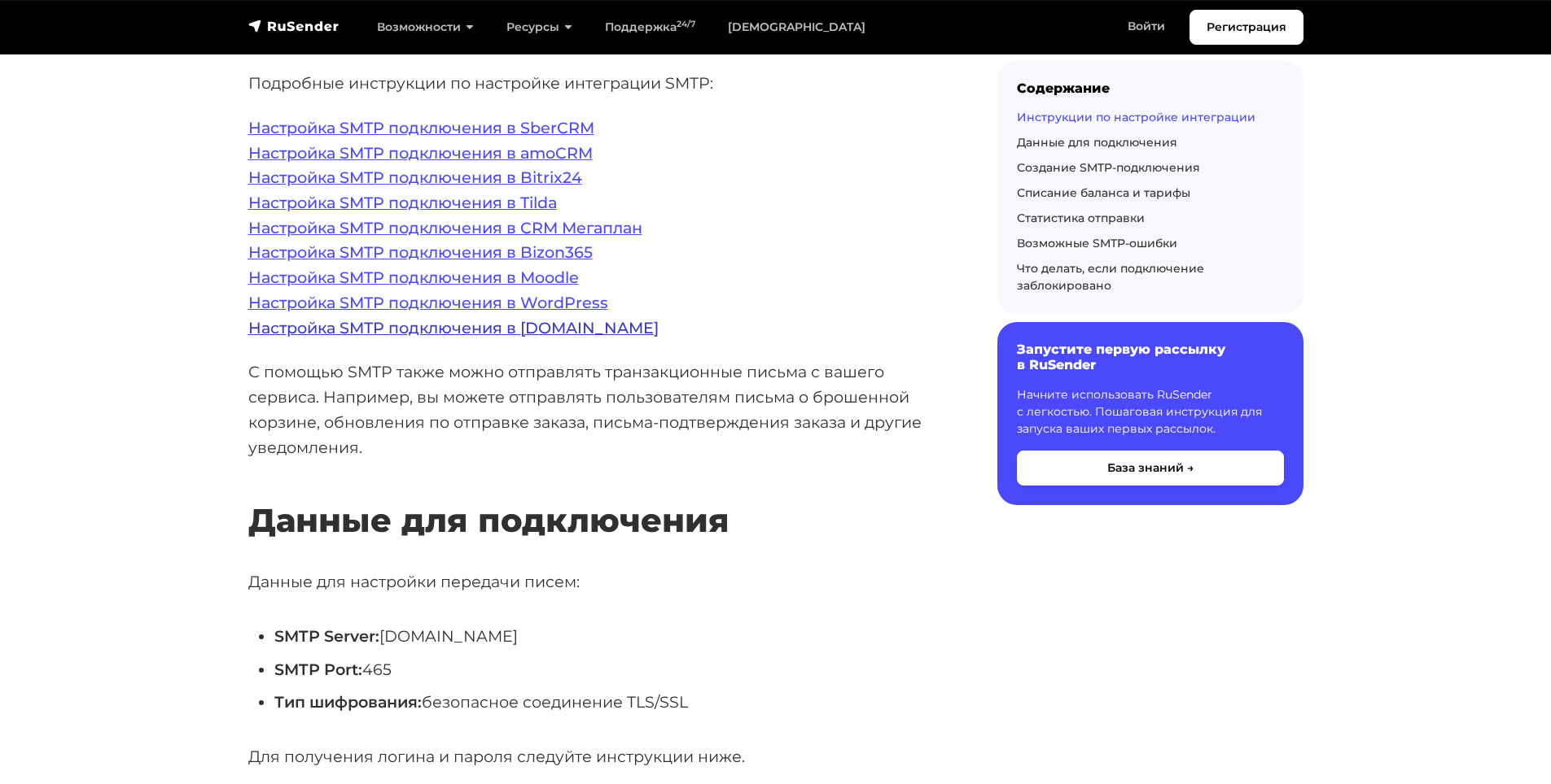
click at [589, 333] on link "Настройка SMTP подключения в [DOMAIN_NAME]" at bounding box center [453, 328] width 410 height 19
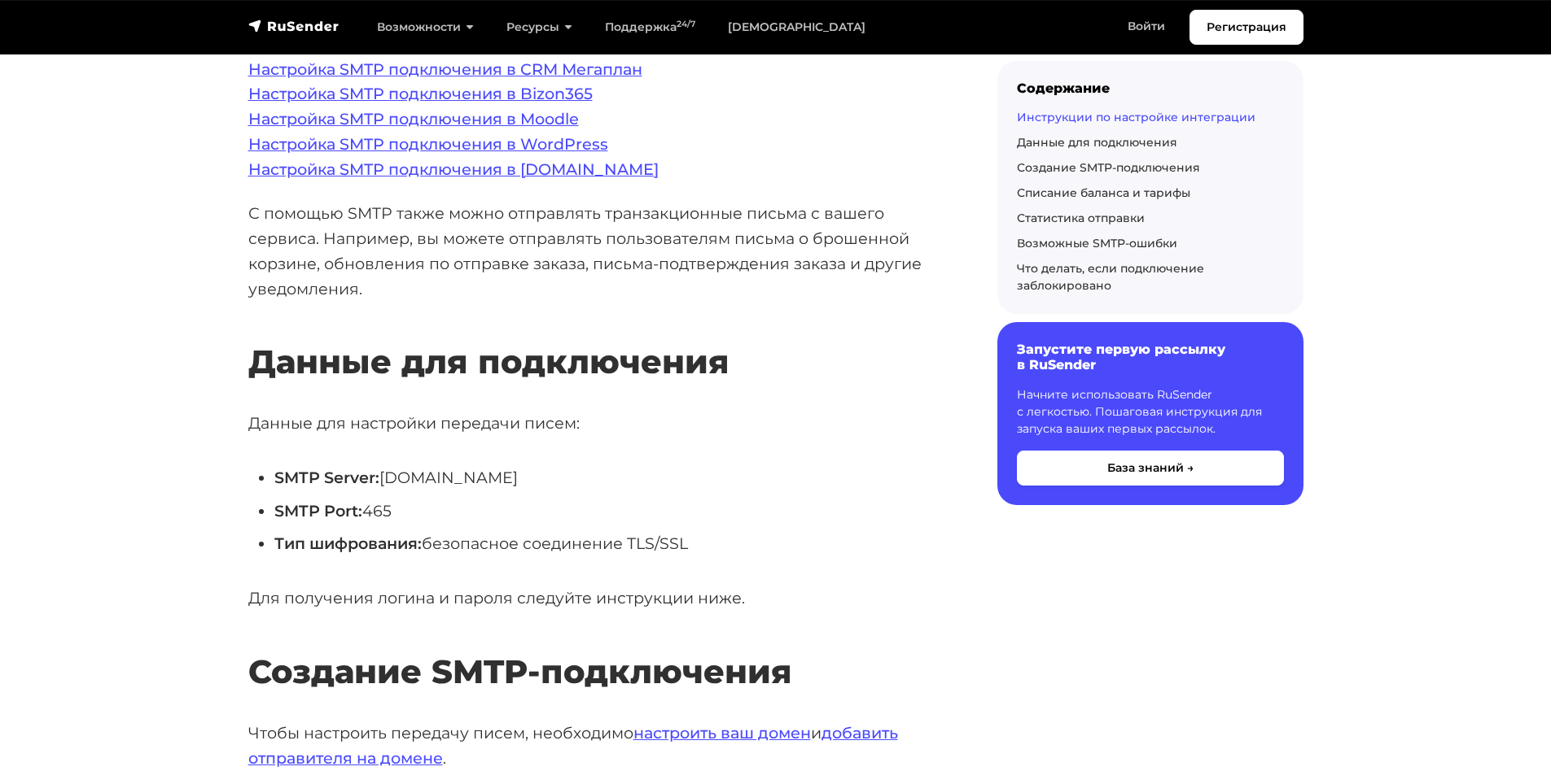
scroll to position [569, 0]
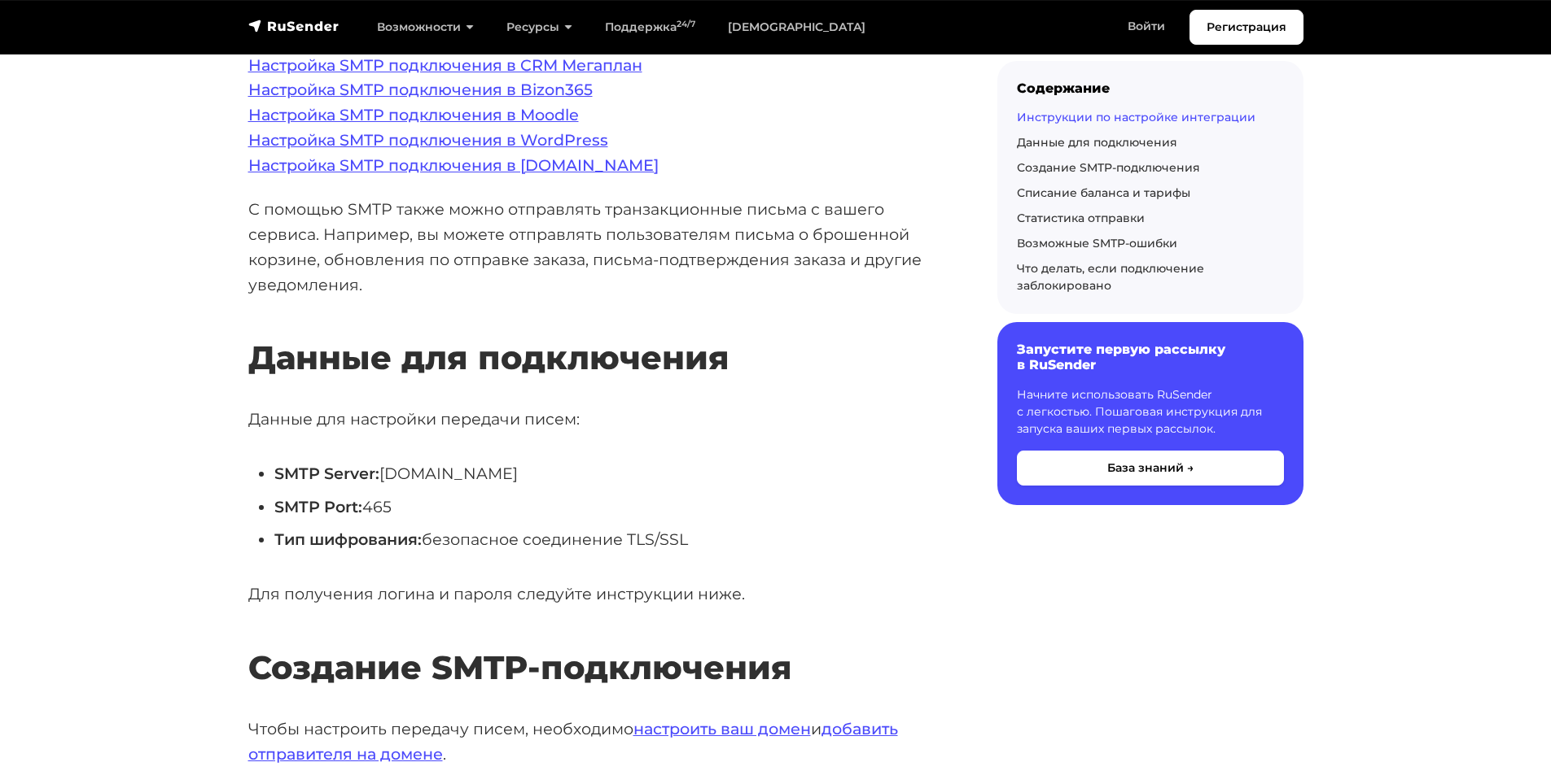
drag, startPoint x: 594, startPoint y: 477, endPoint x: 384, endPoint y: 477, distance: 210.0
click at [384, 477] on li "SMTP Server: [DOMAIN_NAME]" at bounding box center [609, 474] width 670 height 25
copy li "[DOMAIN_NAME]"
drag, startPoint x: 413, startPoint y: 505, endPoint x: 369, endPoint y: 507, distance: 44.0
click at [369, 507] on li "SMTP Port: 465" at bounding box center [609, 507] width 670 height 25
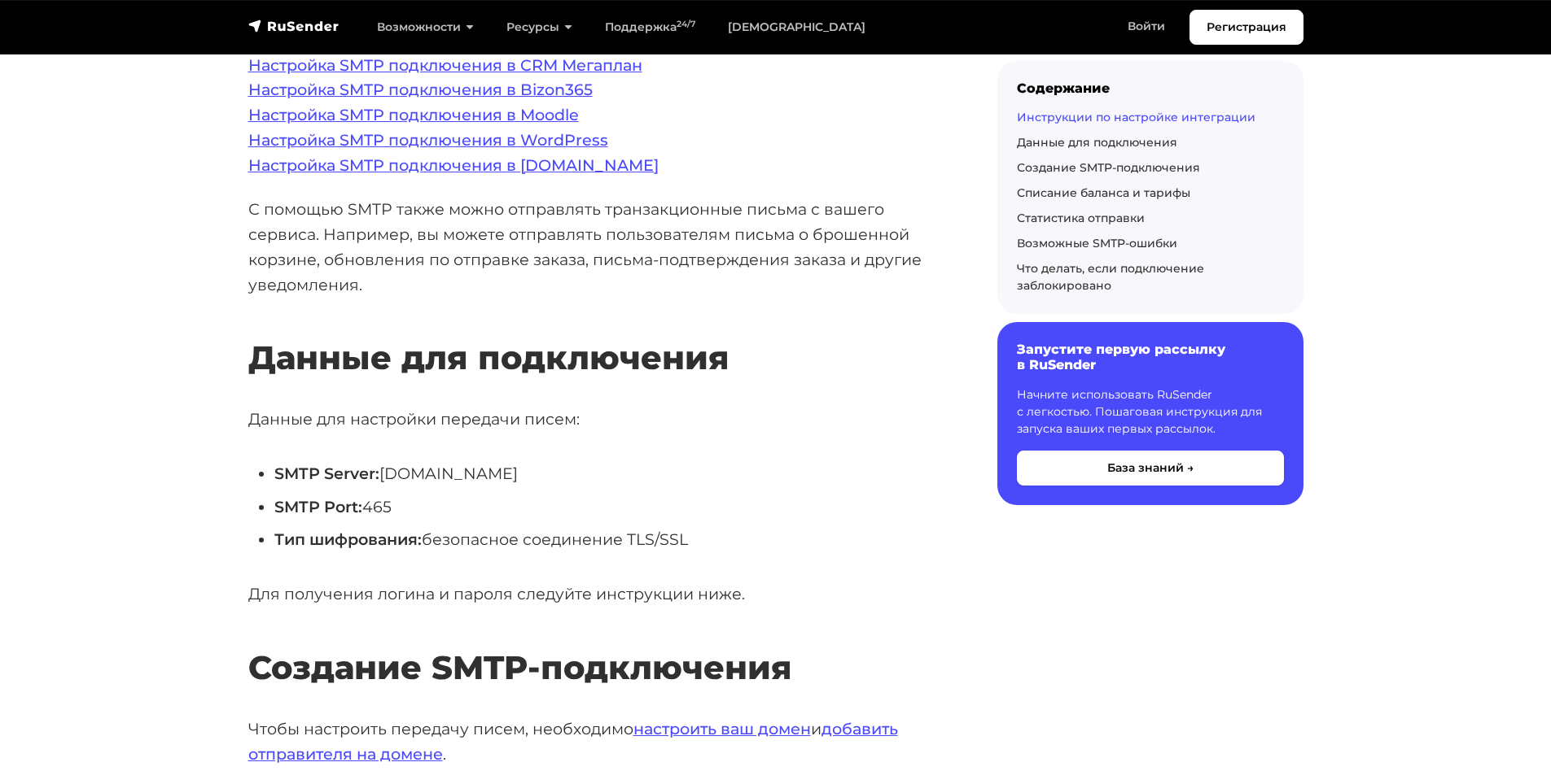
copy li "465"
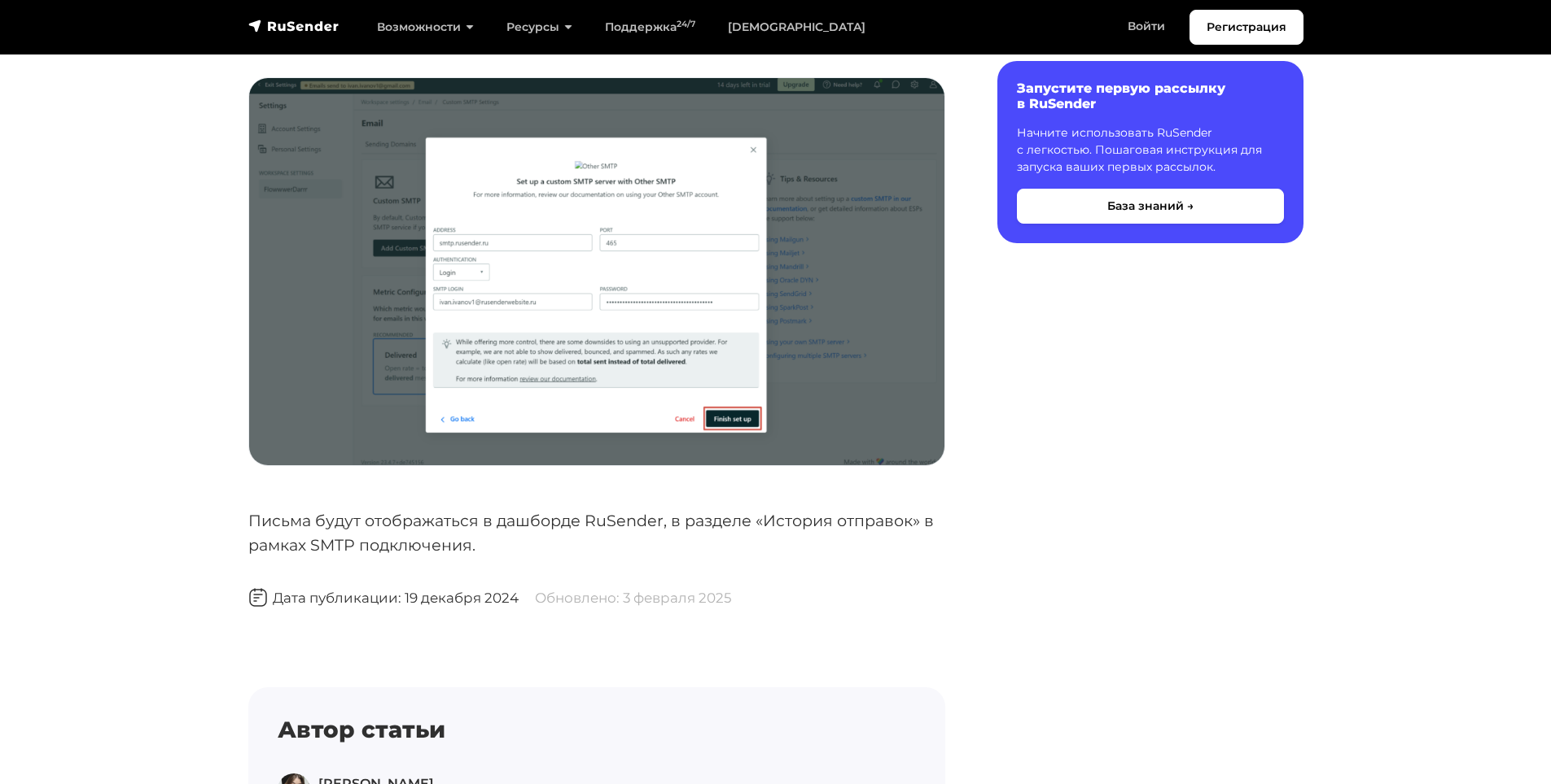
scroll to position [2603, 0]
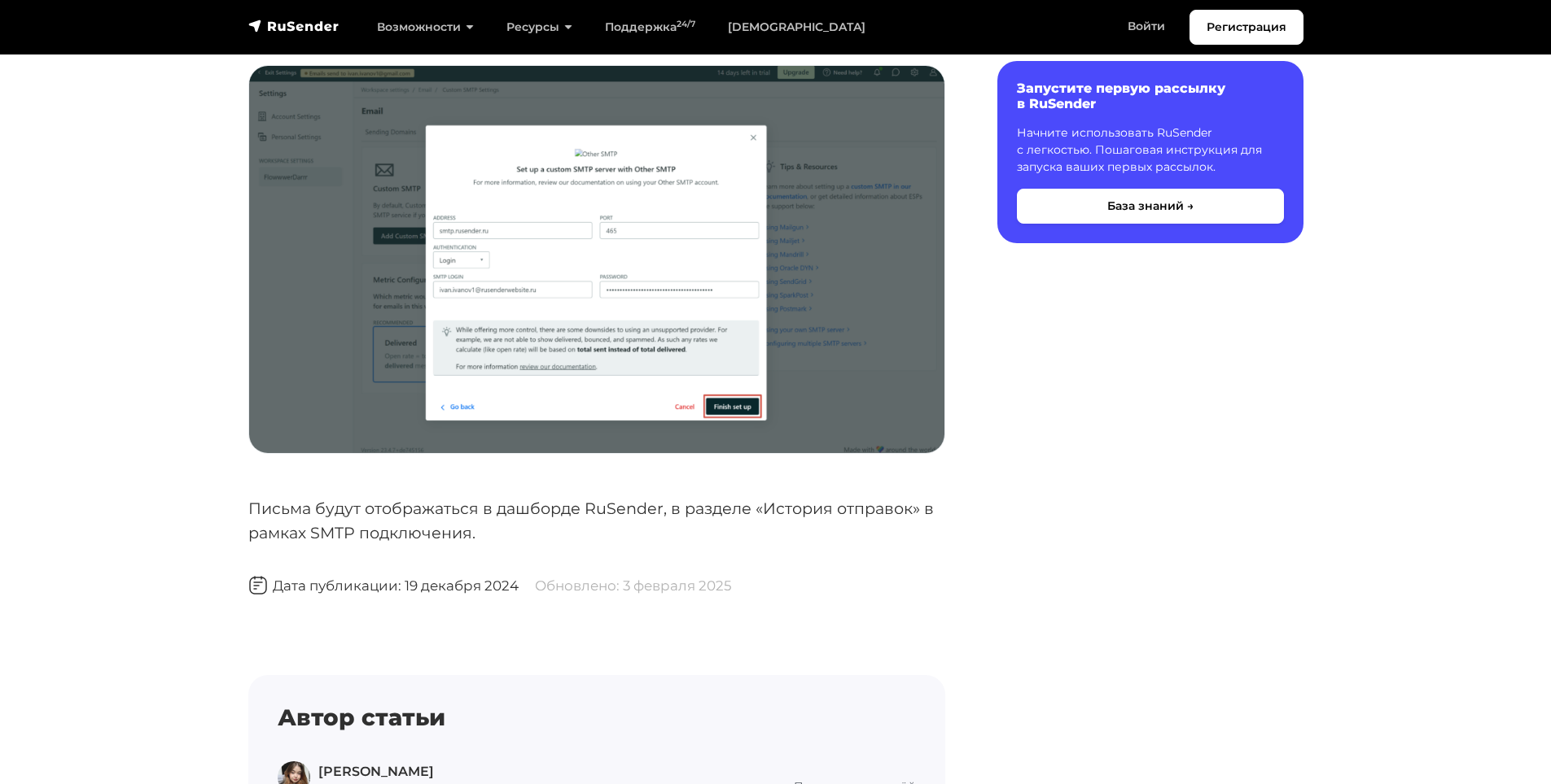
click at [714, 344] on img at bounding box center [596, 258] width 695 height 386
click at [515, 287] on img at bounding box center [596, 258] width 695 height 386
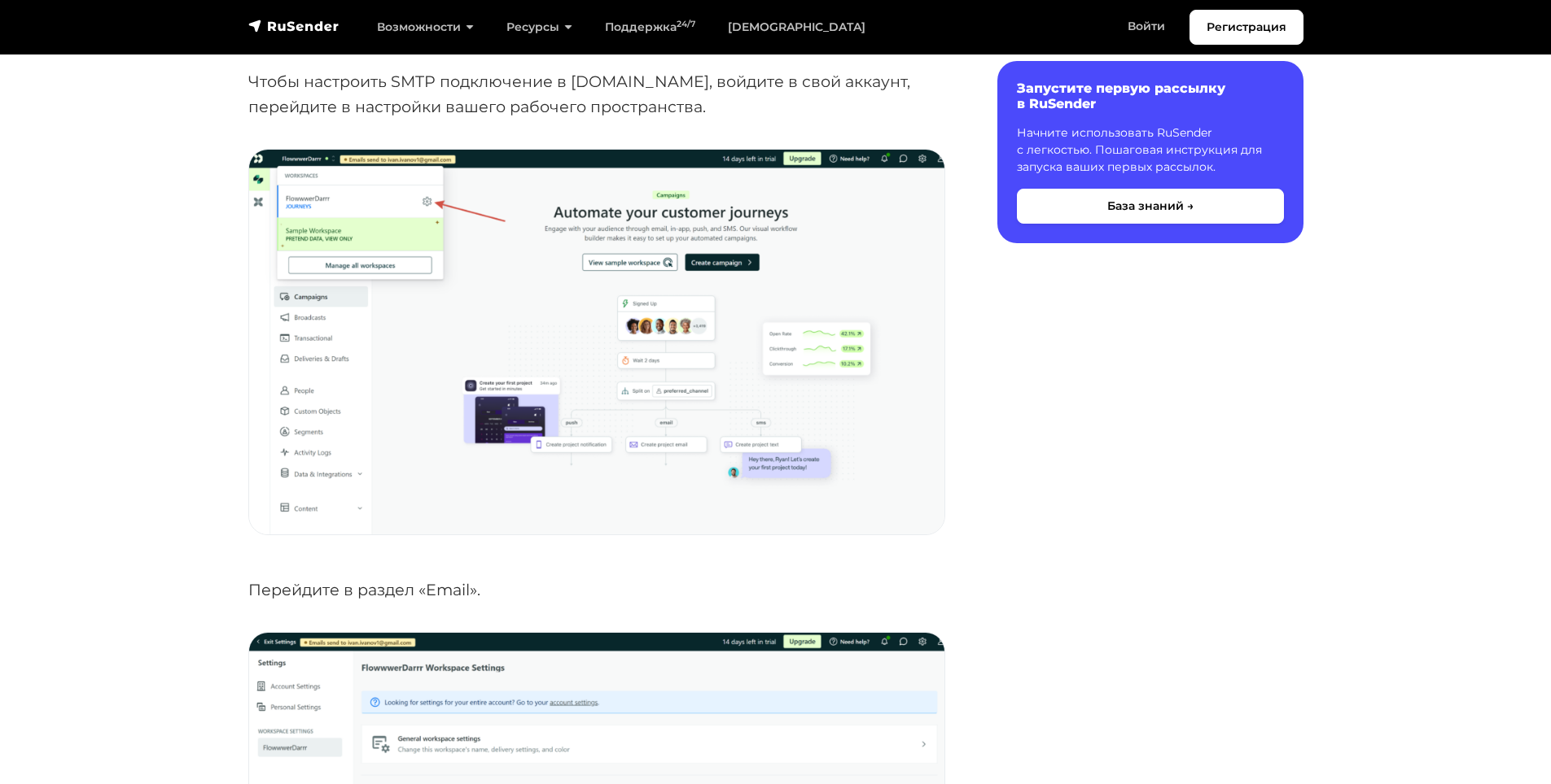
scroll to position [0, 0]
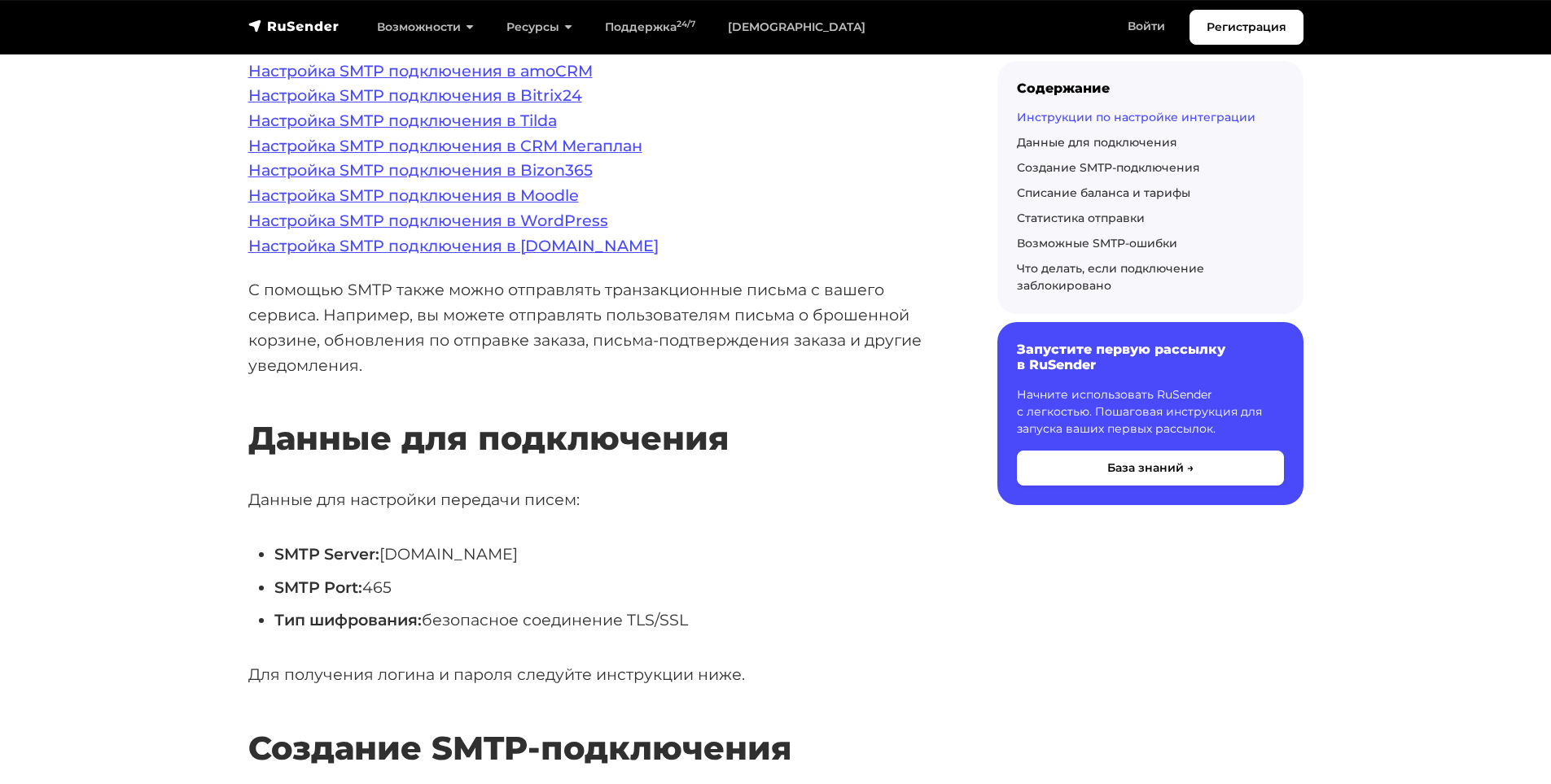
scroll to position [488, 0]
